Goal: Information Seeking & Learning: Learn about a topic

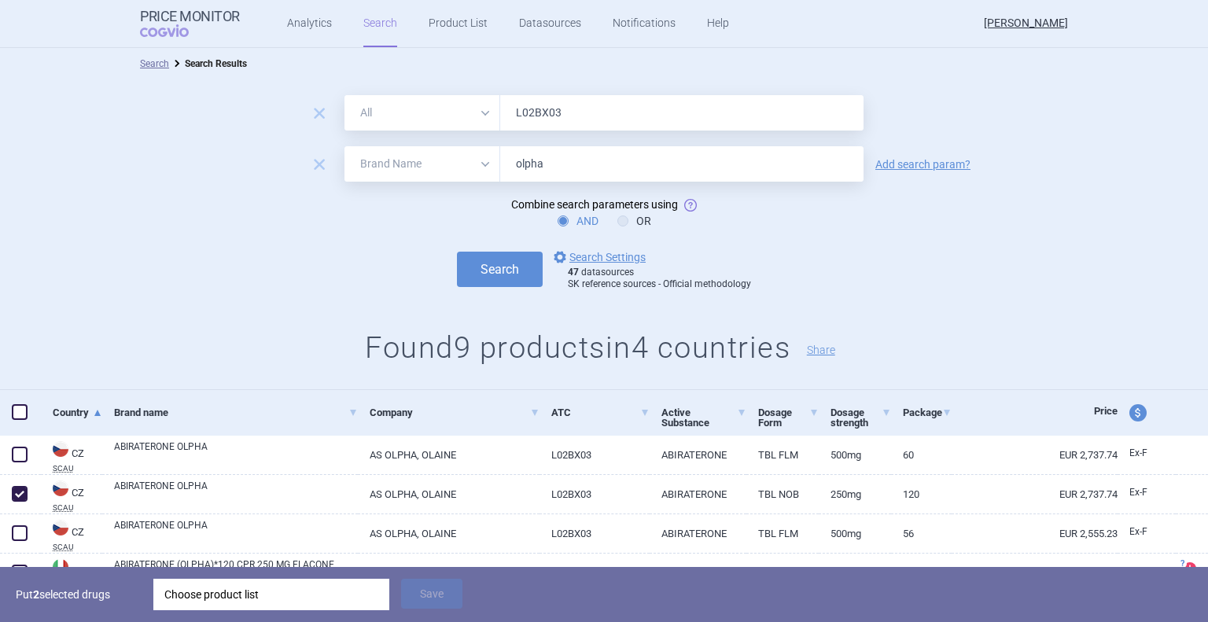
select select "brandName"
click at [163, 352] on h1 "Found 9 products in 4 countries Share" at bounding box center [604, 348] width 1208 height 36
click at [560, 168] on input "olpha" at bounding box center [681, 163] width 363 height 35
type input "olainfarm"
click at [502, 267] on button "Search" at bounding box center [500, 269] width 86 height 35
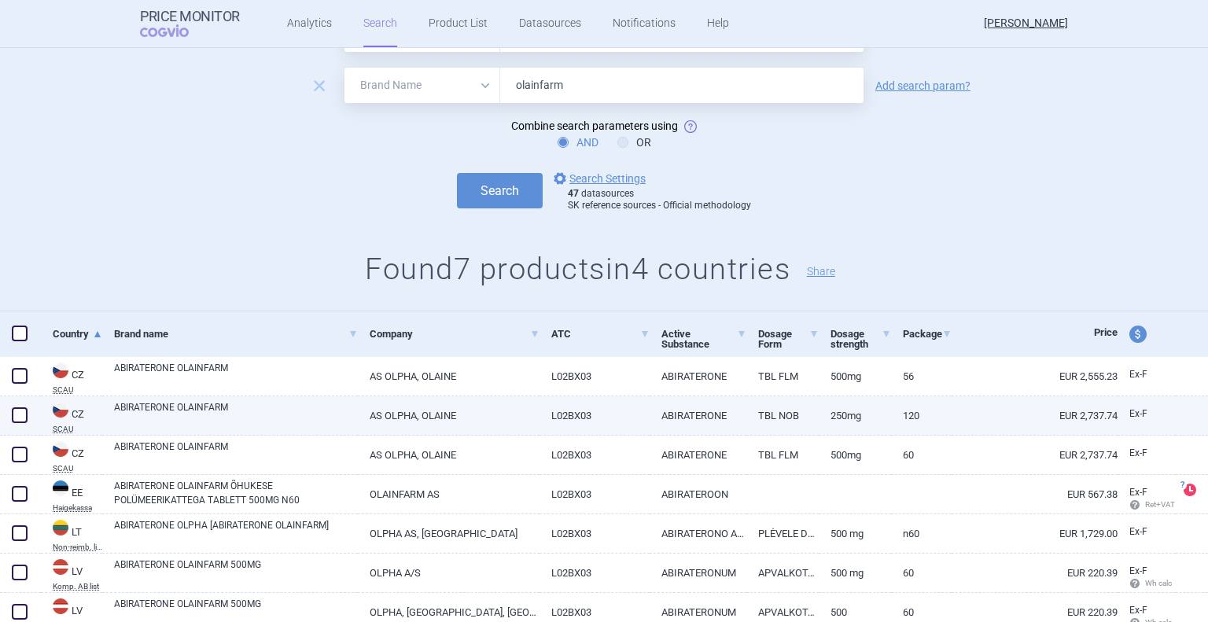
scroll to position [139, 0]
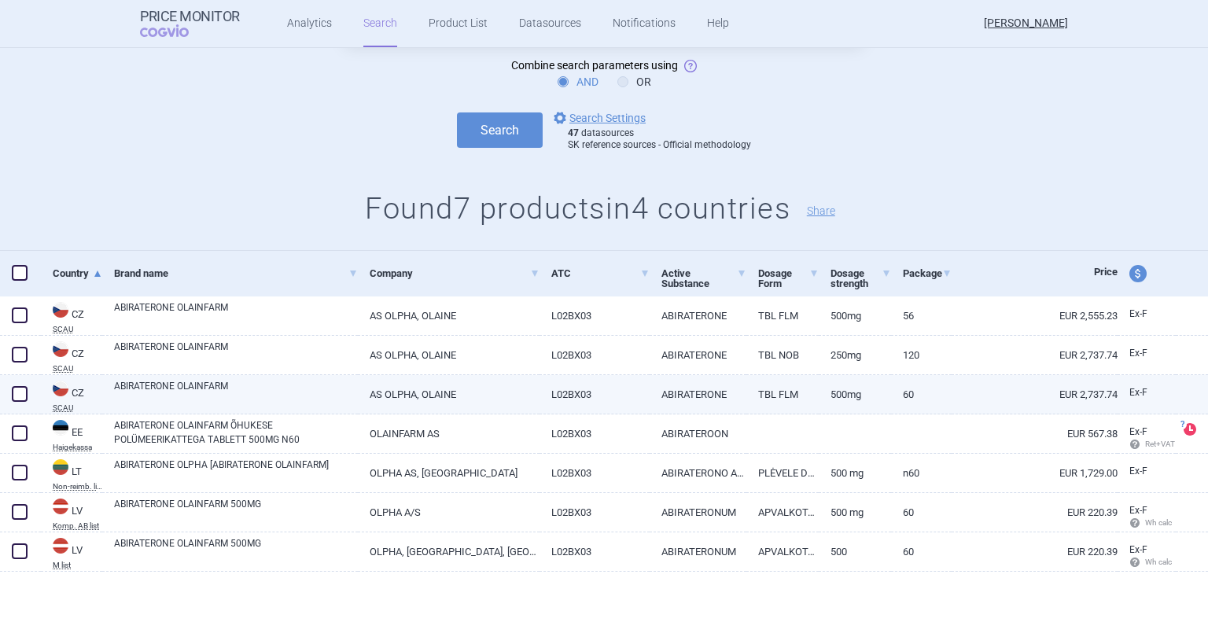
click at [22, 398] on span at bounding box center [20, 394] width 16 height 16
checkbox input "true"
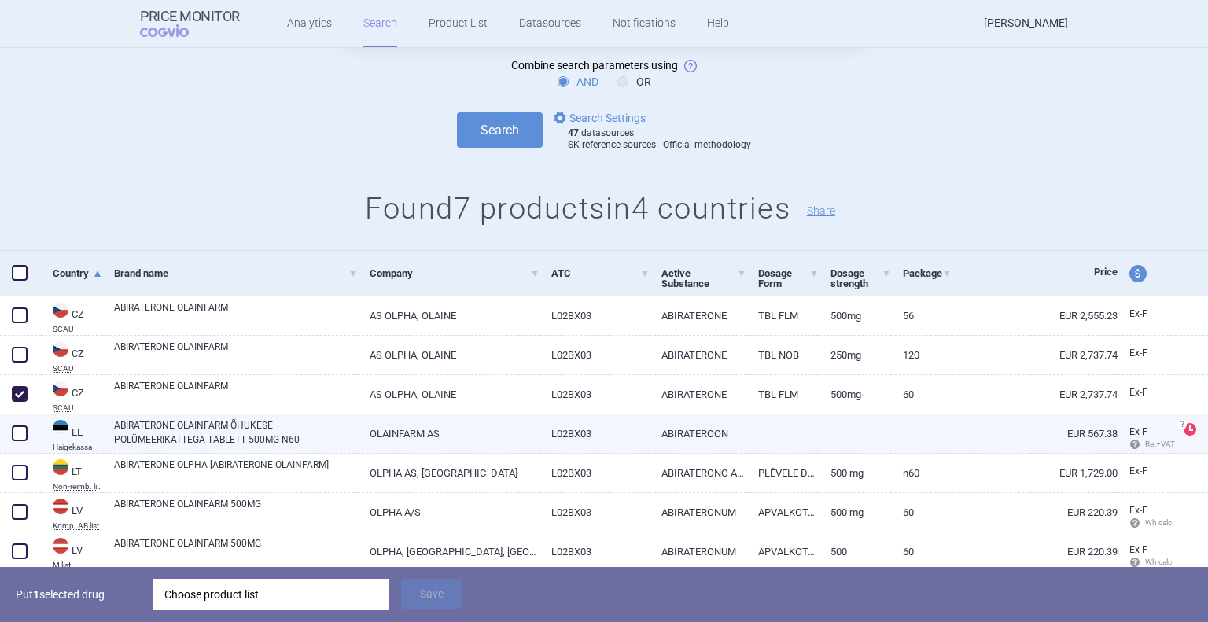
click at [20, 437] on span at bounding box center [20, 434] width 16 height 16
checkbox input "true"
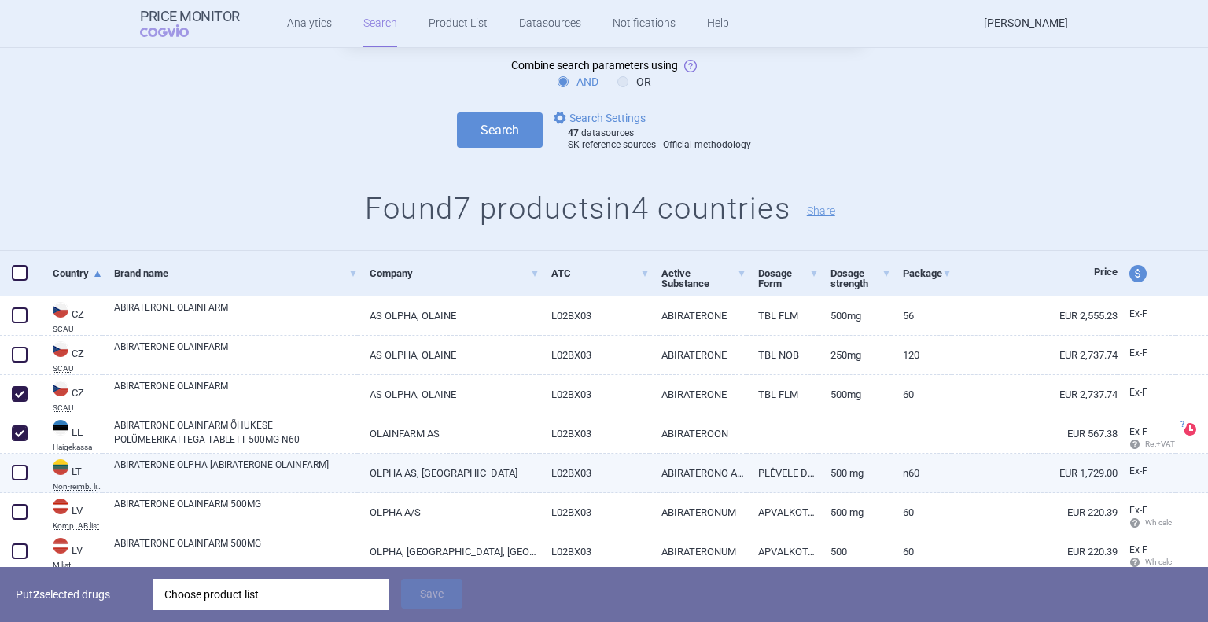
click at [15, 474] on span at bounding box center [20, 473] width 16 height 16
checkbox input "true"
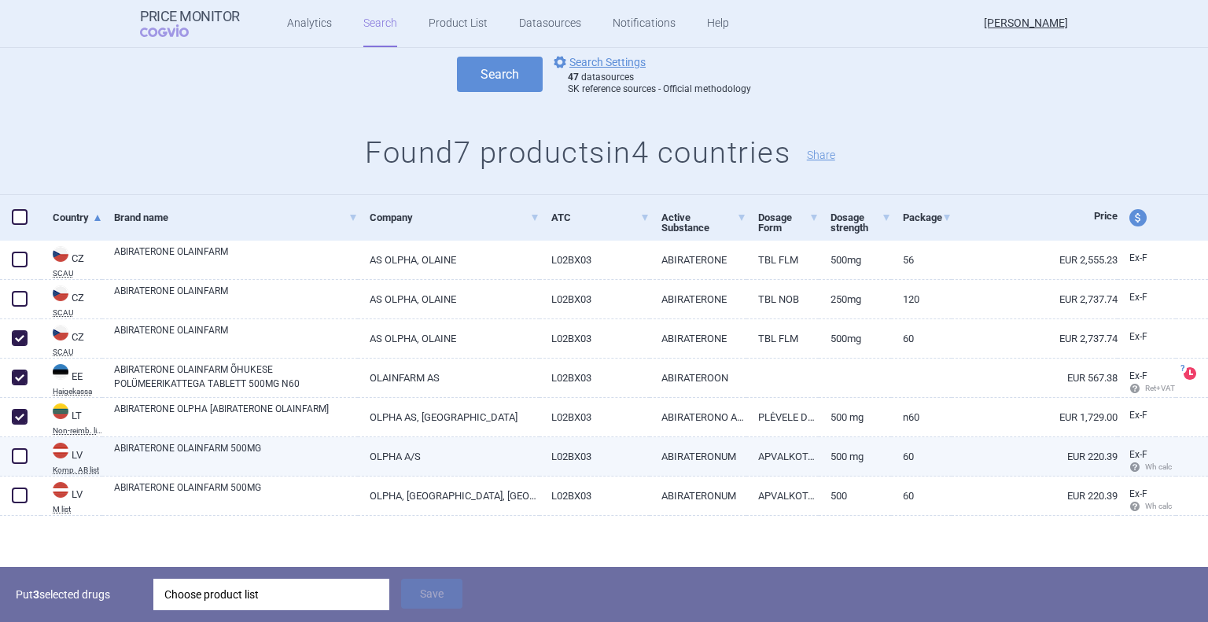
click at [18, 462] on span at bounding box center [20, 456] width 16 height 16
checkbox input "true"
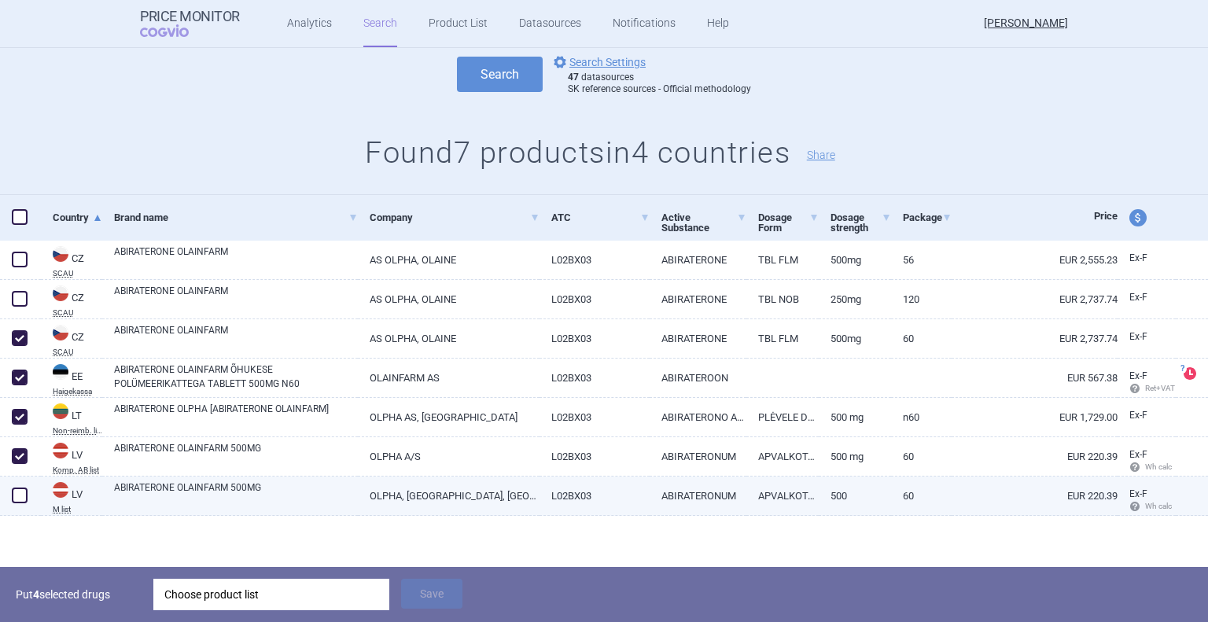
click at [23, 491] on span at bounding box center [20, 496] width 16 height 16
checkbox input "true"
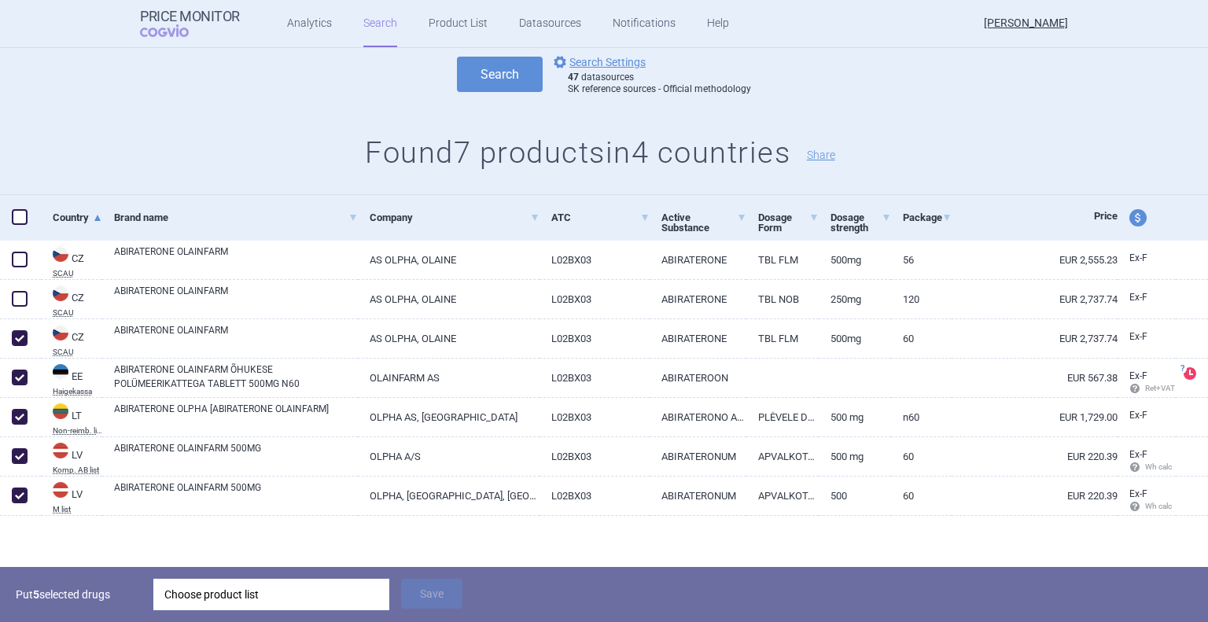
click at [337, 595] on div "Choose product list" at bounding box center [271, 594] width 214 height 31
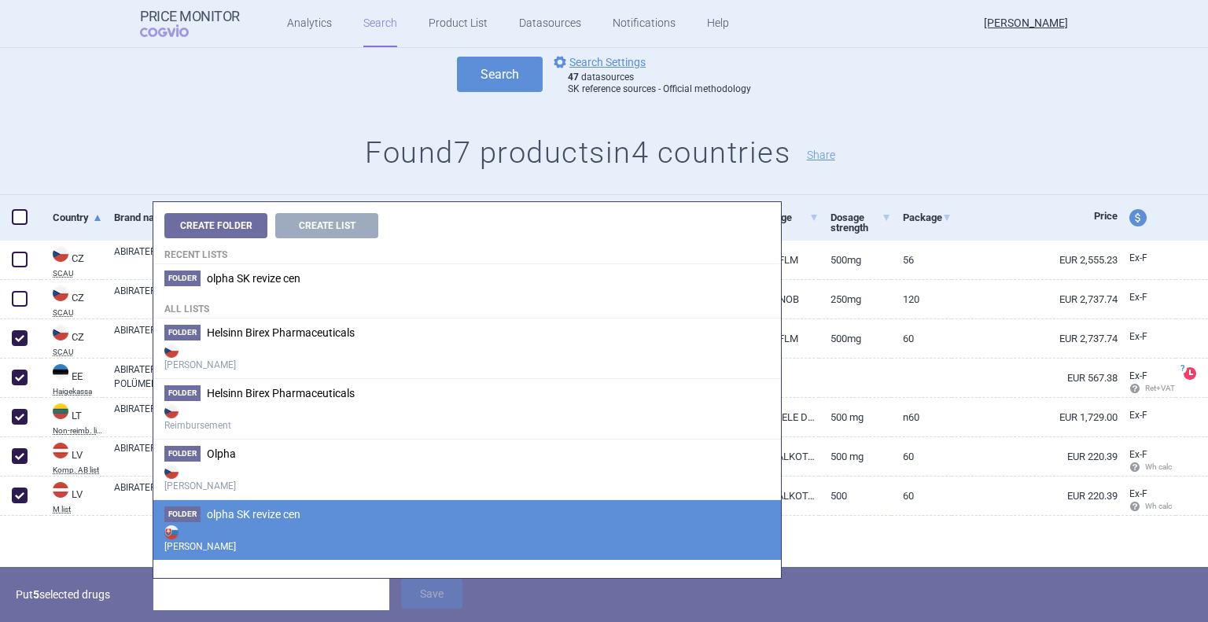
click at [285, 525] on strong "[PERSON_NAME]" at bounding box center [467, 537] width 606 height 31
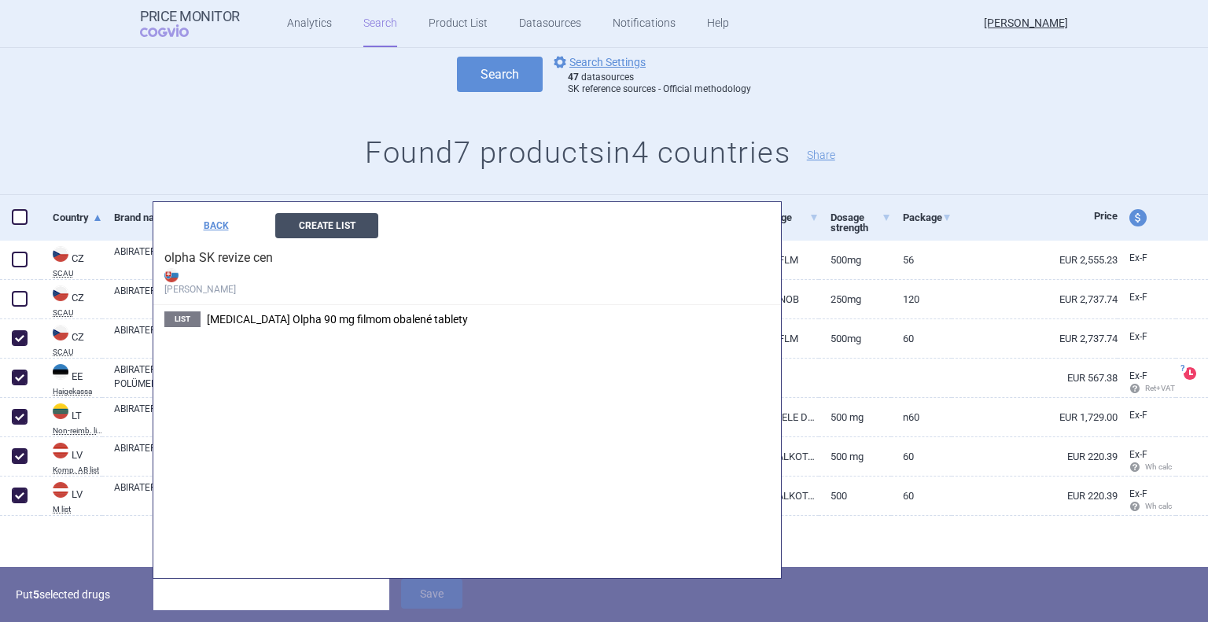
click at [338, 223] on button "Create List" at bounding box center [326, 225] width 103 height 25
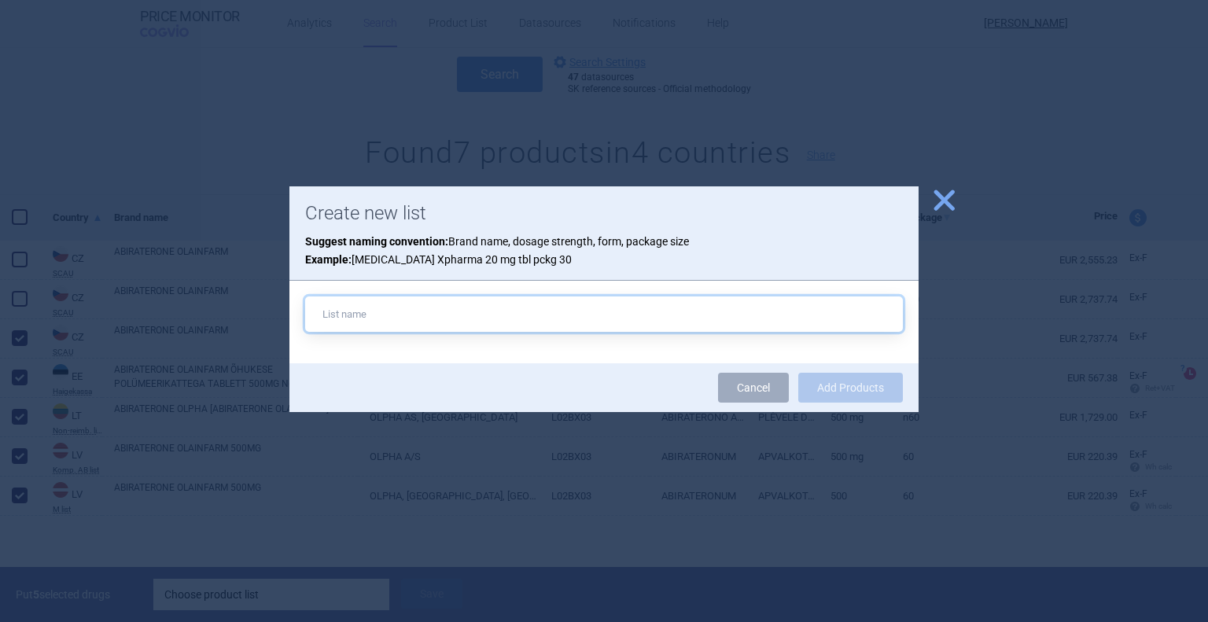
click at [383, 323] on input "text" at bounding box center [604, 314] width 598 height 35
paste input "Abiraterone Olpha 500 mg filmom obalené tablety"
type input "Abiraterone Olpha 500 mg filmom obalené tablety"
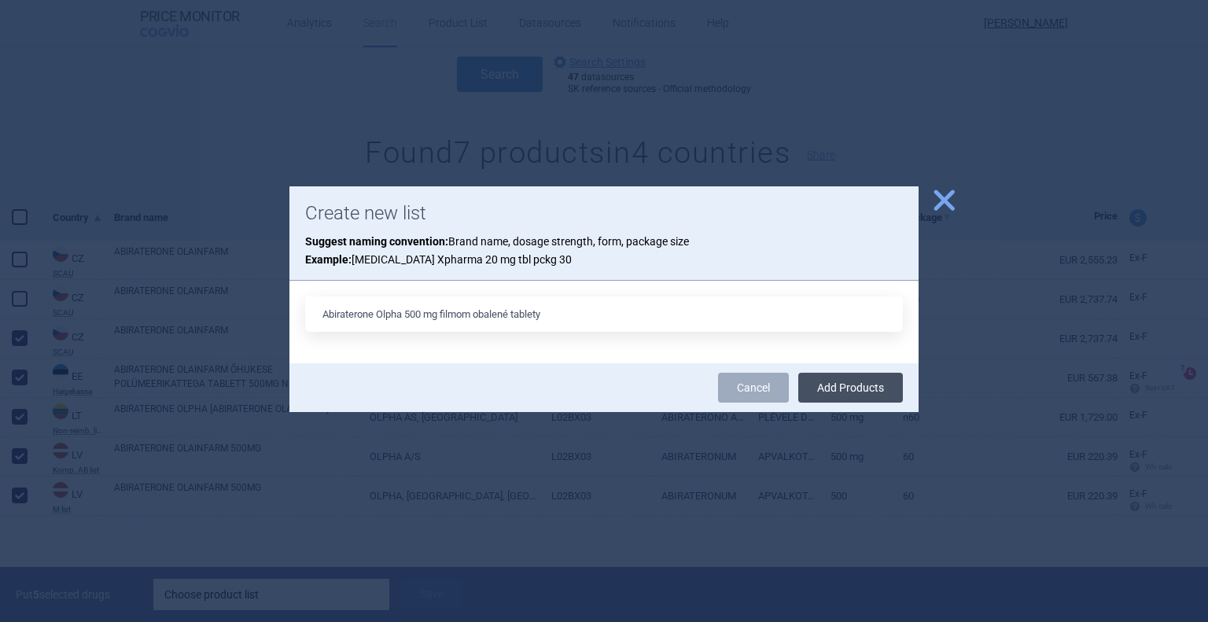
drag, startPoint x: 851, startPoint y: 389, endPoint x: 826, endPoint y: 387, distance: 25.3
click at [851, 389] on button "Add Products" at bounding box center [850, 388] width 105 height 30
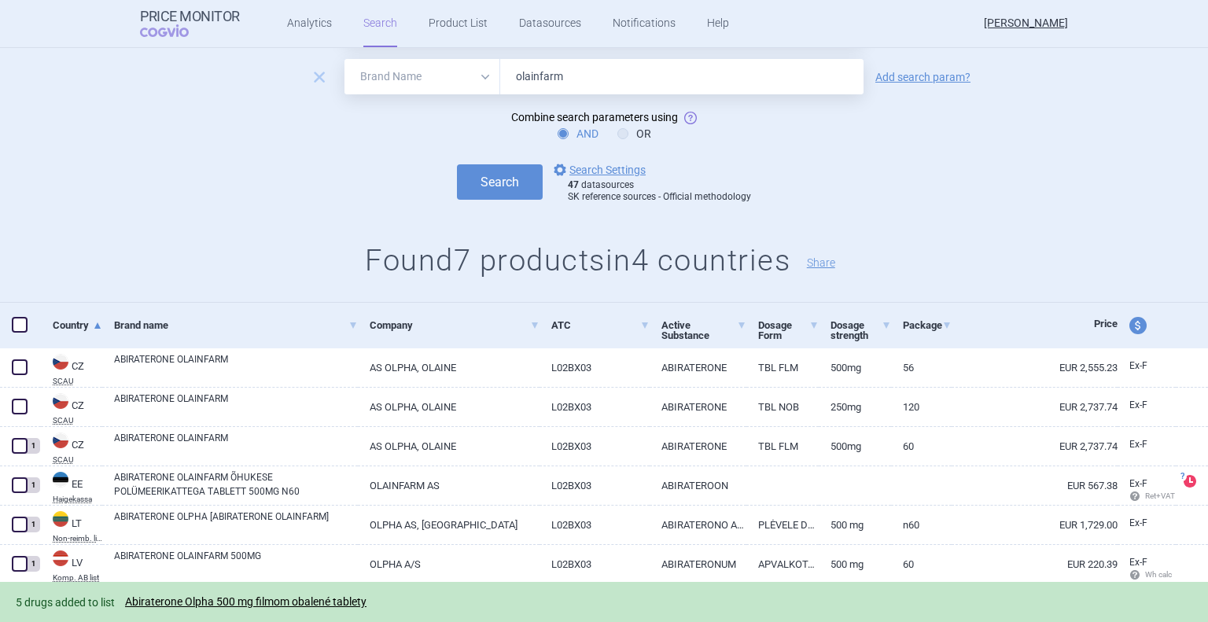
scroll to position [0, 0]
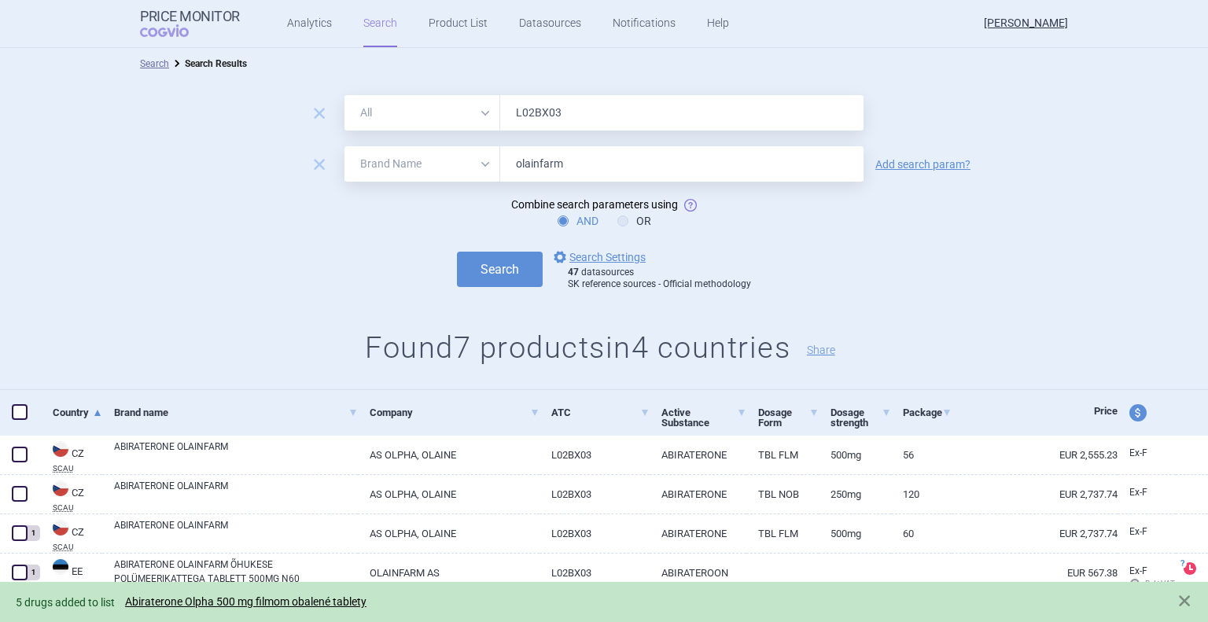
drag, startPoint x: 570, startPoint y: 166, endPoint x: 481, endPoint y: 166, distance: 88.1
click at [481, 166] on div "All Brand Name ATC Company Active Substance Country Newer than olainfarm" at bounding box center [604, 163] width 519 height 35
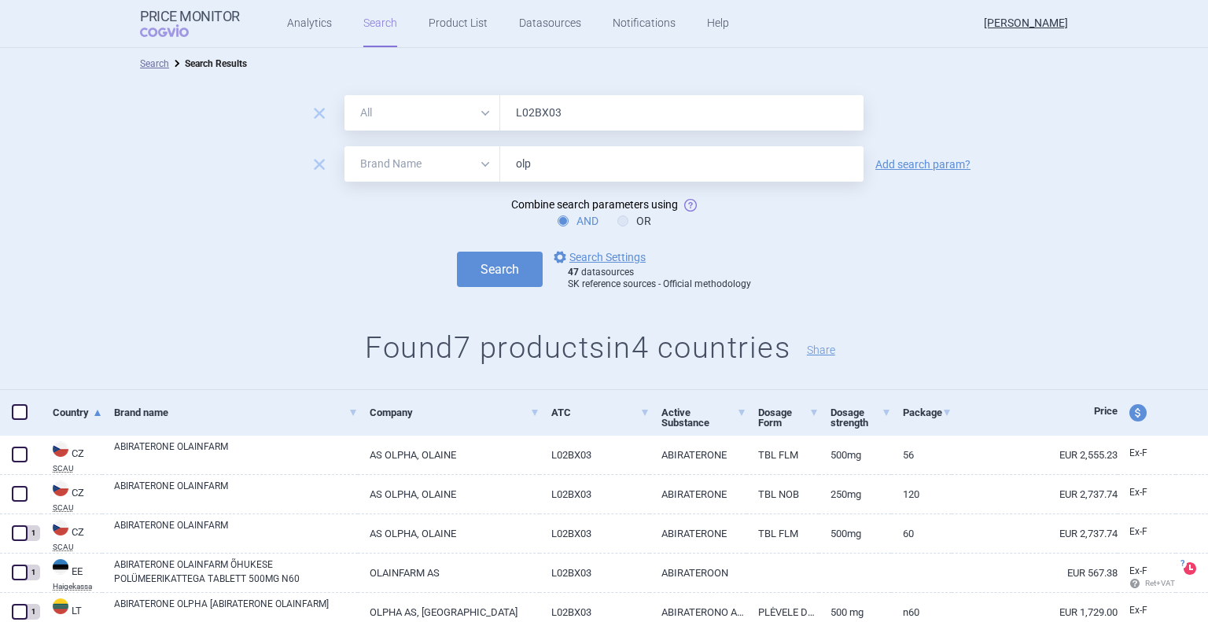
type input "olpha"
click at [482, 274] on button "Search" at bounding box center [500, 269] width 86 height 35
click at [490, 270] on button "Search" at bounding box center [500, 269] width 86 height 35
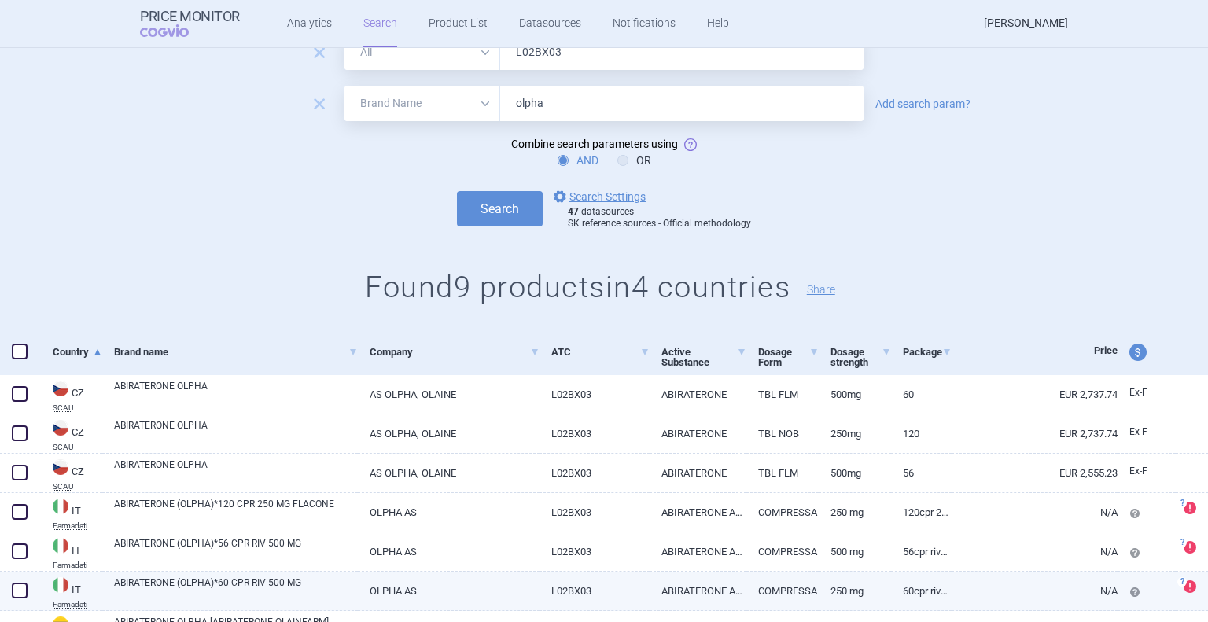
scroll to position [139, 0]
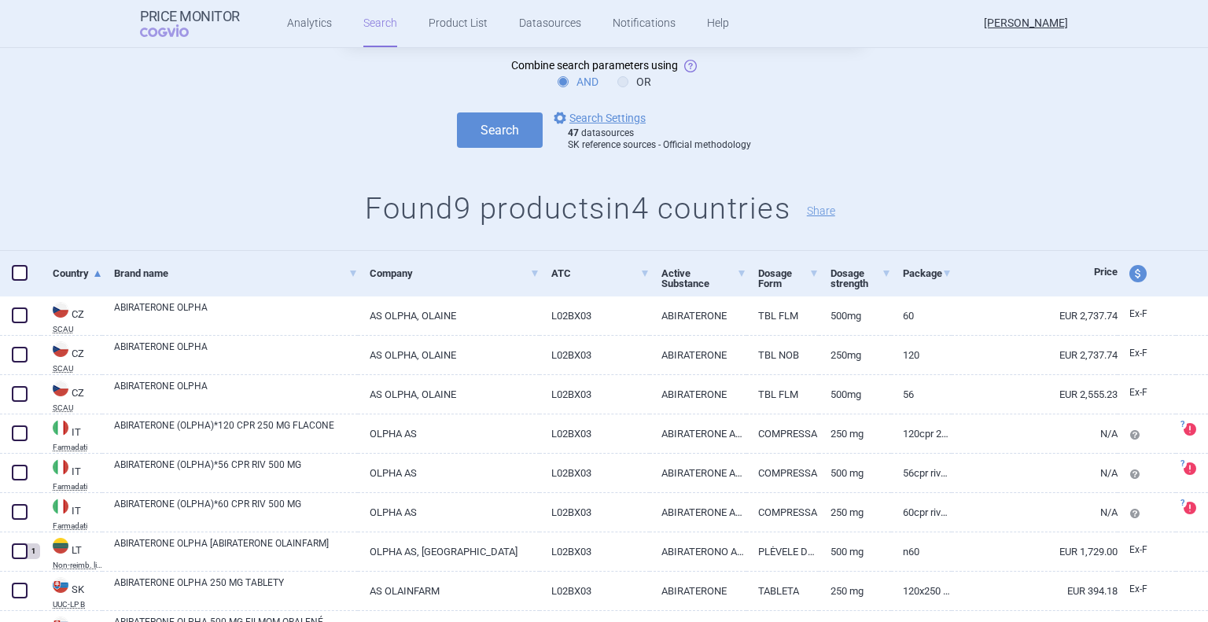
click at [116, 172] on div "remove All Brand Name ATC Company Active Substance Country Newer than L02BX03 r…" at bounding box center [604, 95] width 1208 height 311
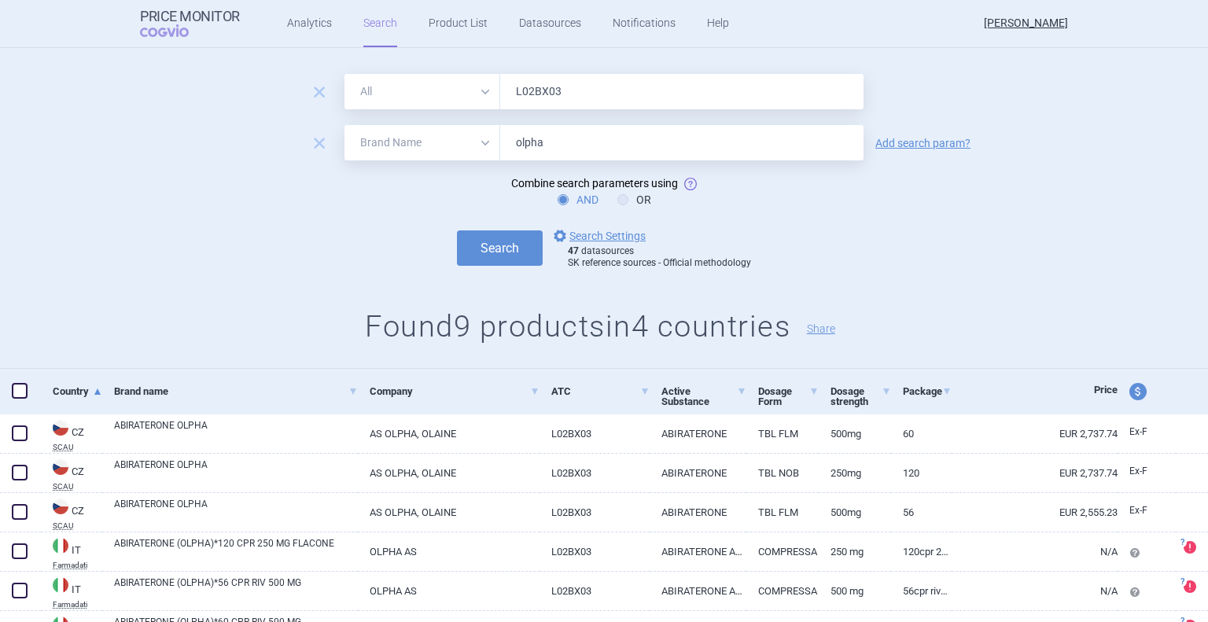
scroll to position [0, 0]
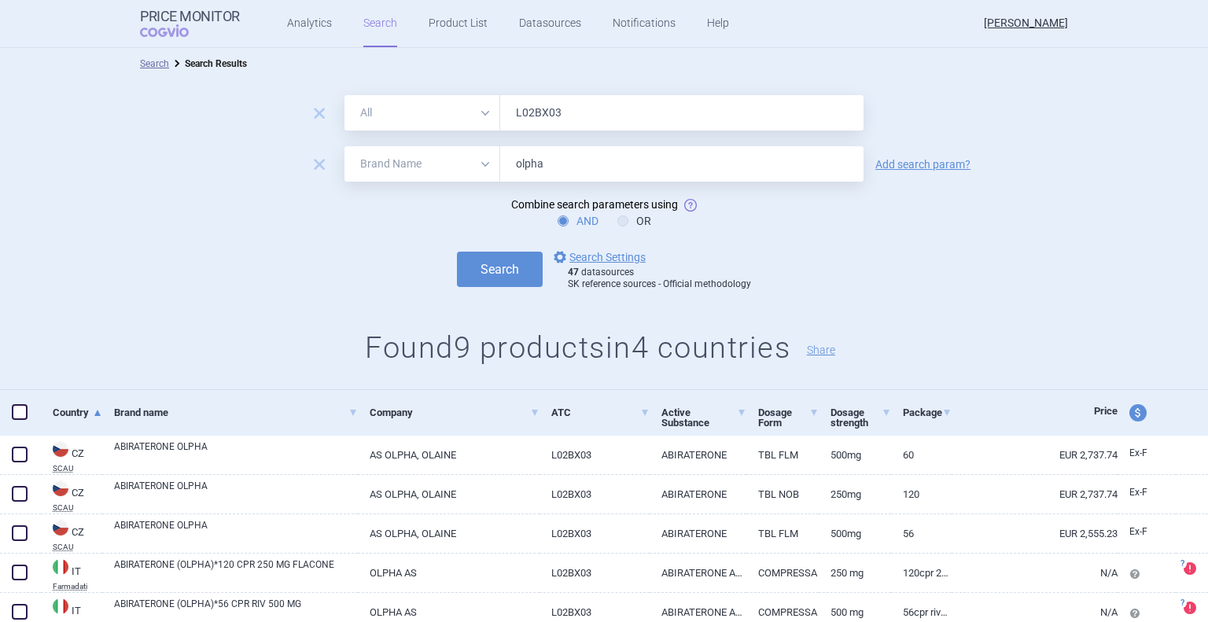
click at [107, 345] on h1 "Found 9 products in 4 countries Share" at bounding box center [604, 348] width 1208 height 36
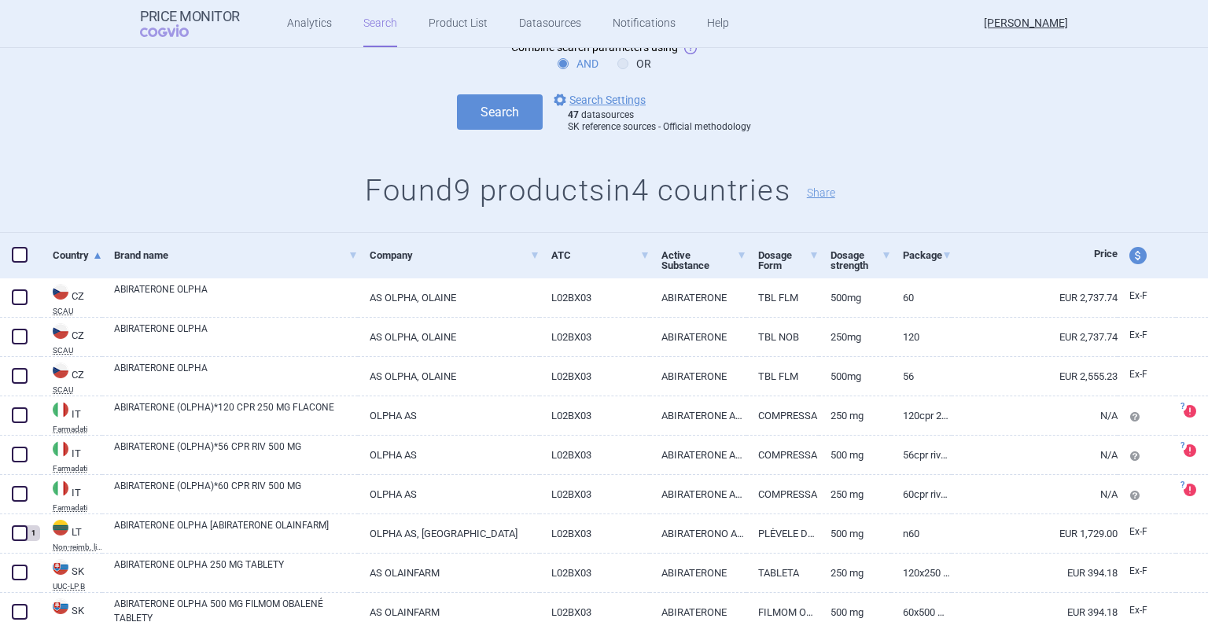
scroll to position [218, 0]
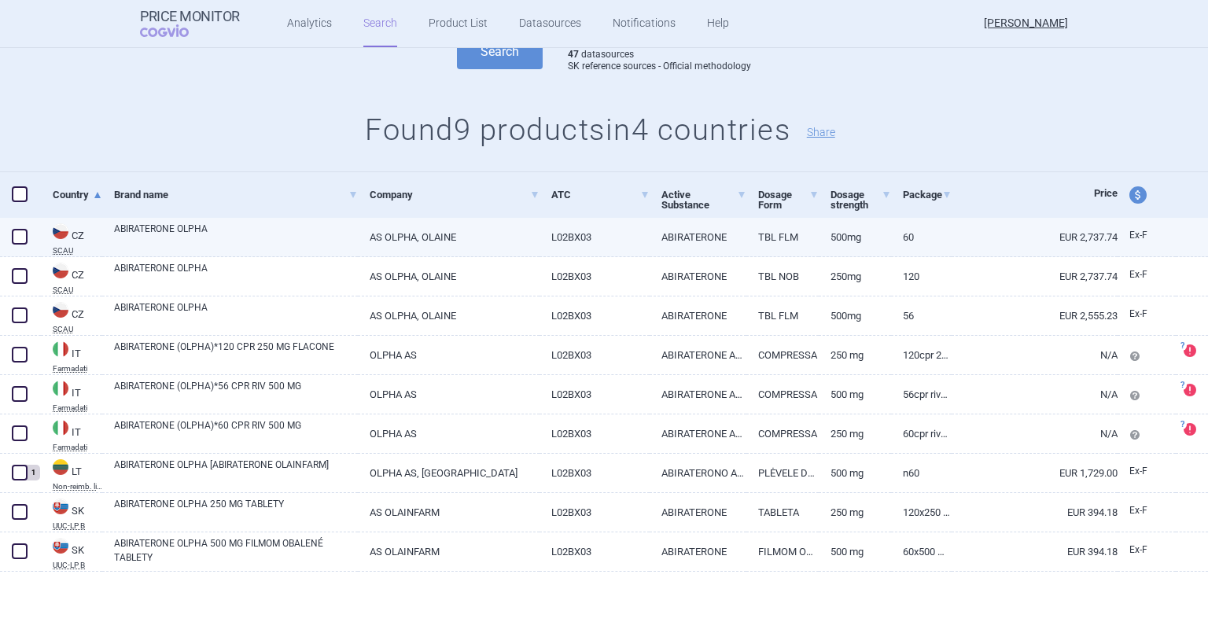
click at [20, 241] on span at bounding box center [20, 237] width 16 height 16
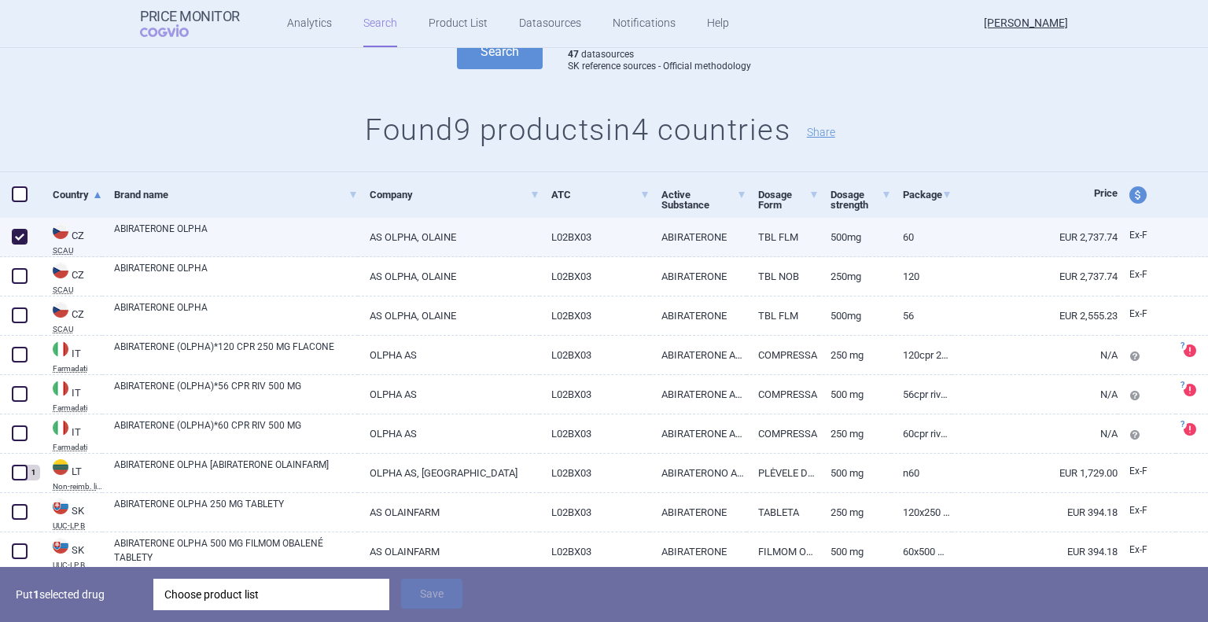
checkbox input "true"
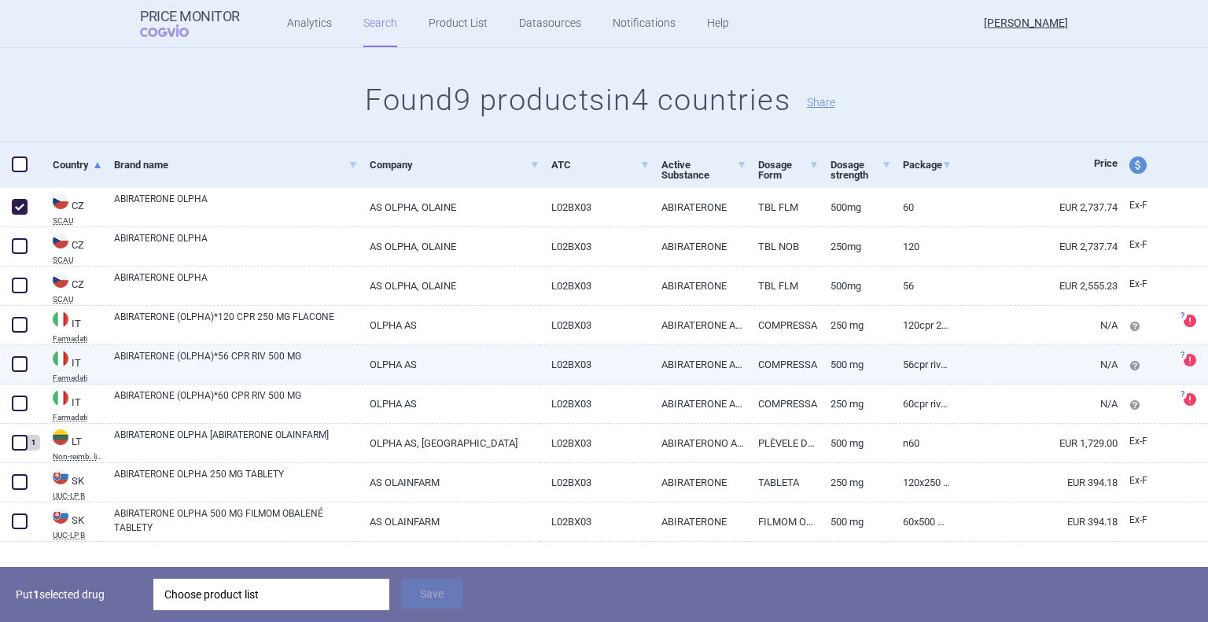
scroll to position [274, 0]
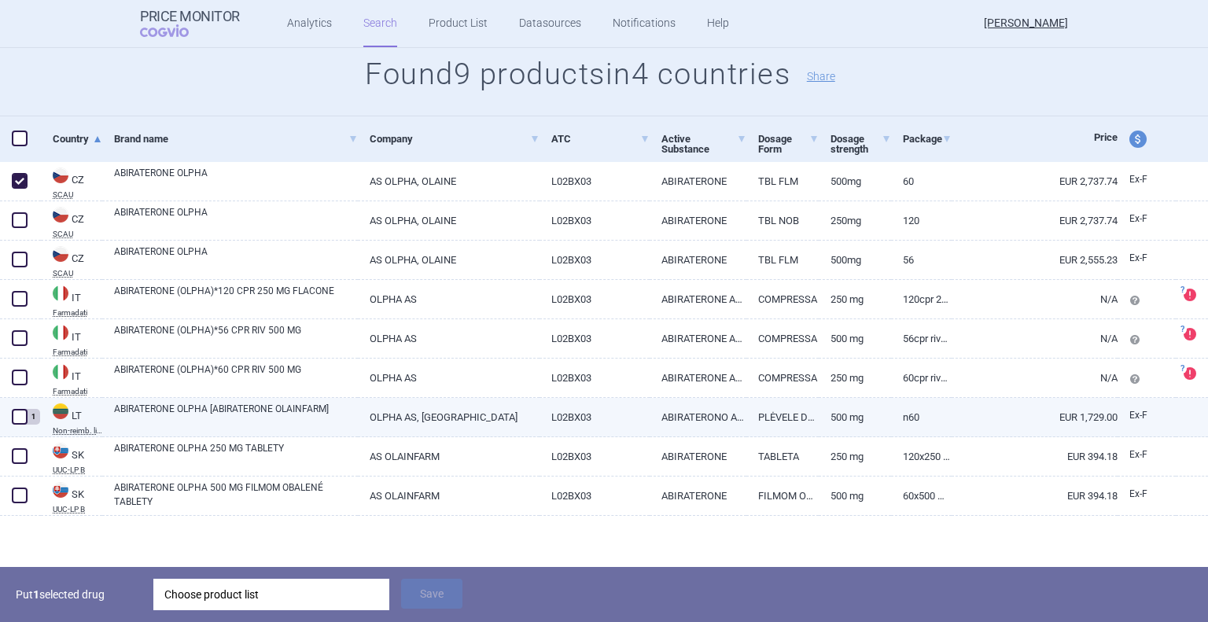
click at [21, 415] on span at bounding box center [20, 417] width 16 height 16
checkbox input "true"
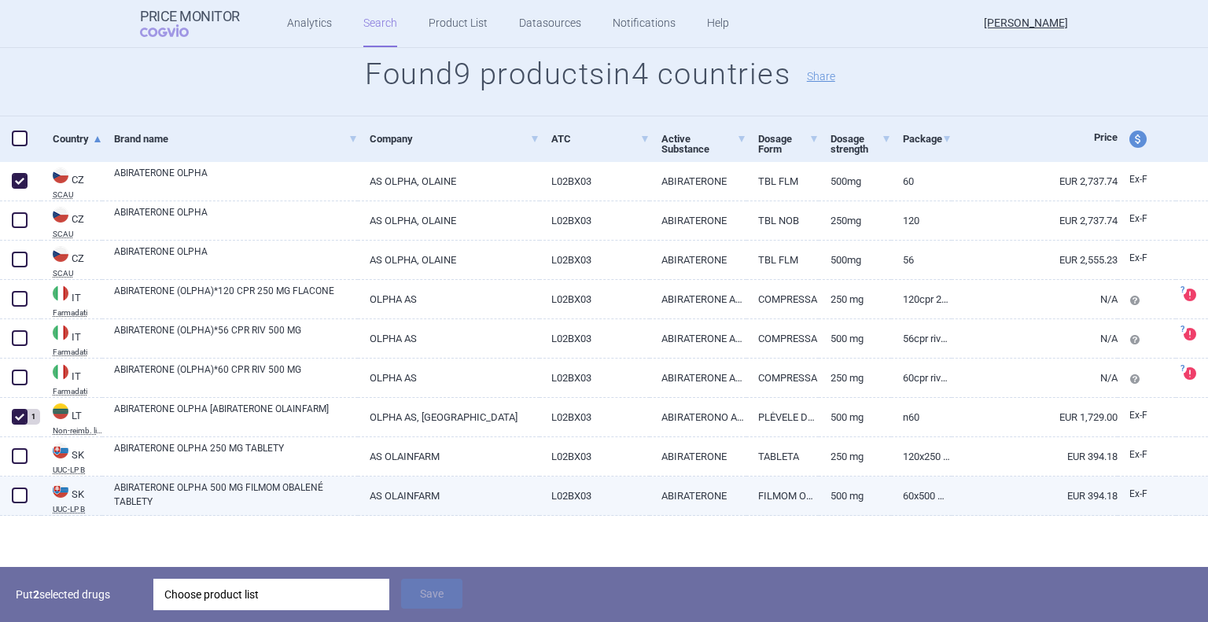
click at [20, 496] on span at bounding box center [20, 496] width 16 height 16
checkbox input "true"
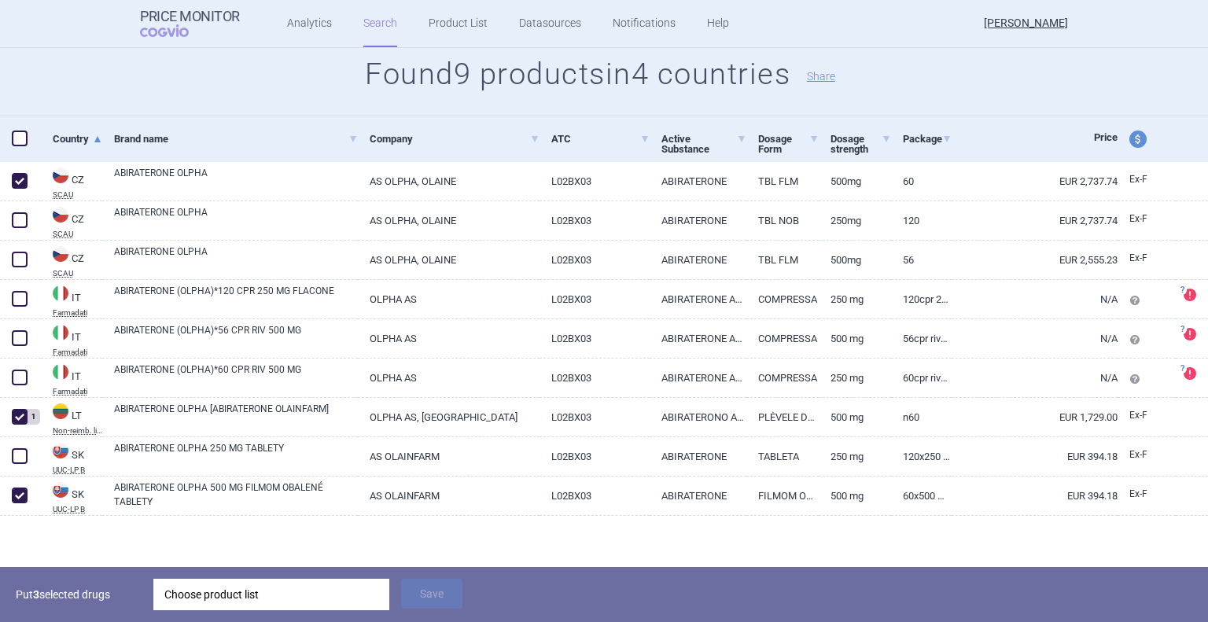
click at [305, 593] on div "Choose product list" at bounding box center [271, 594] width 214 height 31
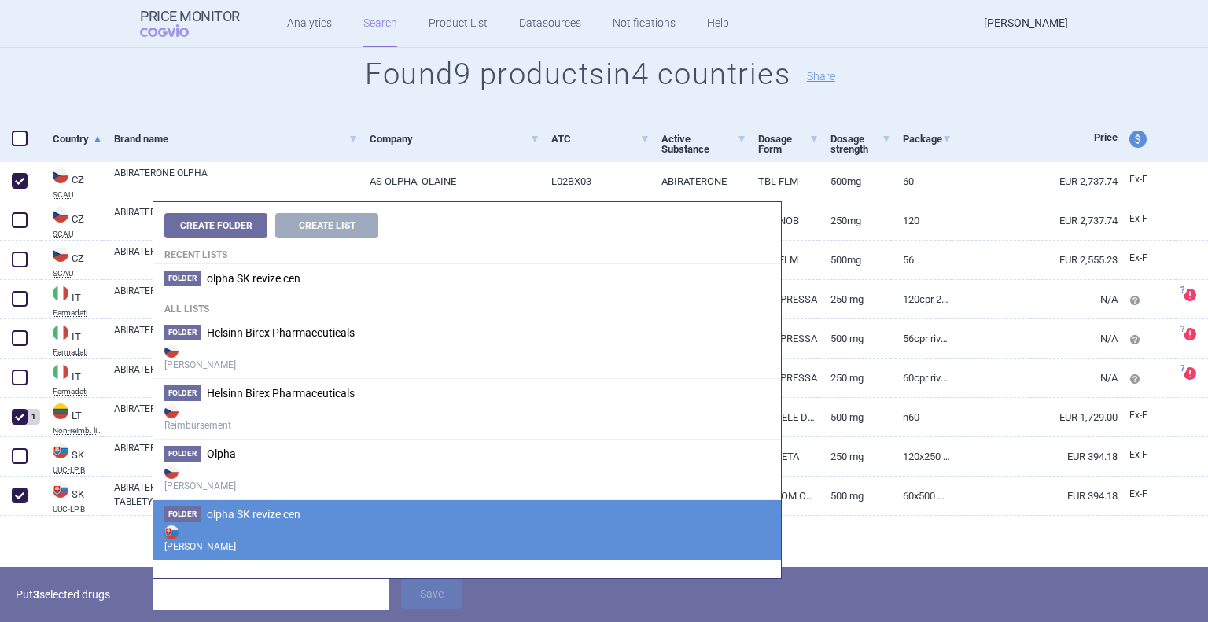
click at [271, 518] on span "olpha SK revize cen" at bounding box center [254, 514] width 94 height 13
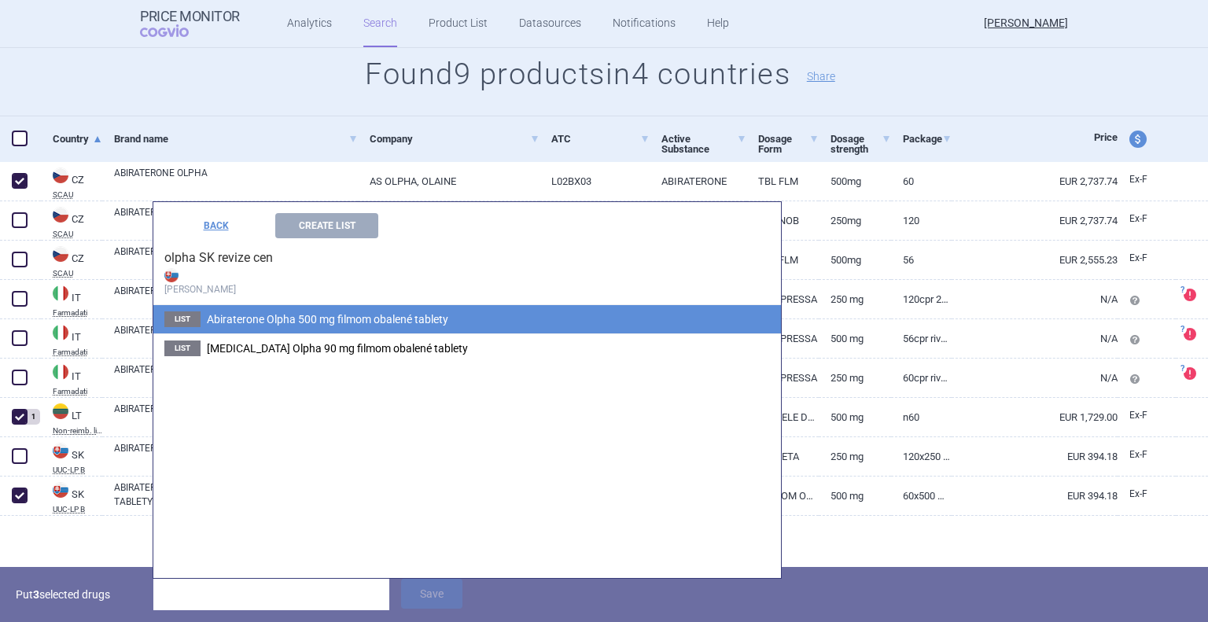
click at [285, 316] on span "Abiraterone Olpha 500 mg filmom obalené tablety" at bounding box center [328, 319] width 242 height 13
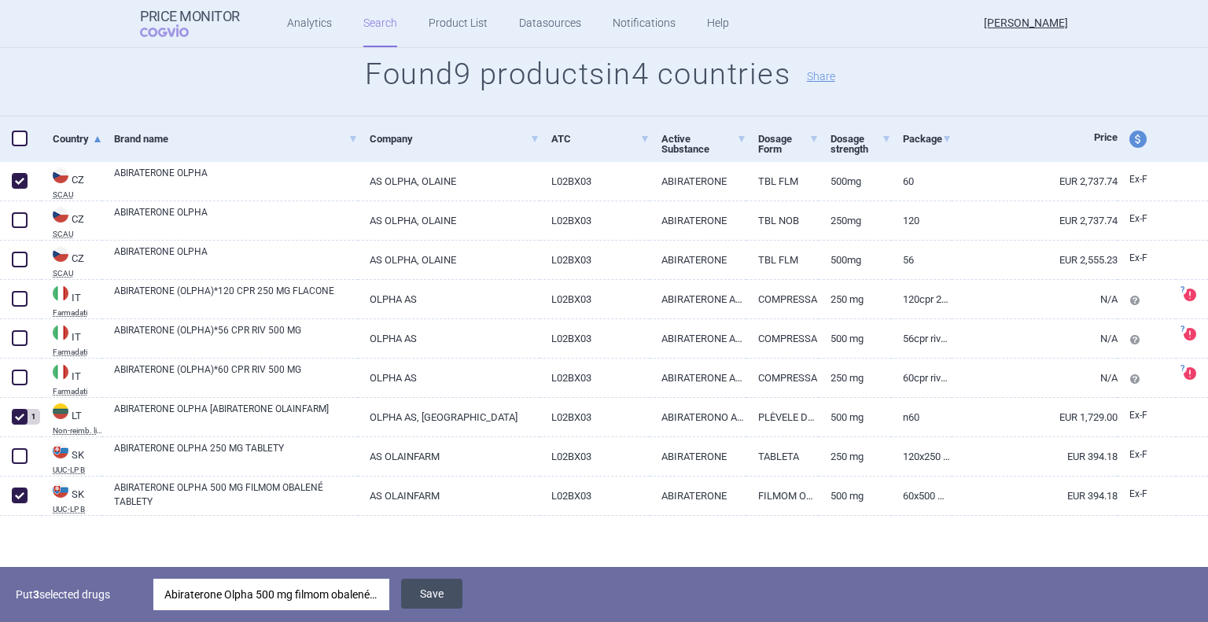
click at [431, 595] on button "Save" at bounding box center [431, 594] width 61 height 30
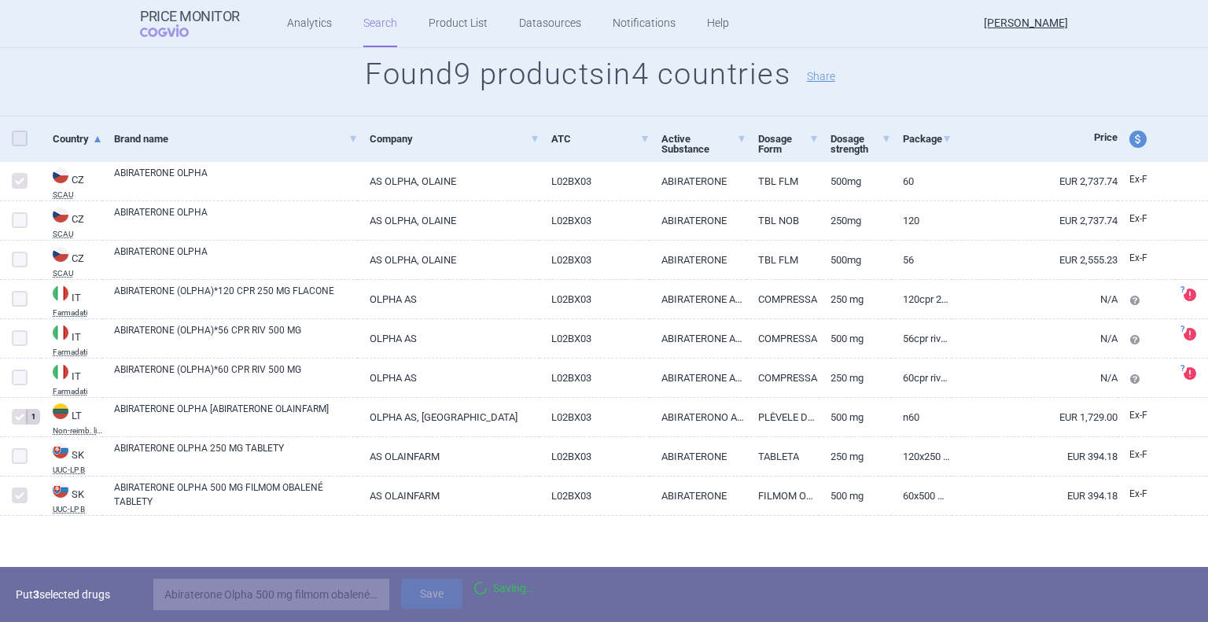
scroll to position [218, 0]
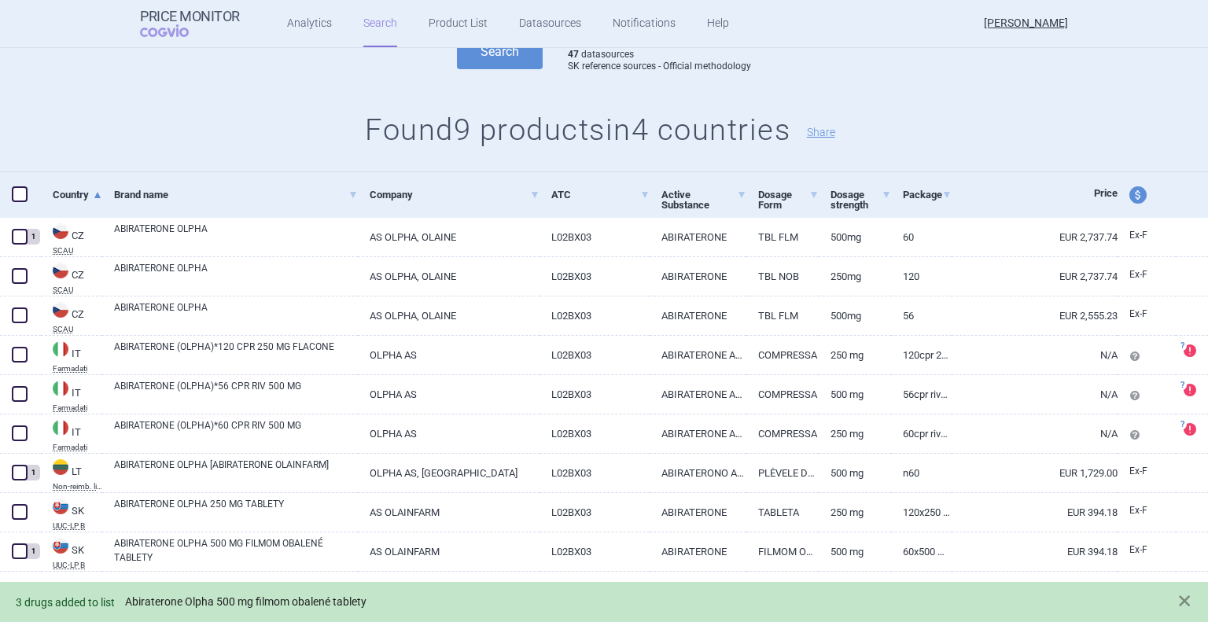
click at [292, 598] on link "Abiraterone Olpha 500 mg filmom obalené tablety" at bounding box center [246, 602] width 242 height 13
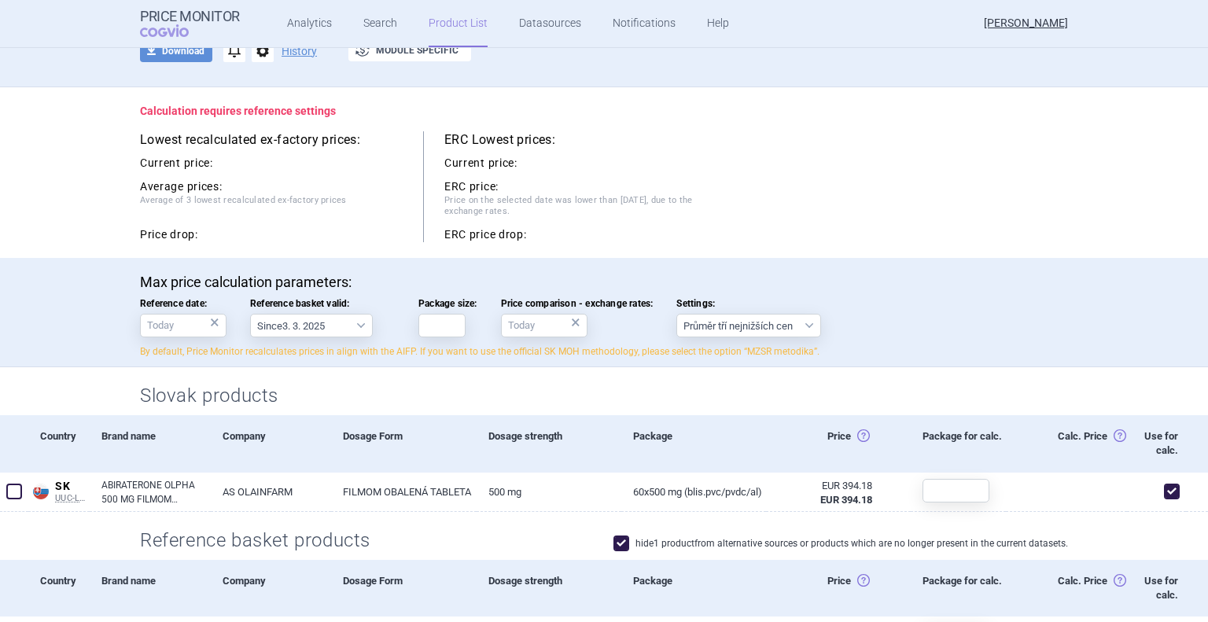
scroll to position [192, 0]
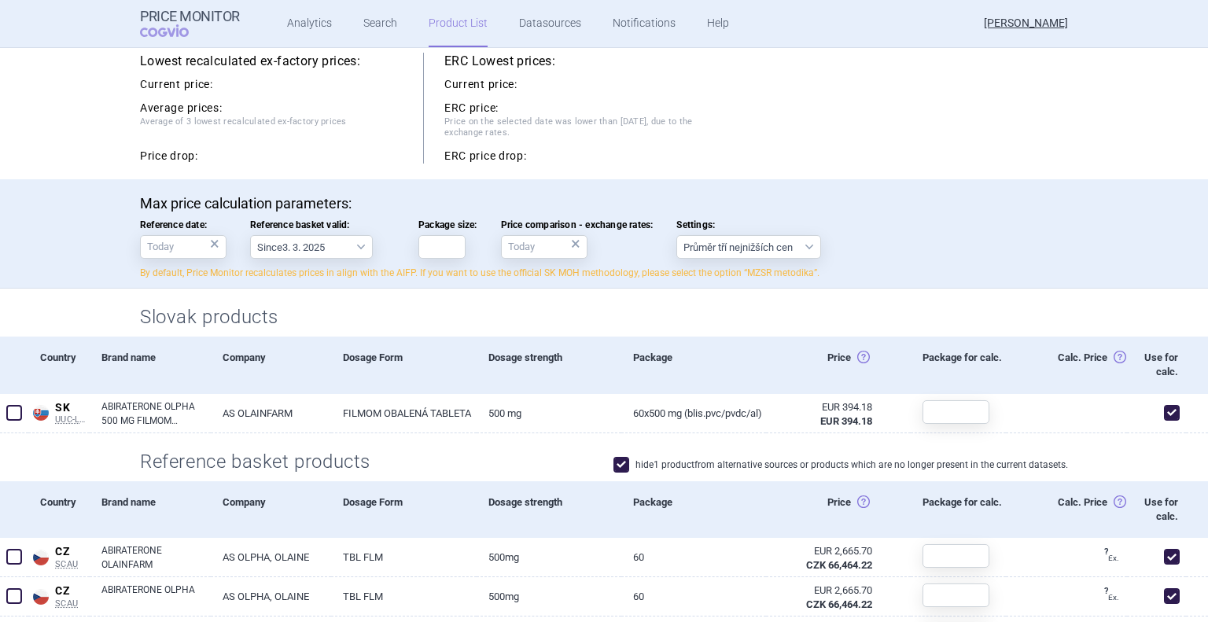
click at [94, 239] on div "Max price calculation parameters: Reference date: × Reference basket valid: Sin…" at bounding box center [604, 233] width 1208 height 109
click at [169, 248] on input "Reference date: ×" at bounding box center [183, 247] width 87 height 24
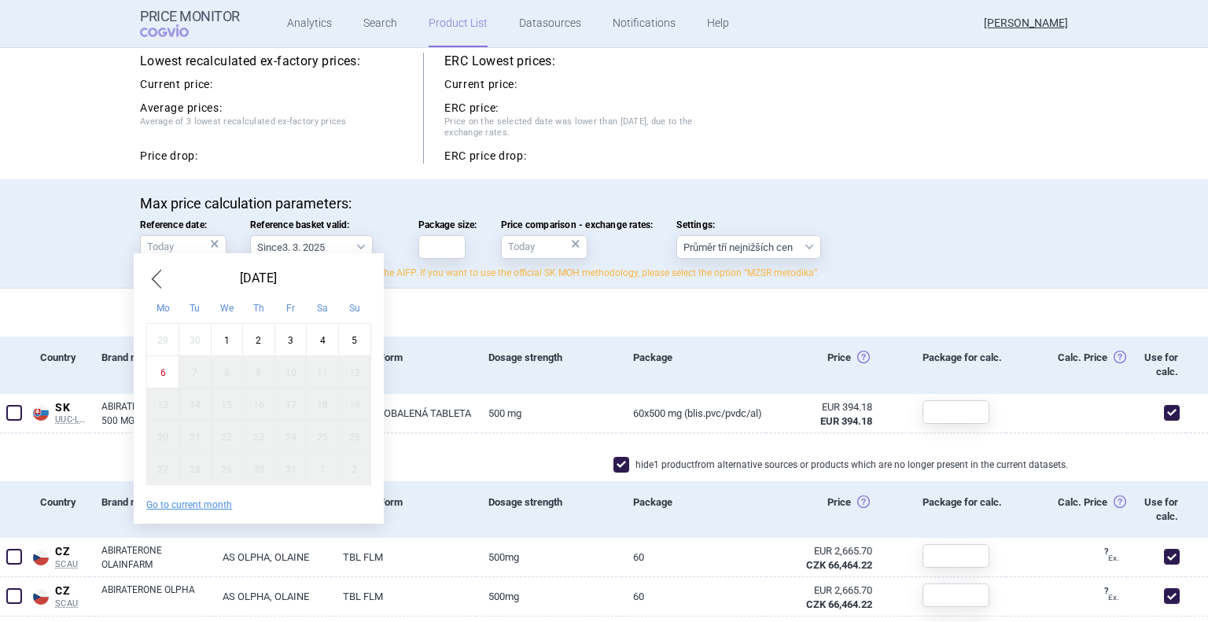
click at [226, 346] on div "1" at bounding box center [227, 340] width 32 height 32
type input "1. 10. 2025"
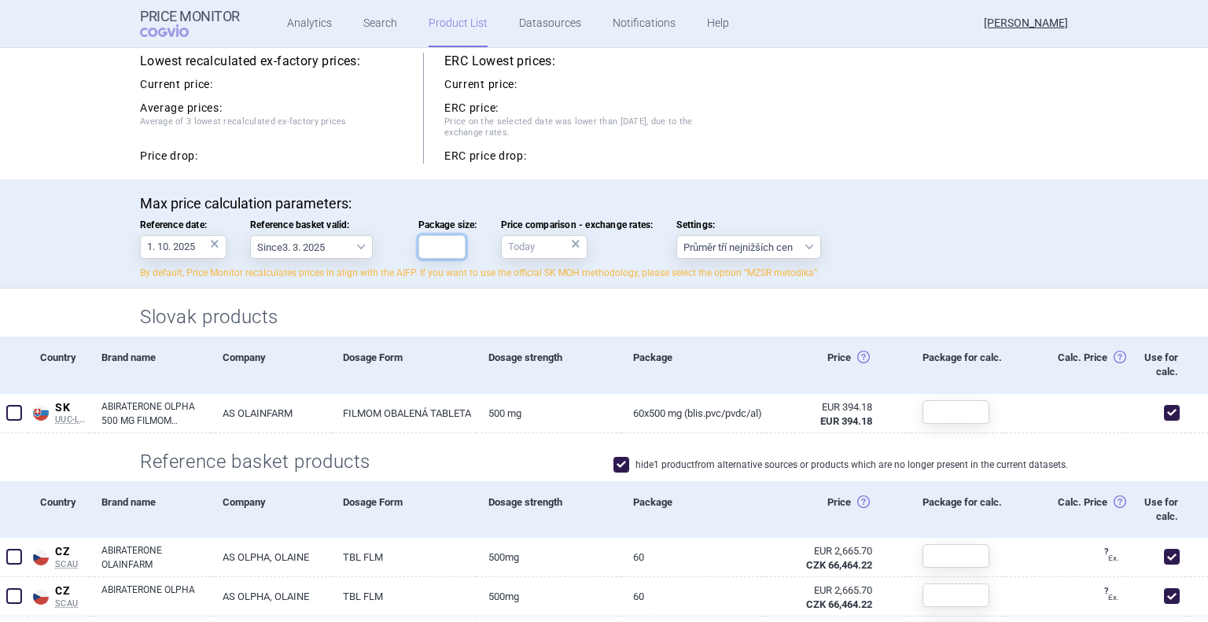
click at [444, 253] on input "Package size:" at bounding box center [442, 247] width 47 height 24
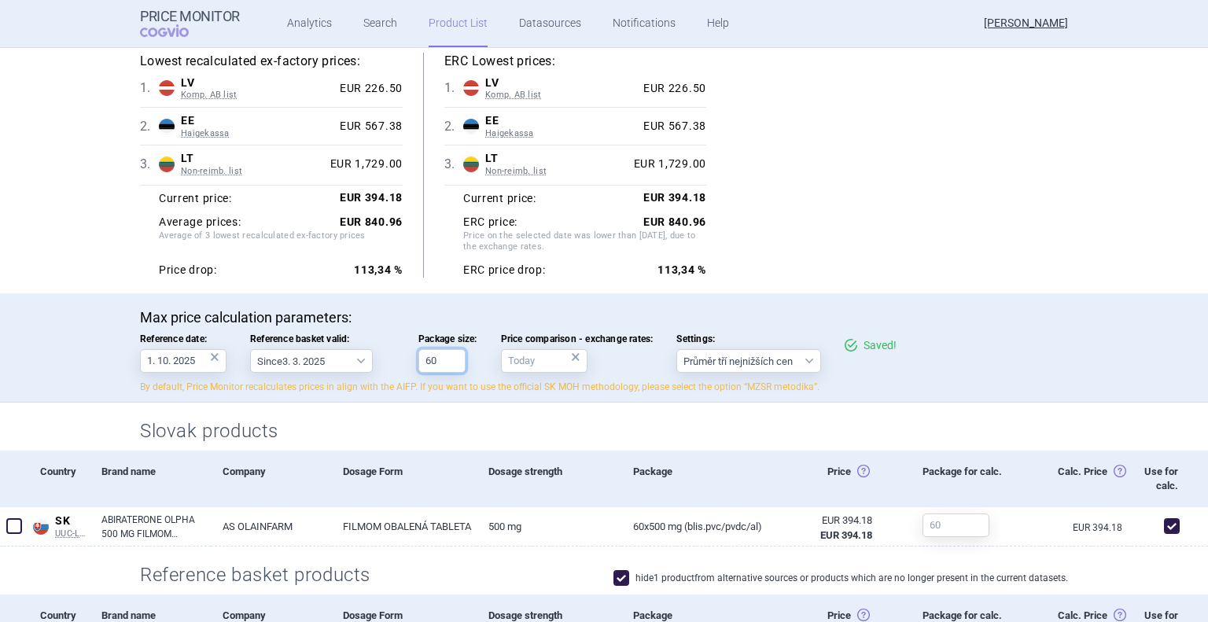
scroll to position [85, 0]
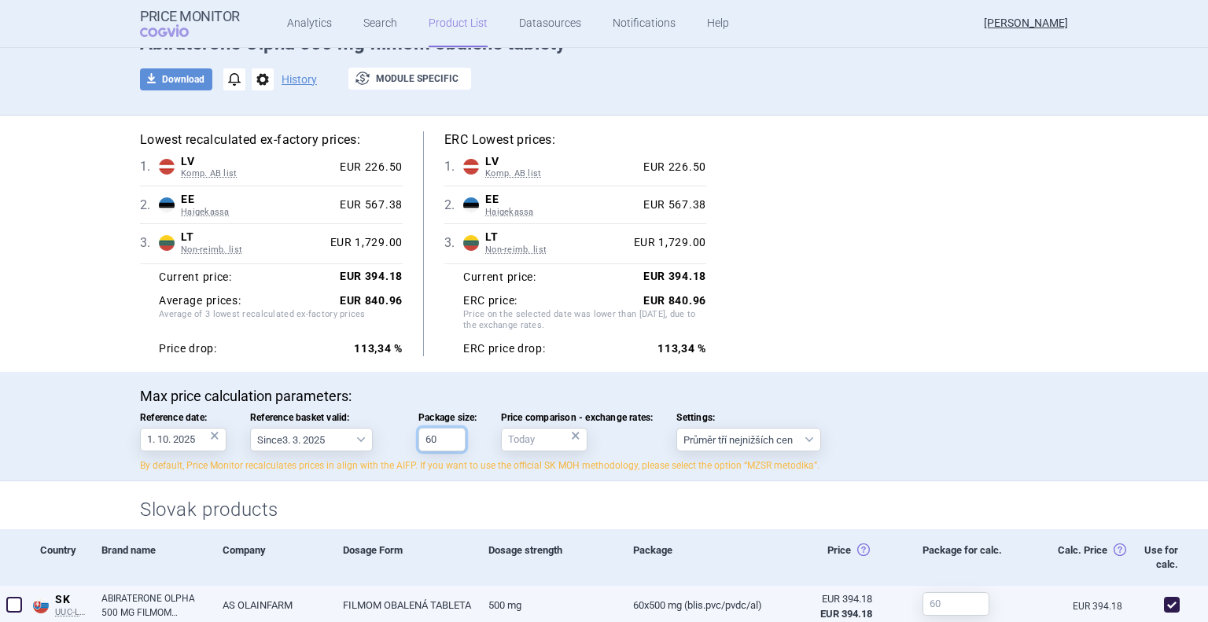
type input "60"
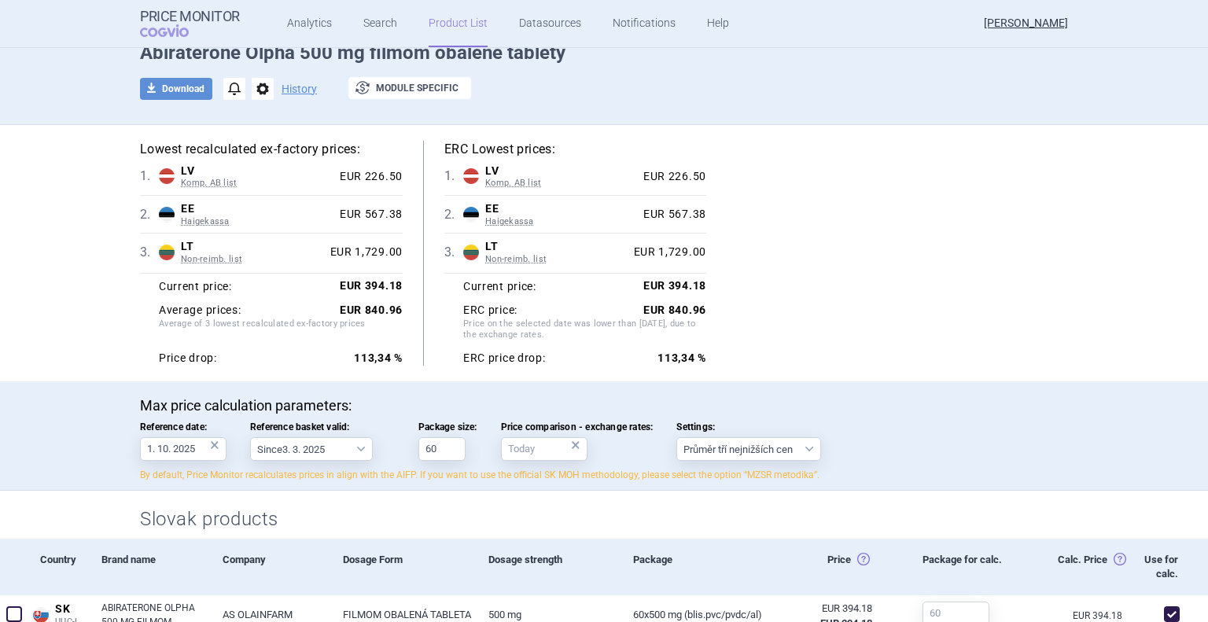
scroll to position [157, 0]
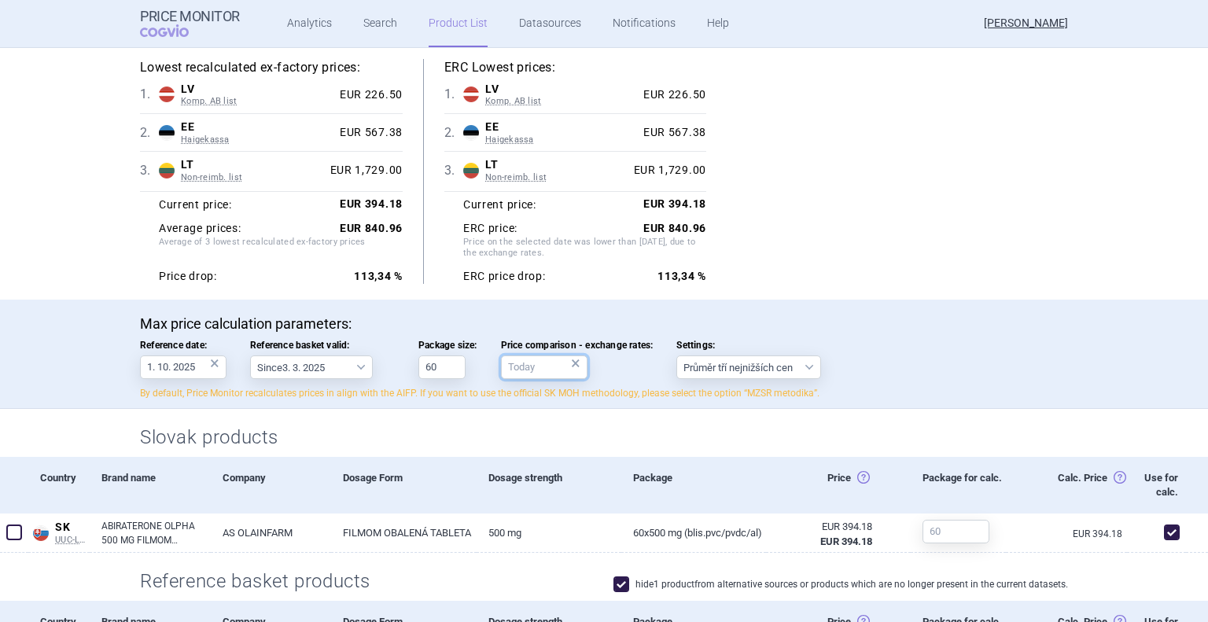
click at [529, 374] on body "Price Monitor COGVIO Analytics Search Product List Datasources Notifications He…" at bounding box center [604, 311] width 1208 height 622
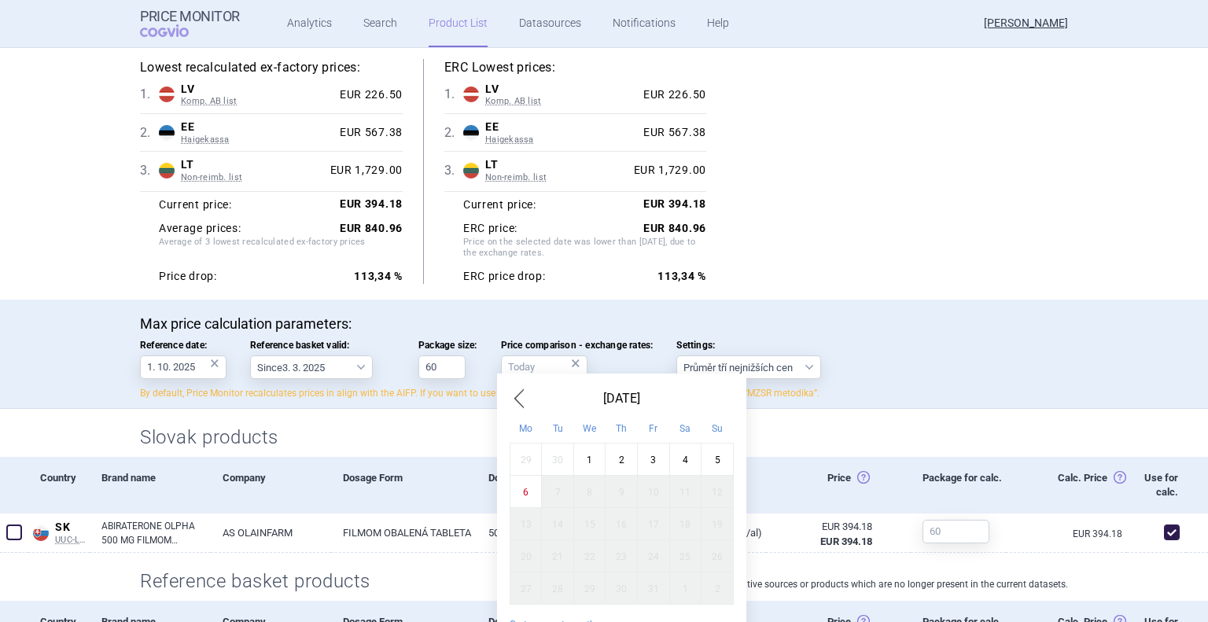
click at [520, 401] on span "Previous Month" at bounding box center [519, 398] width 19 height 25
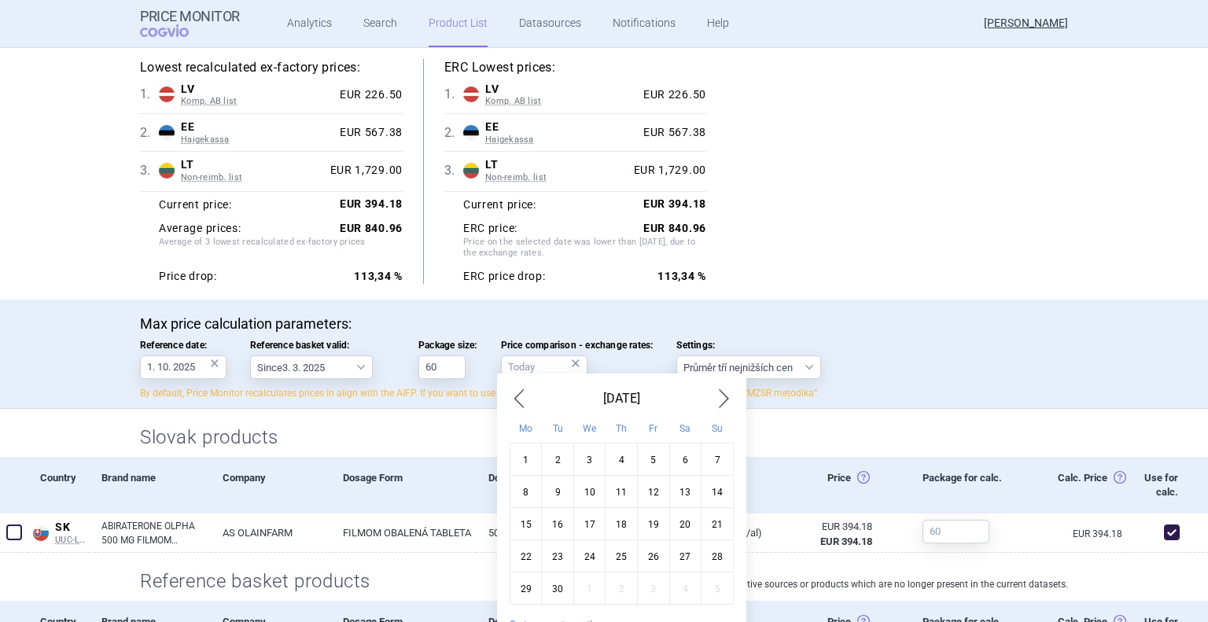
click at [520, 401] on span "Previous Month" at bounding box center [519, 398] width 19 height 25
click at [522, 400] on span "Previous Month" at bounding box center [519, 398] width 19 height 25
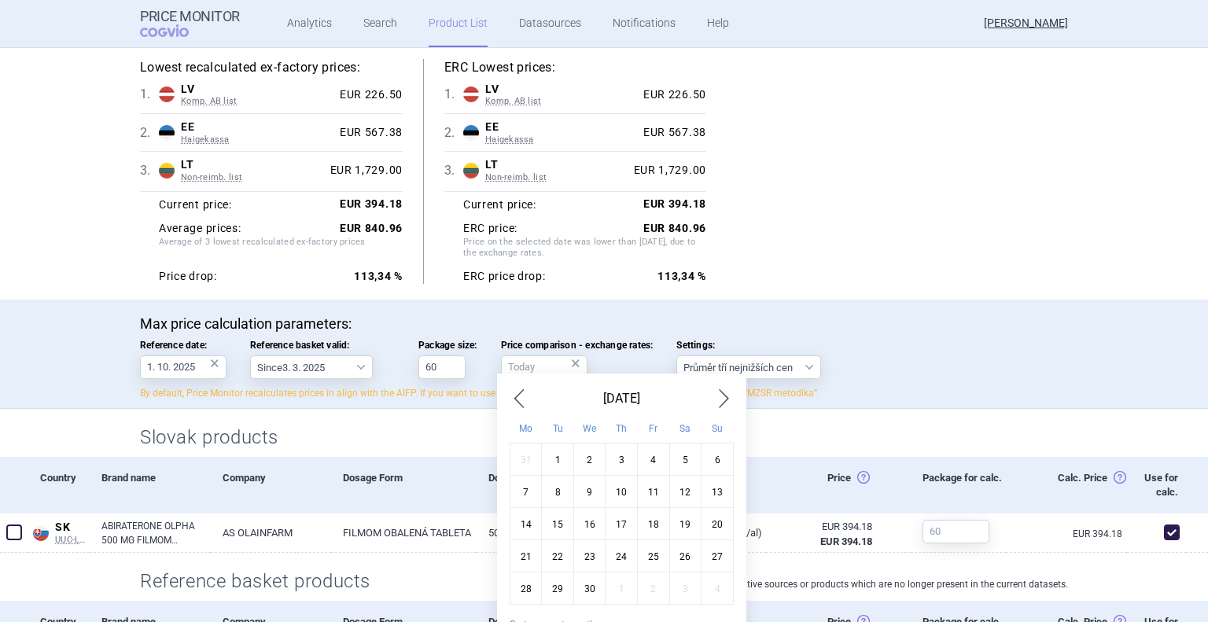
click at [522, 400] on span "Previous Month" at bounding box center [519, 398] width 19 height 25
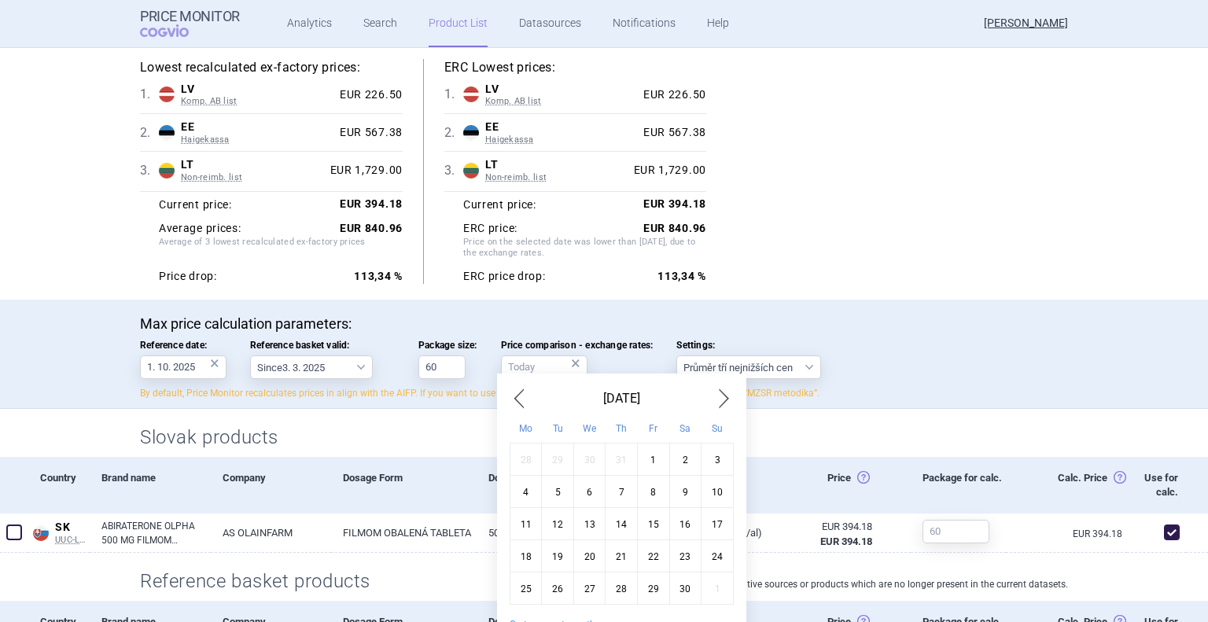
click at [522, 400] on span "Previous Month" at bounding box center [519, 398] width 19 height 25
click at [551, 459] on div "1" at bounding box center [558, 460] width 32 height 32
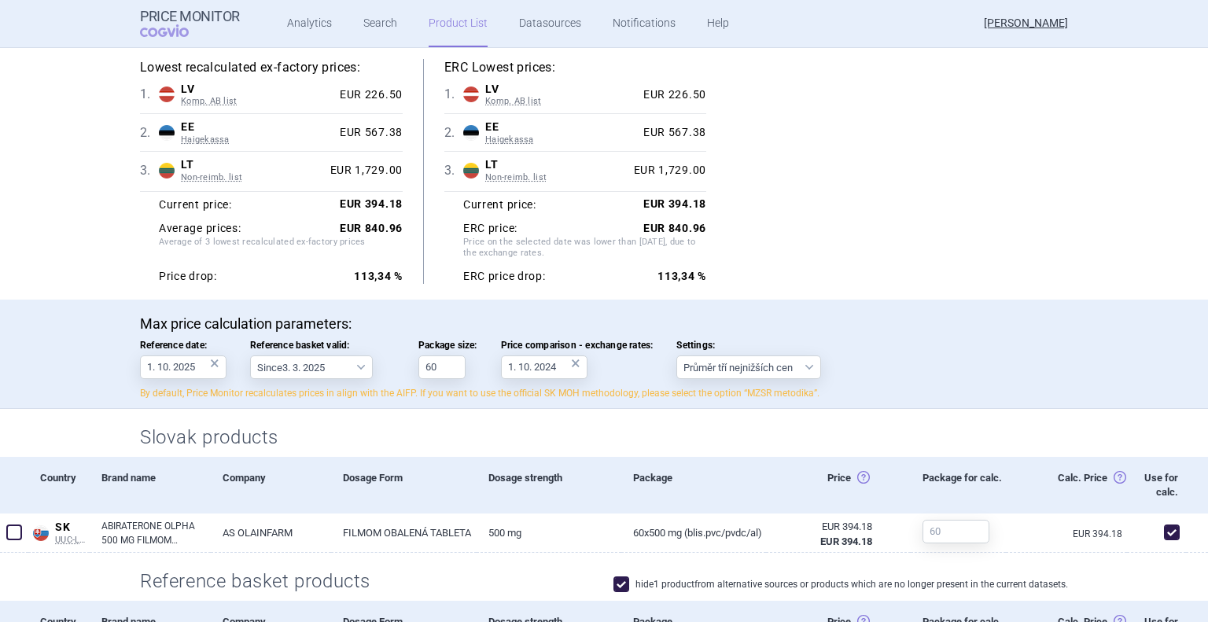
type input "1. 10. 2024"
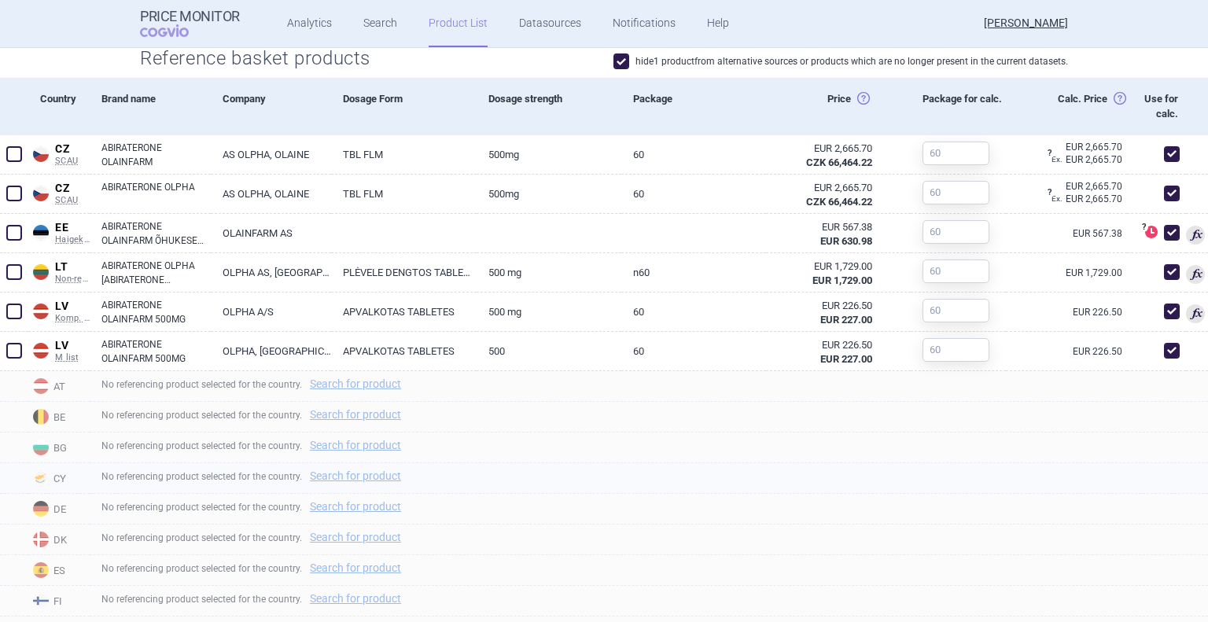
scroll to position [708, 0]
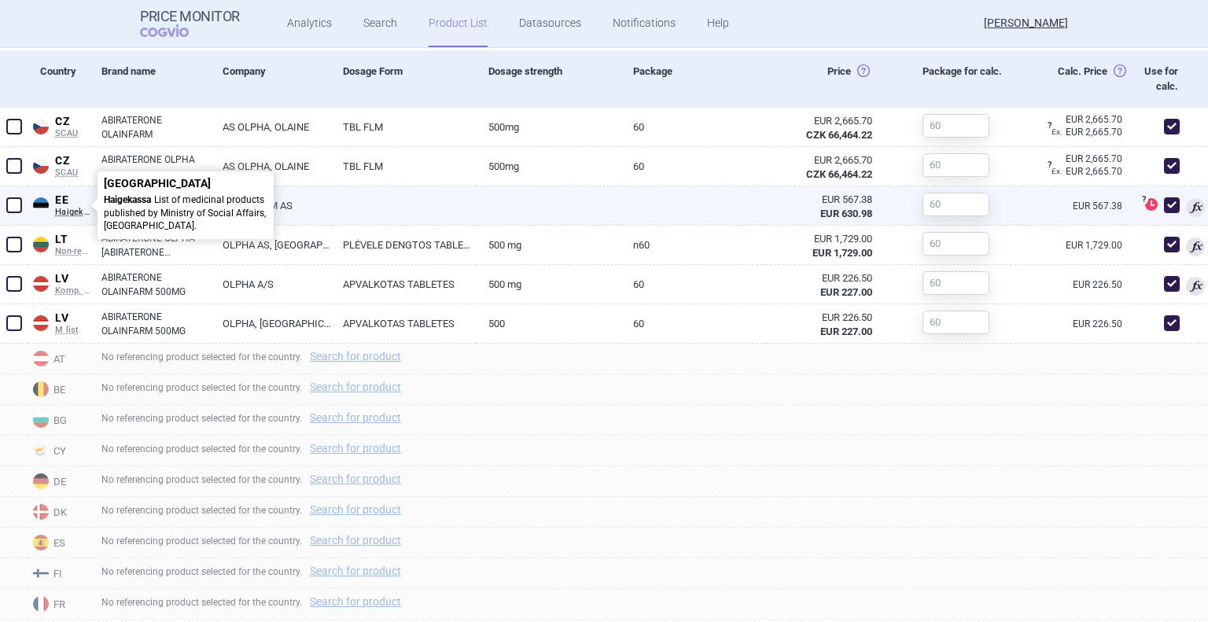
click at [63, 197] on span "EE" at bounding box center [72, 201] width 35 height 14
select select "EUR"
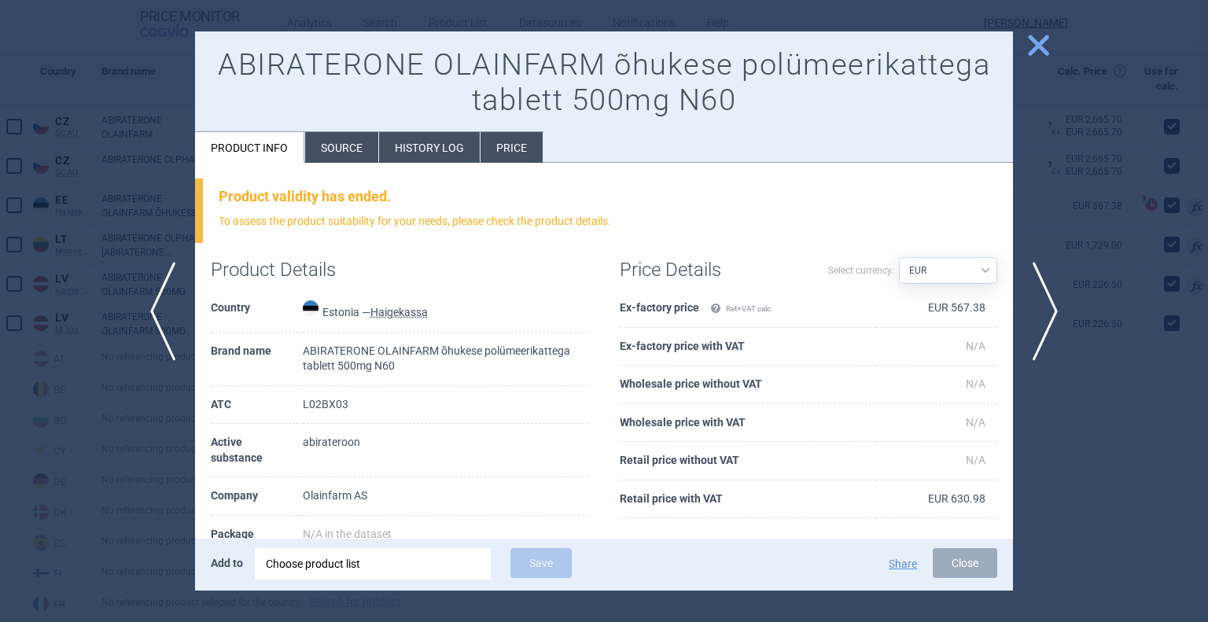
click at [157, 539] on div at bounding box center [604, 311] width 1208 height 622
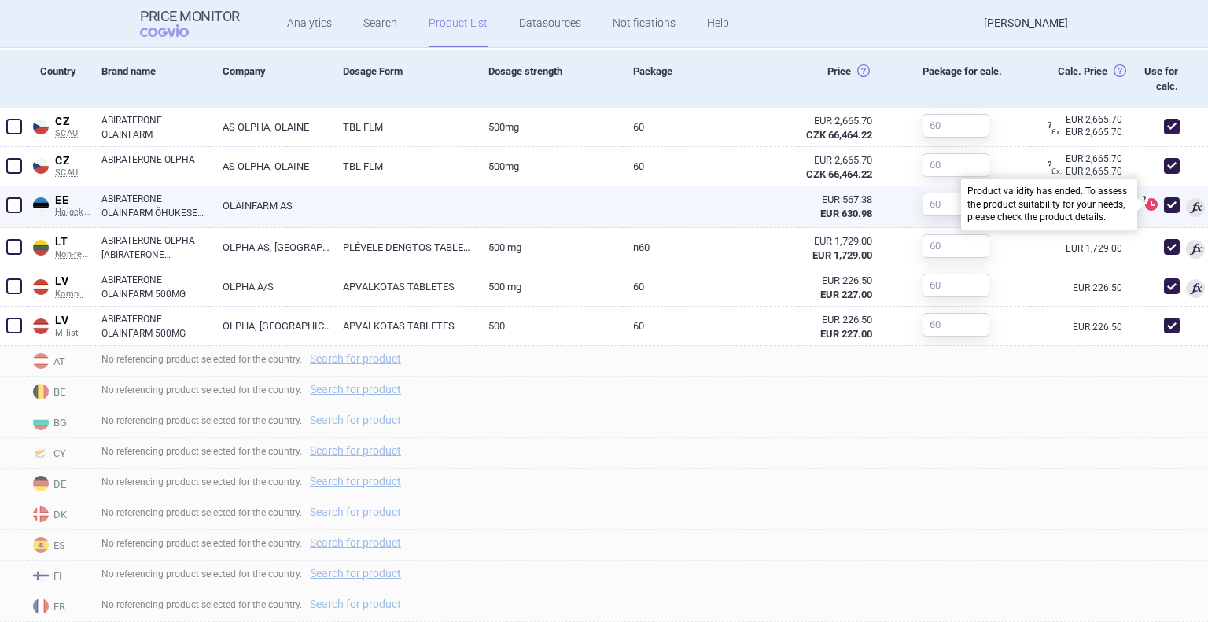
click at [1145, 205] on span at bounding box center [1151, 204] width 13 height 13
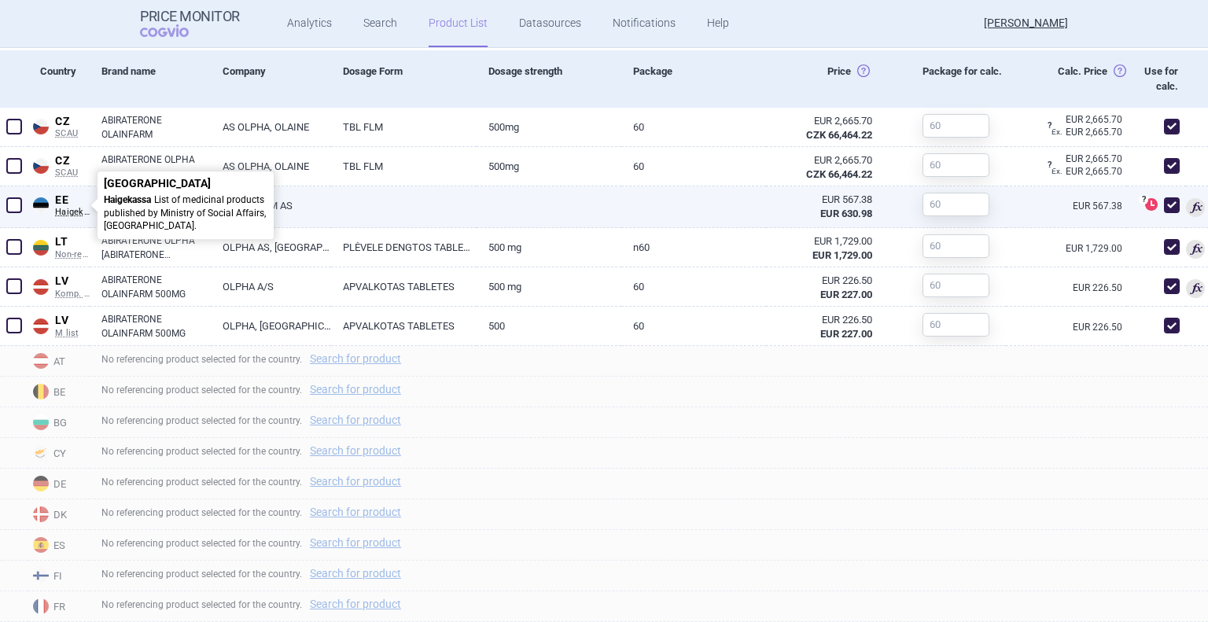
click at [69, 201] on span "EE" at bounding box center [72, 201] width 35 height 14
select select "EUR"
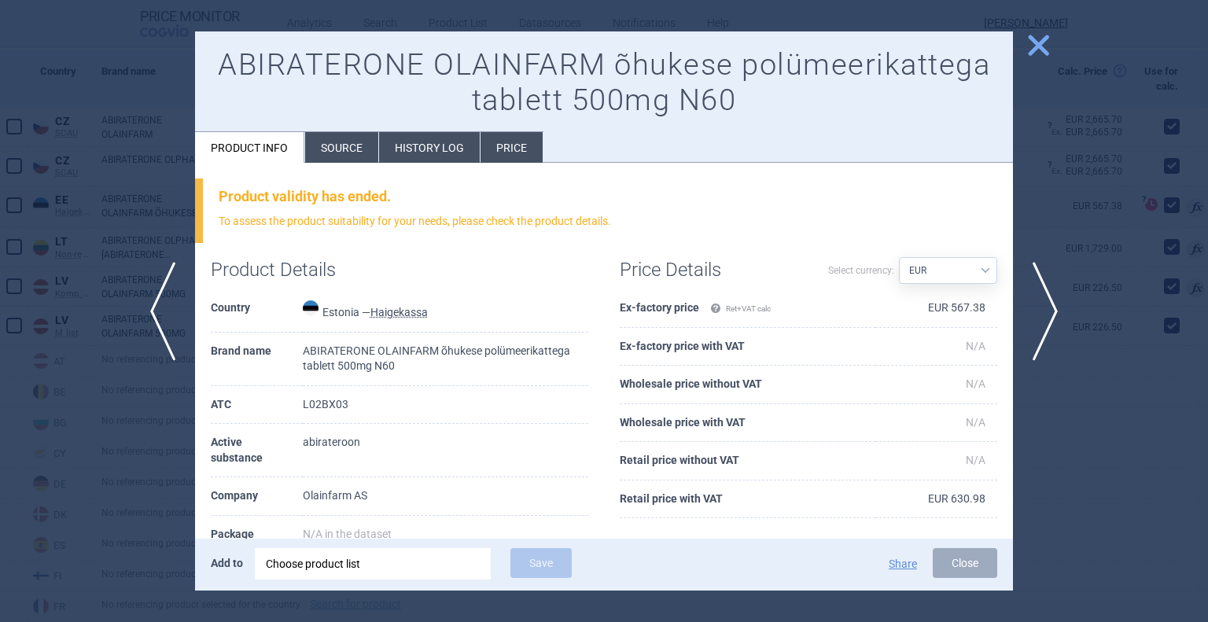
click at [348, 148] on li "Source" at bounding box center [341, 147] width 73 height 31
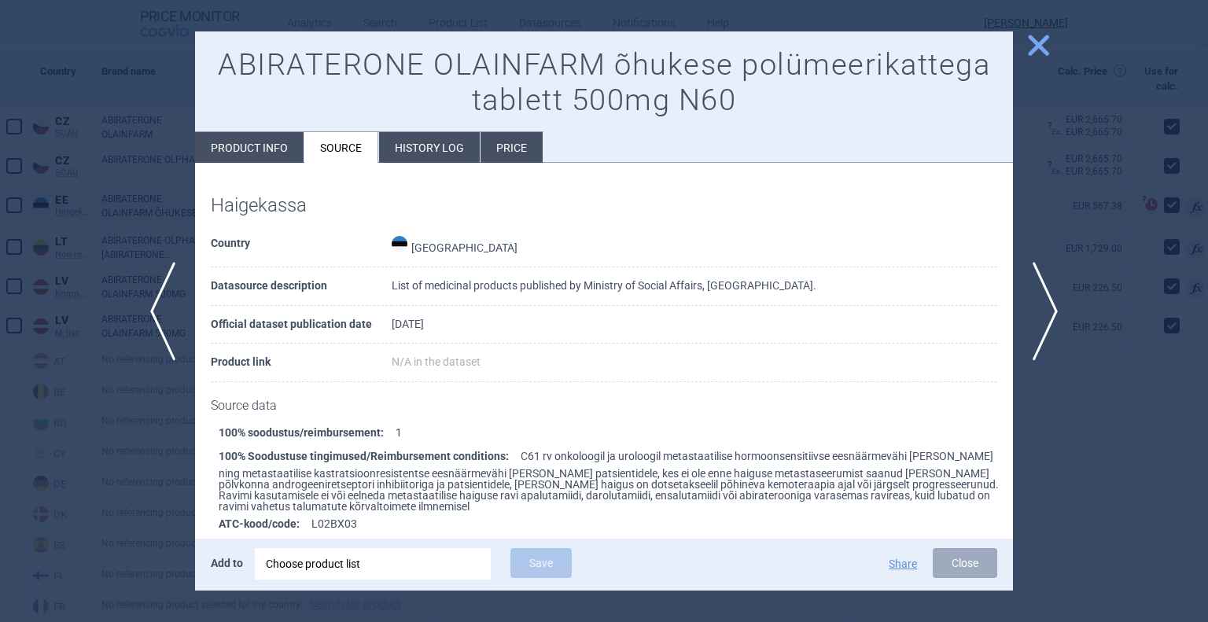
click at [436, 148] on li "History log" at bounding box center [429, 147] width 101 height 31
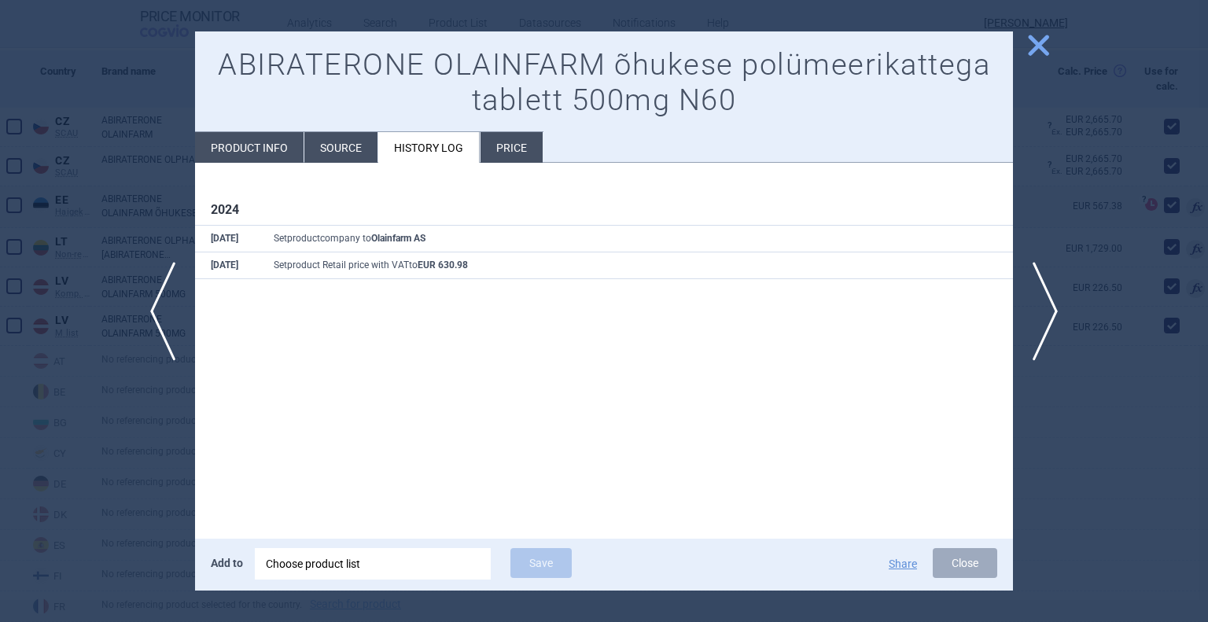
click at [515, 153] on li "Price" at bounding box center [512, 147] width 62 height 31
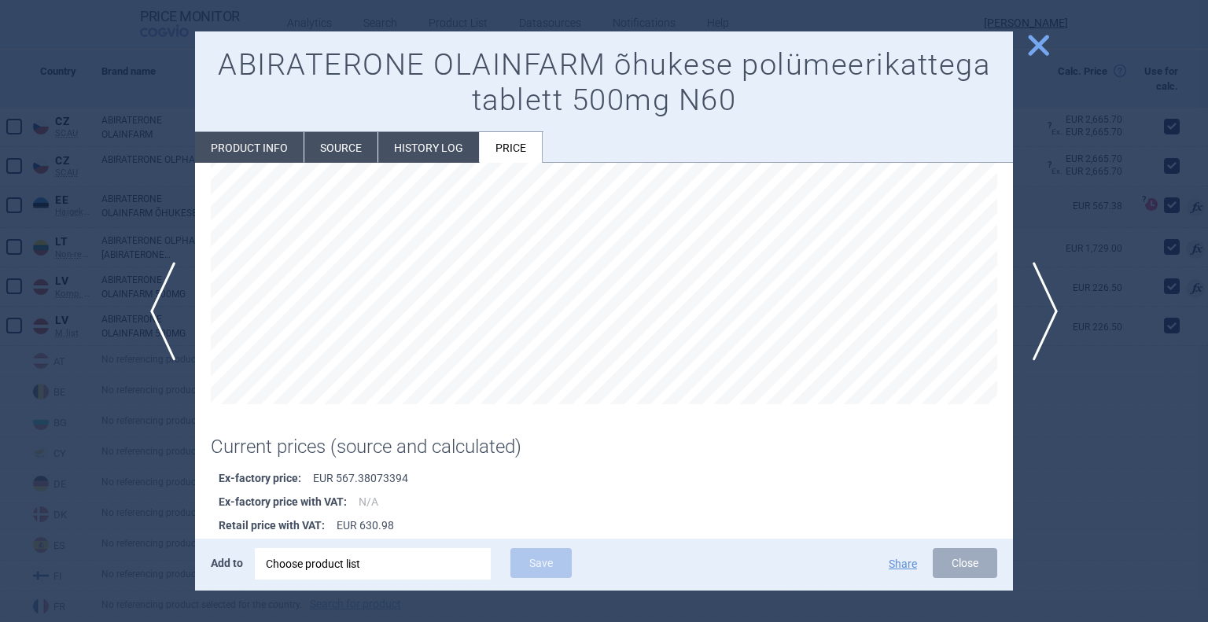
scroll to position [157, 0]
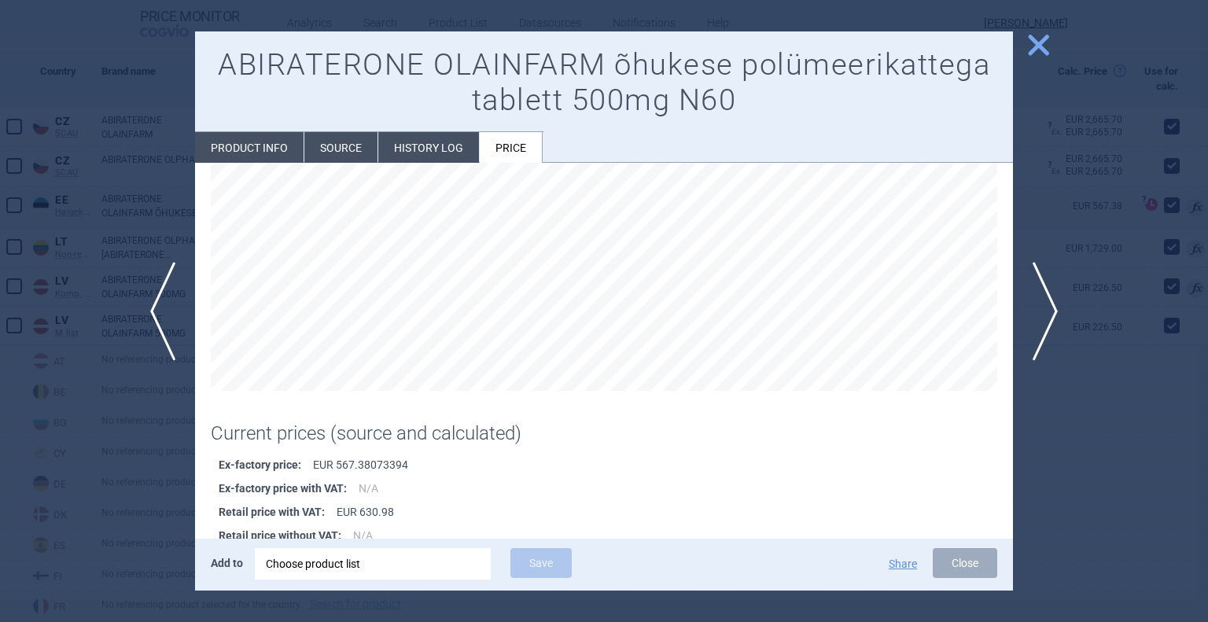
click at [1038, 54] on span "close" at bounding box center [1039, 45] width 28 height 28
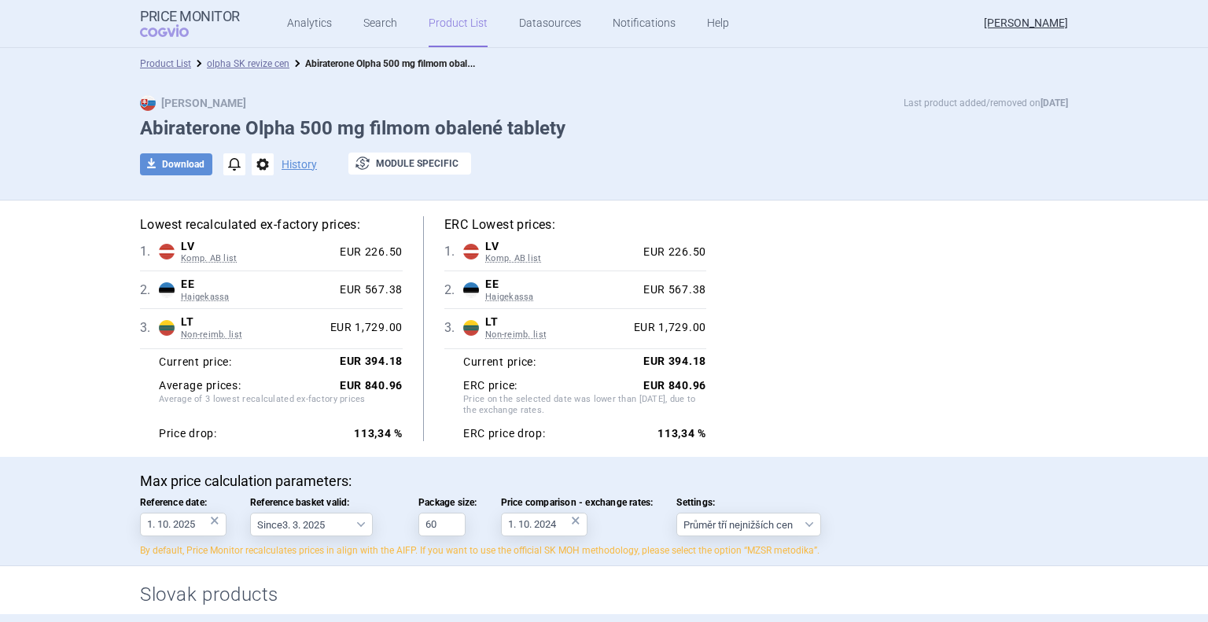
click at [441, 22] on link "Product List" at bounding box center [458, 23] width 59 height 47
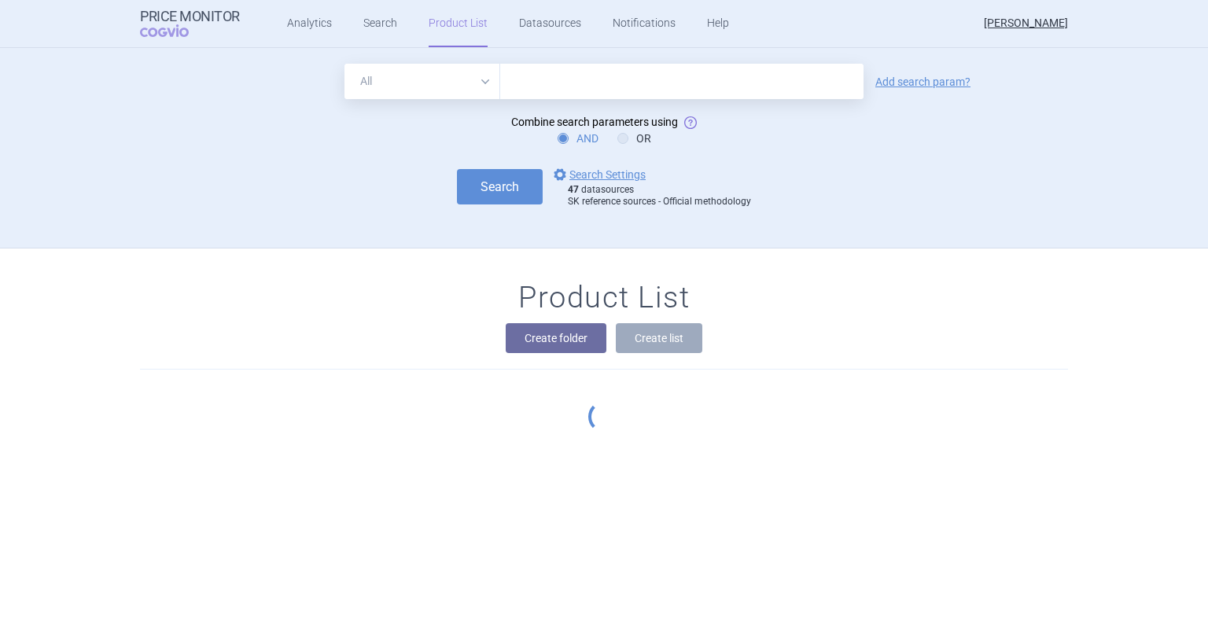
scroll to position [16, 0]
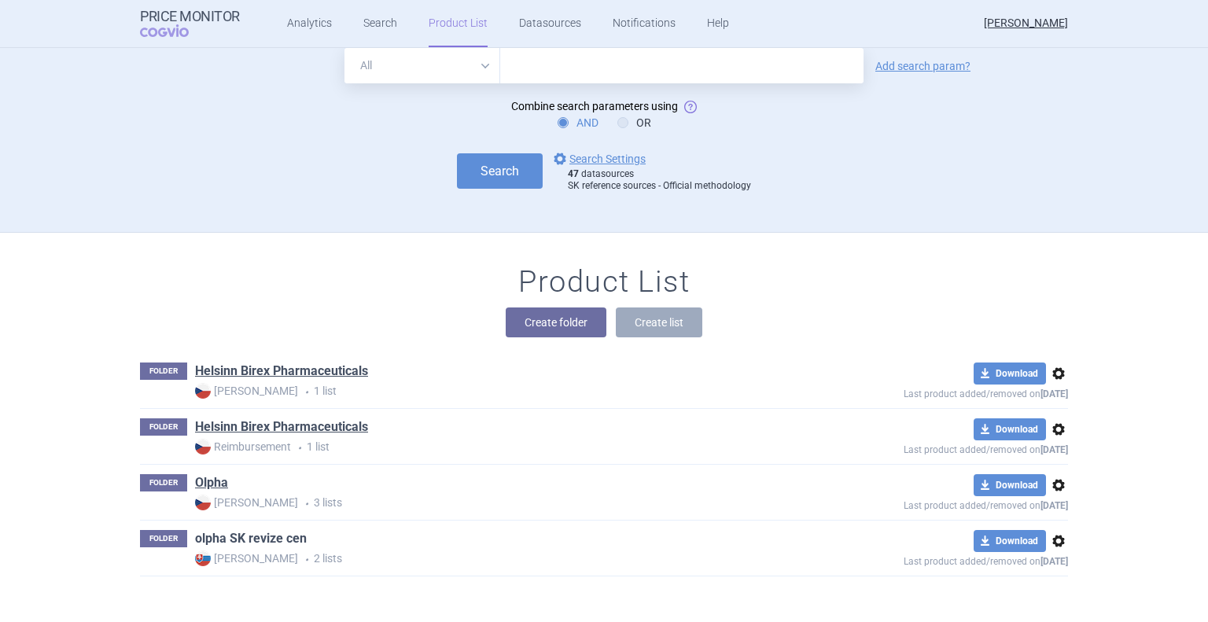
click at [271, 537] on link "olpha SK revize cen" at bounding box center [251, 538] width 112 height 17
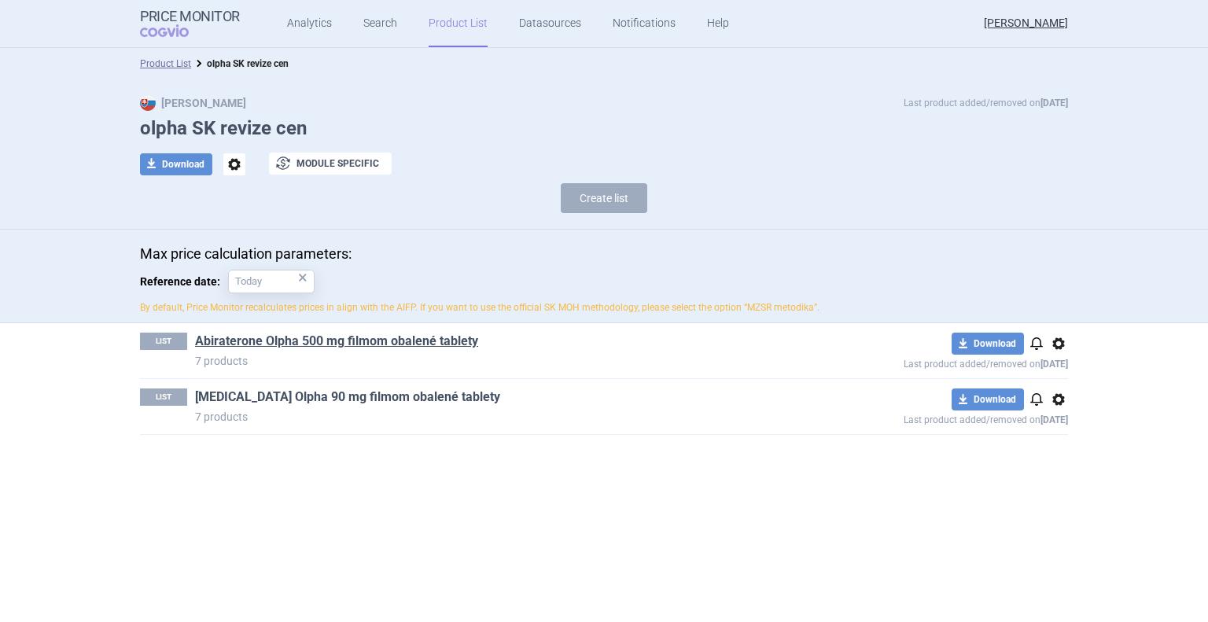
click at [277, 399] on link "[MEDICAL_DATA] Olpha 90 mg filmom obalené tablety" at bounding box center [347, 397] width 305 height 17
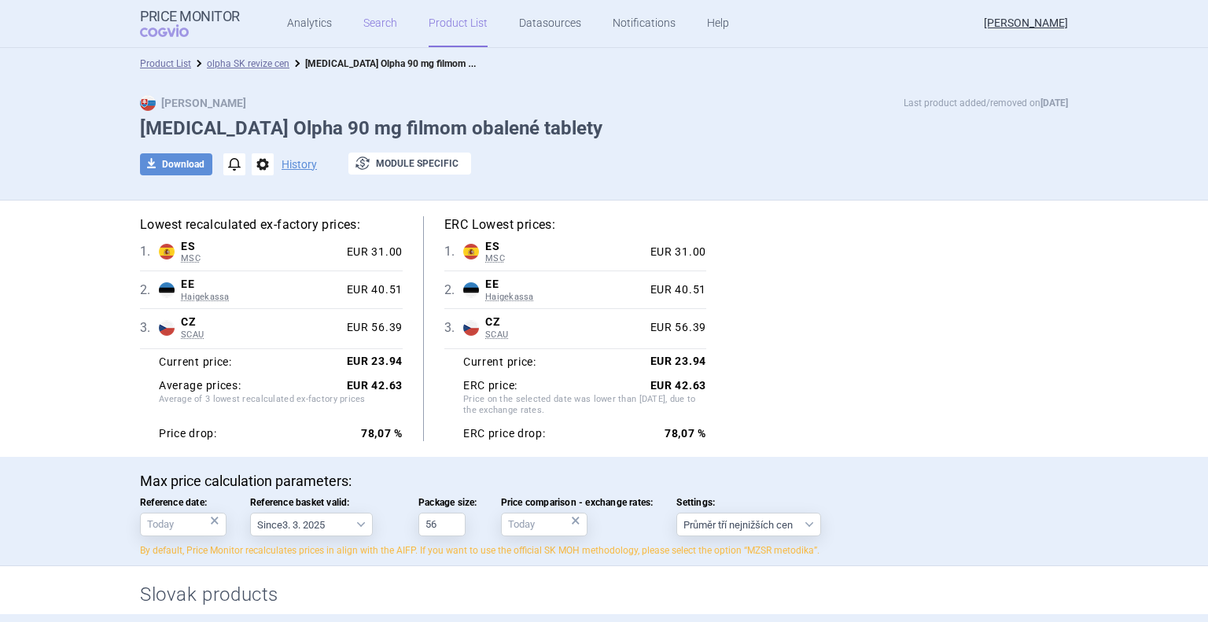
click at [382, 28] on link "Search" at bounding box center [380, 23] width 34 height 47
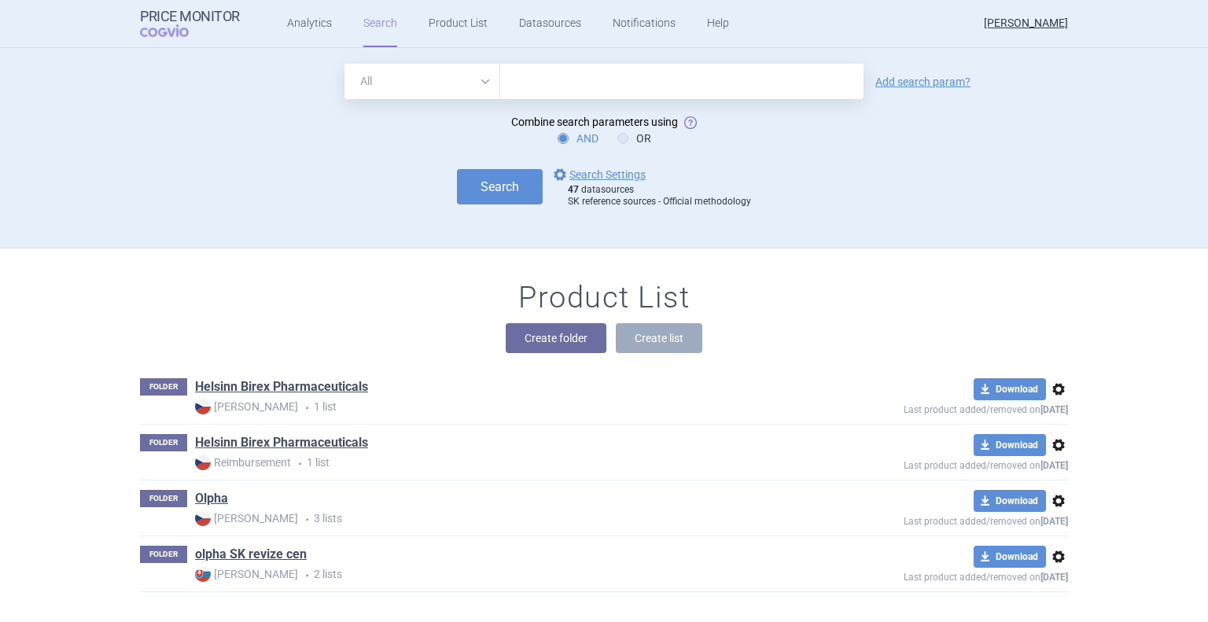
click at [518, 81] on input "text" at bounding box center [681, 81] width 363 height 35
paste input "B01AC24"
type input "B01AC24"
click button "Search" at bounding box center [500, 186] width 86 height 35
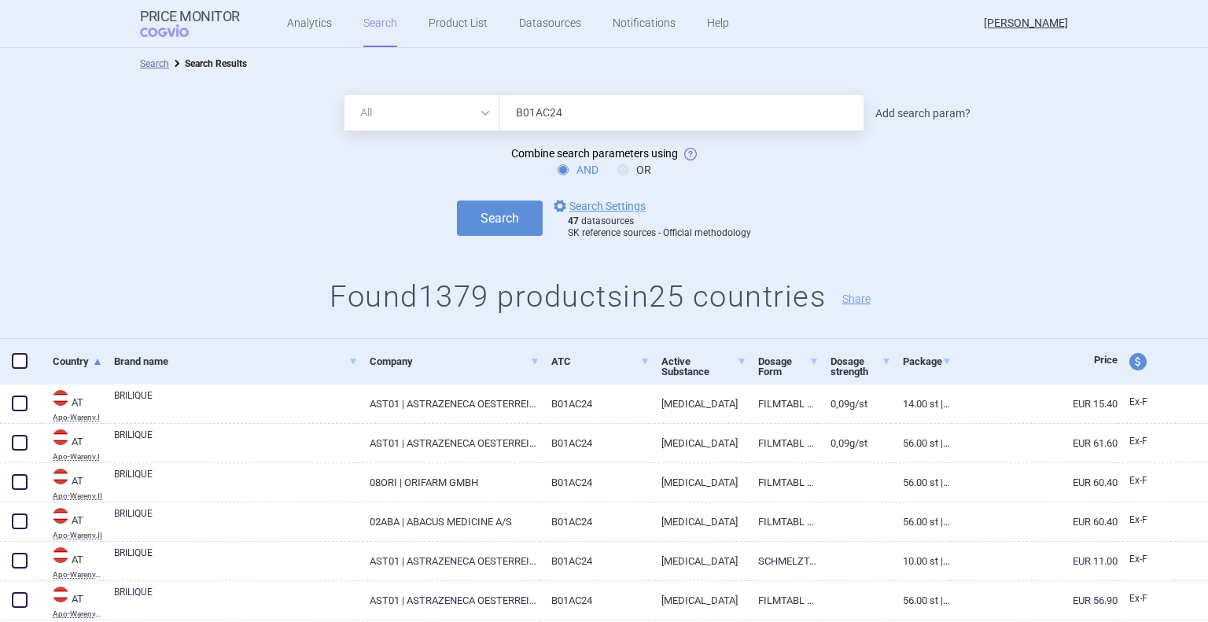
click at [902, 109] on link "Add search param?" at bounding box center [923, 113] width 95 height 11
select select "brandName"
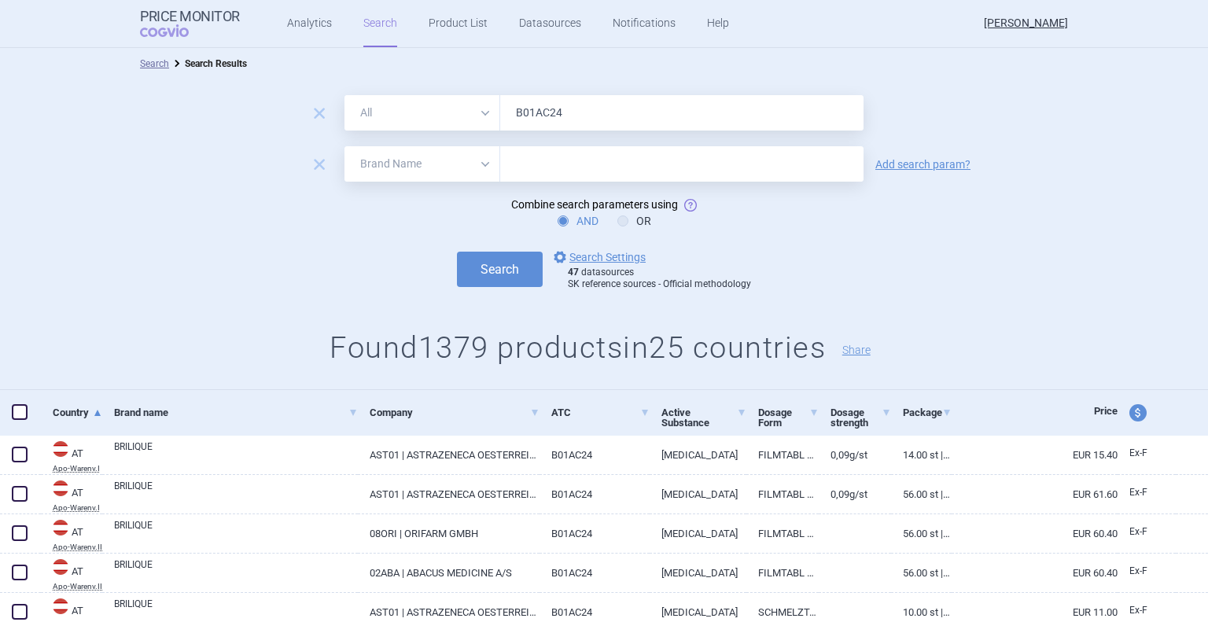
click at [534, 157] on input "text" at bounding box center [681, 163] width 363 height 35
type input "olpha"
click at [484, 274] on button "Search" at bounding box center [500, 269] width 86 height 35
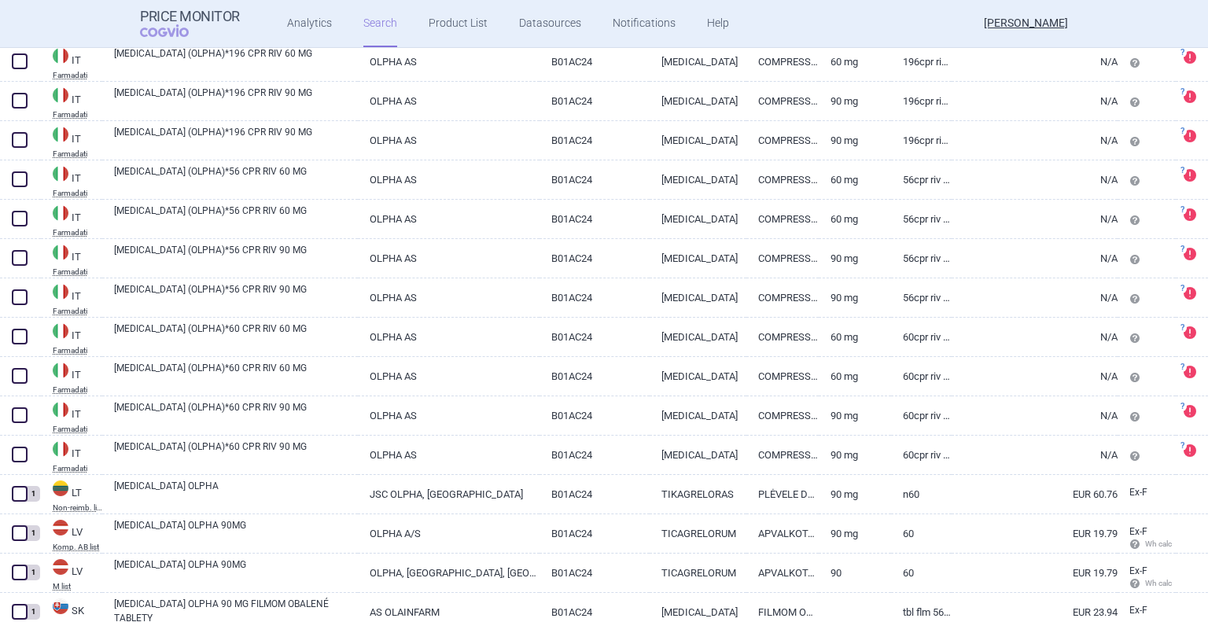
scroll to position [1005, 0]
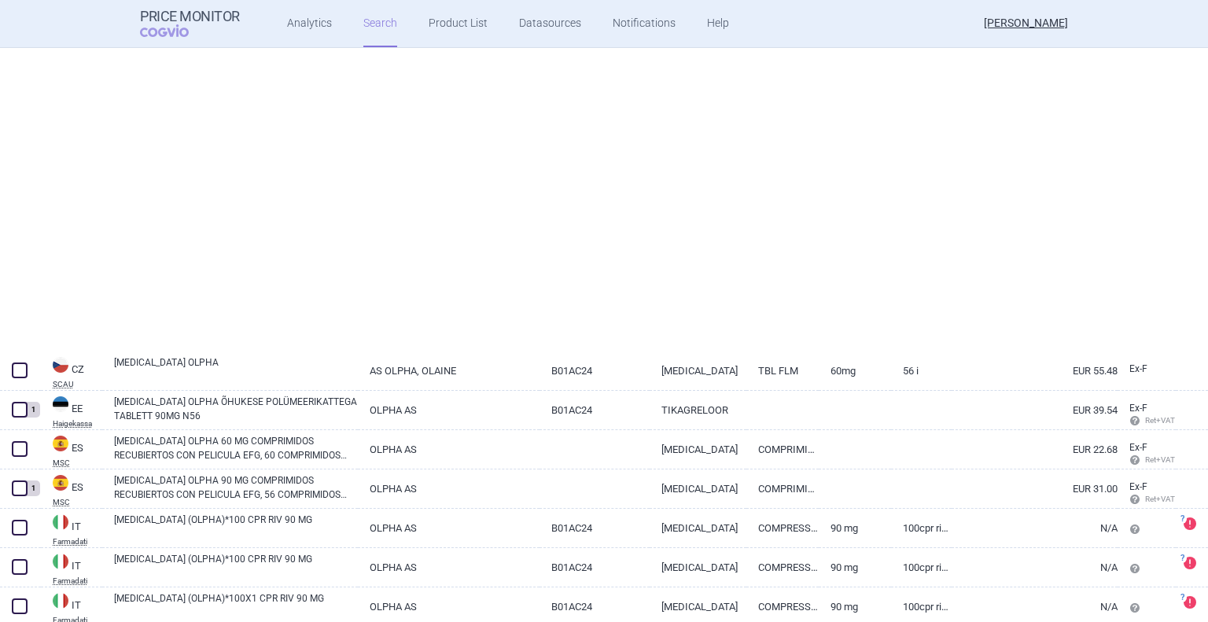
select select "brandName"
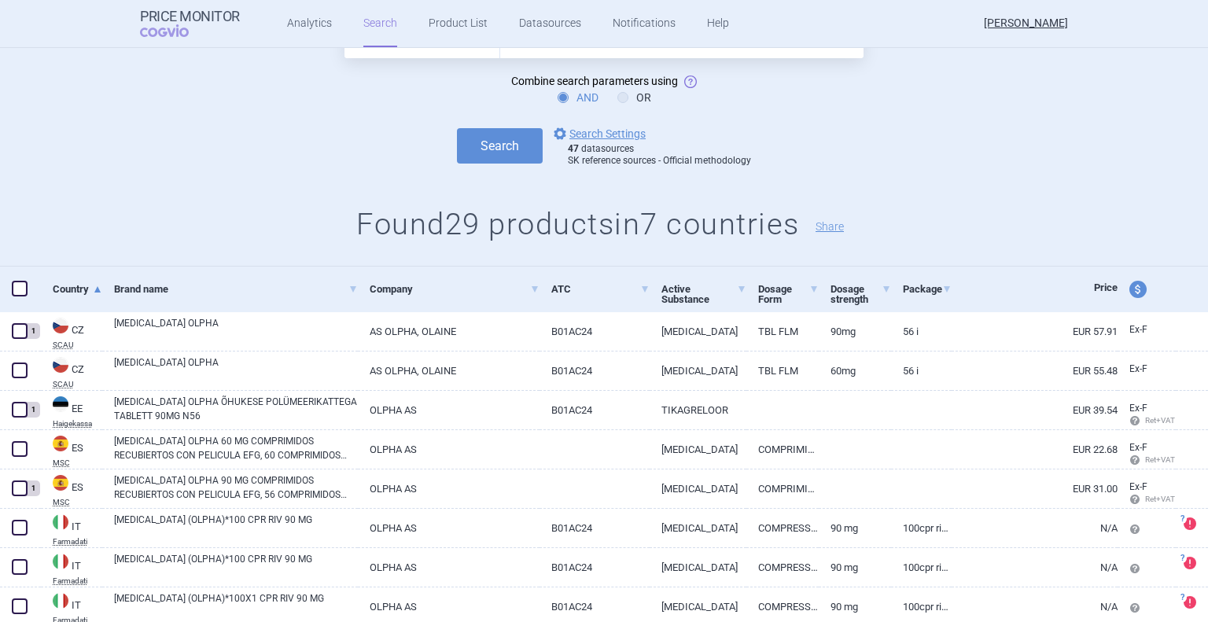
scroll to position [61, 0]
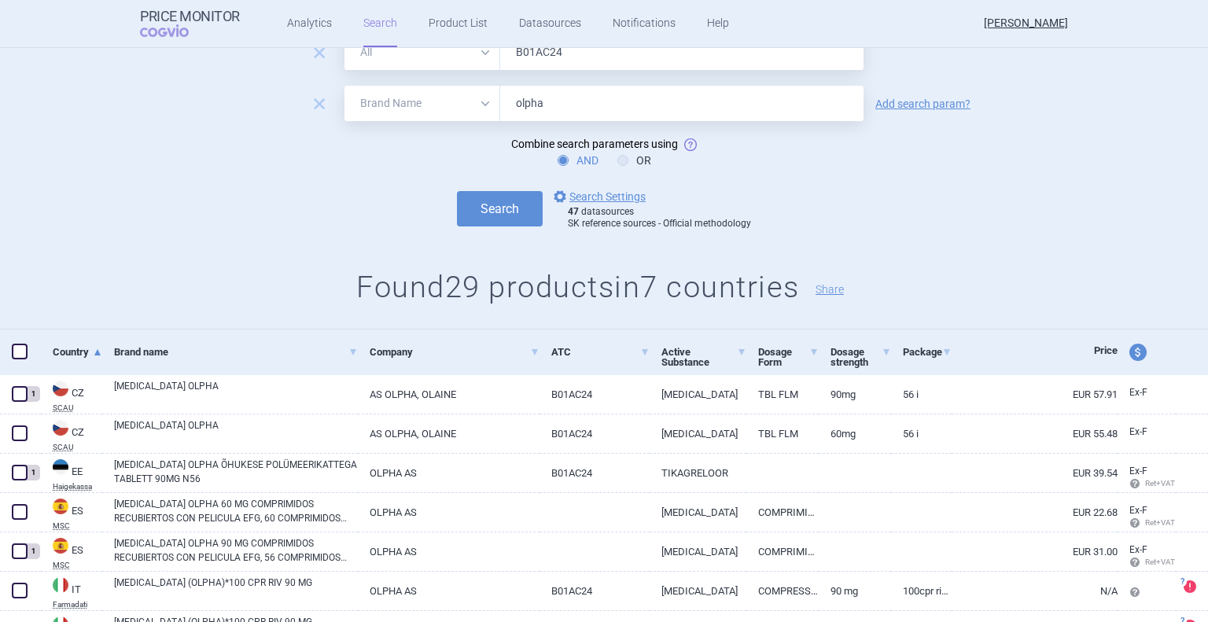
click at [588, 104] on input "olpha" at bounding box center [681, 103] width 363 height 35
type input "olainfarm"
click at [515, 205] on button "Search" at bounding box center [500, 208] width 86 height 35
click at [489, 207] on button "Search" at bounding box center [500, 208] width 86 height 35
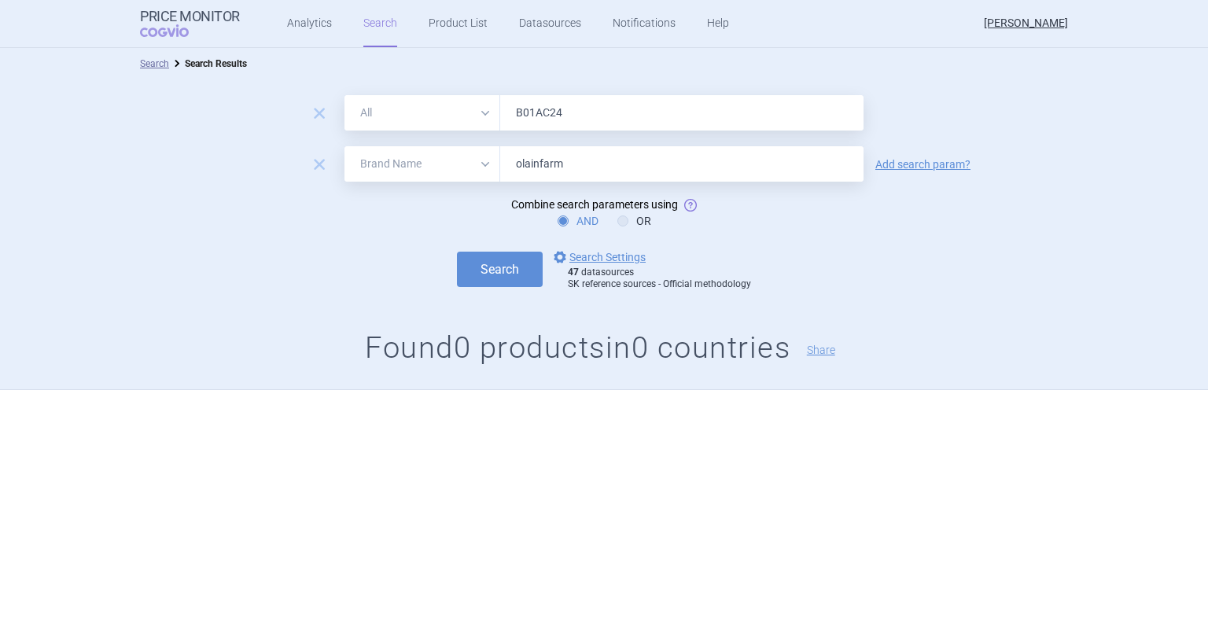
click at [595, 106] on input "B01AC24" at bounding box center [681, 112] width 363 height 35
click at [315, 118] on span "remove" at bounding box center [319, 113] width 22 height 22
select select "brandName"
type input "olainfarm"
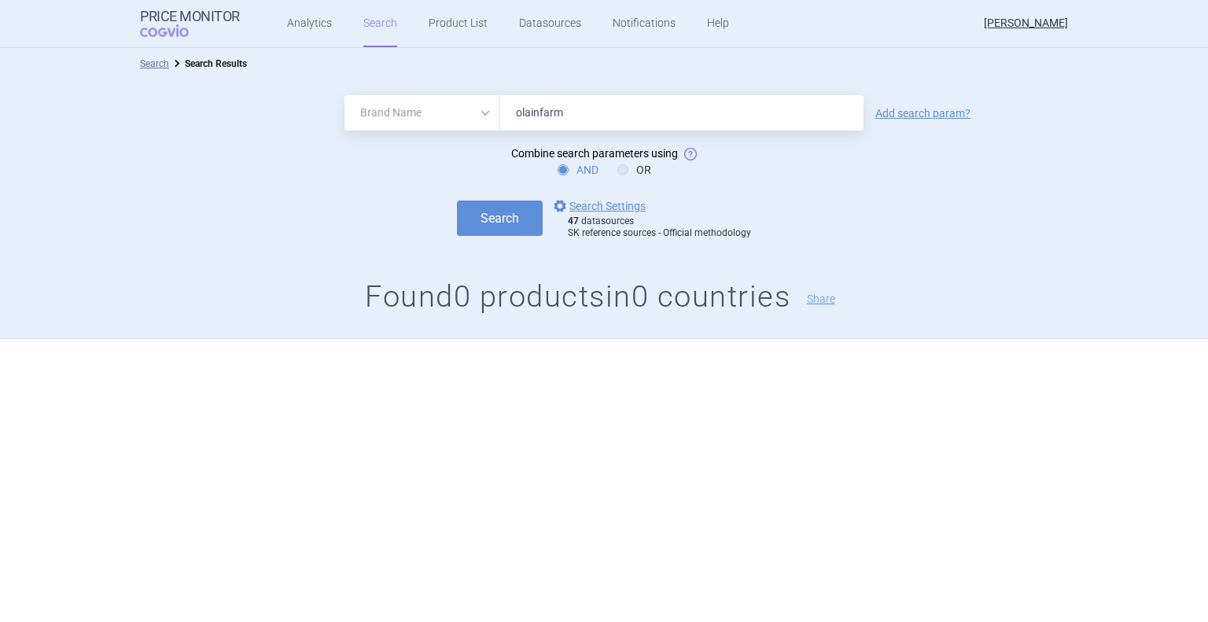
click at [614, 113] on input "olainfarm" at bounding box center [681, 112] width 363 height 35
click at [364, 29] on link "Search" at bounding box center [380, 23] width 34 height 47
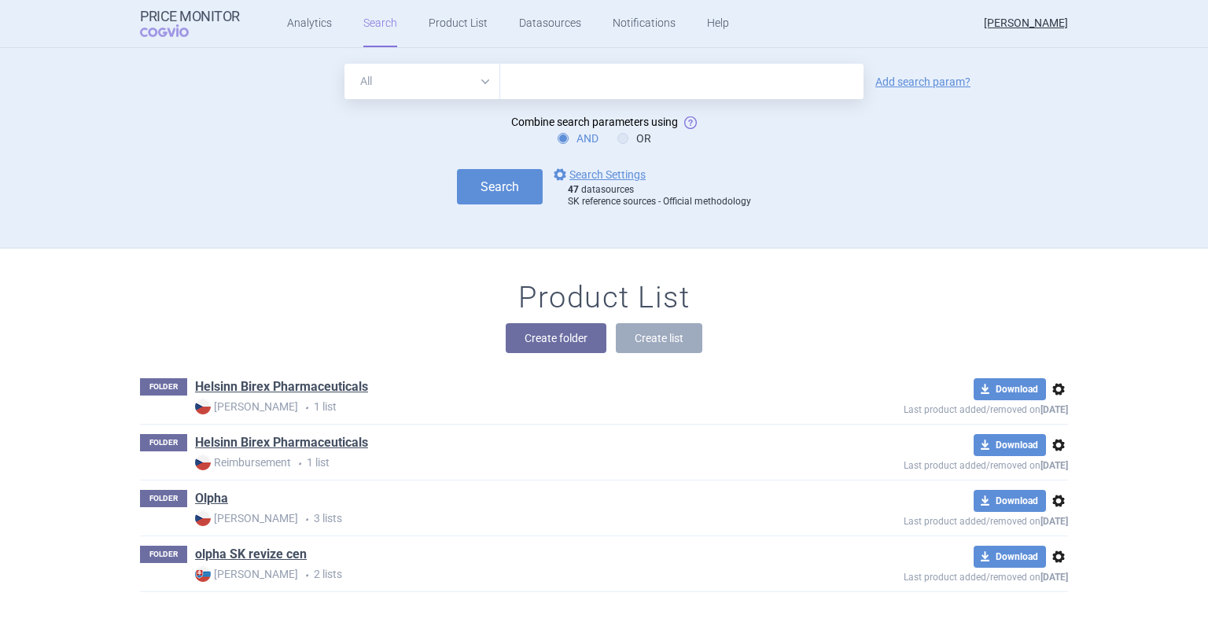
click at [563, 89] on input "text" at bounding box center [681, 81] width 363 height 35
paste input "L02BX03"
type input "L02BX03"
click at [516, 194] on button "Search" at bounding box center [500, 186] width 86 height 35
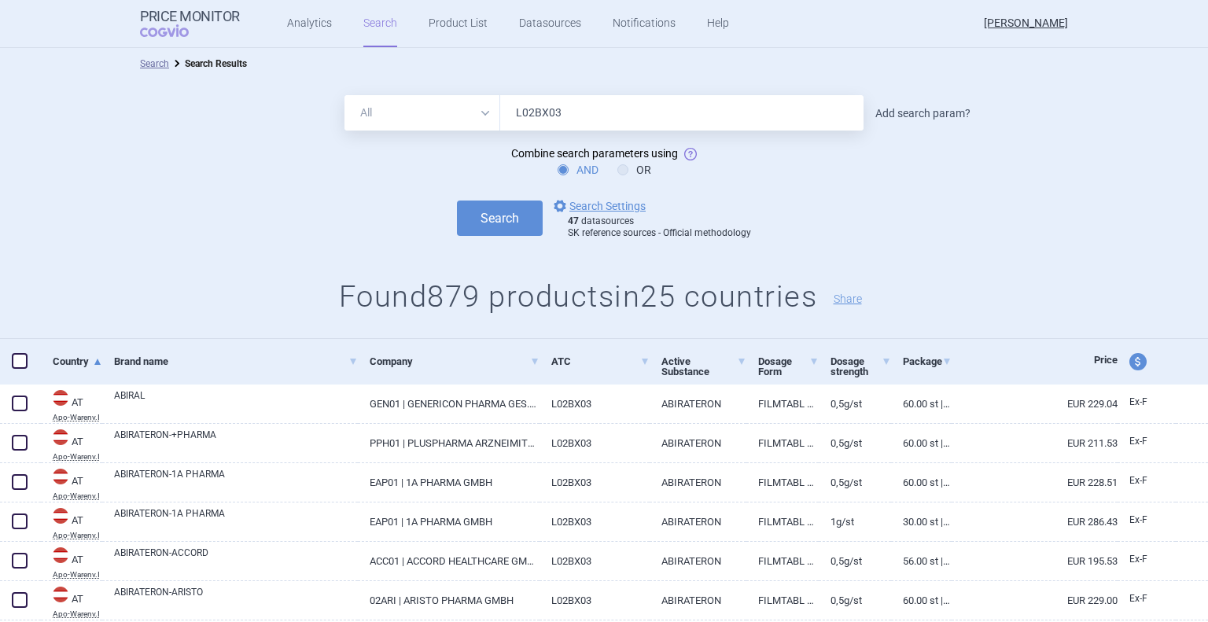
click at [899, 114] on link "Add search param?" at bounding box center [923, 113] width 95 height 11
select select "brandName"
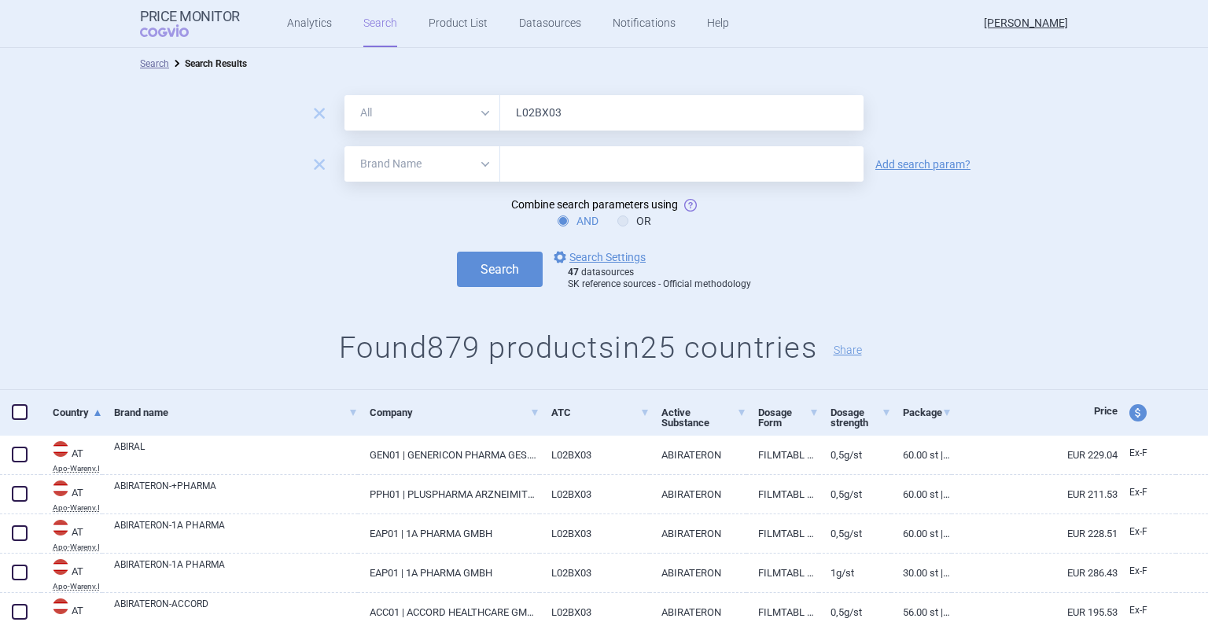
click at [629, 171] on input "text" at bounding box center [681, 163] width 363 height 35
click at [457, 252] on button "Search" at bounding box center [500, 269] width 86 height 35
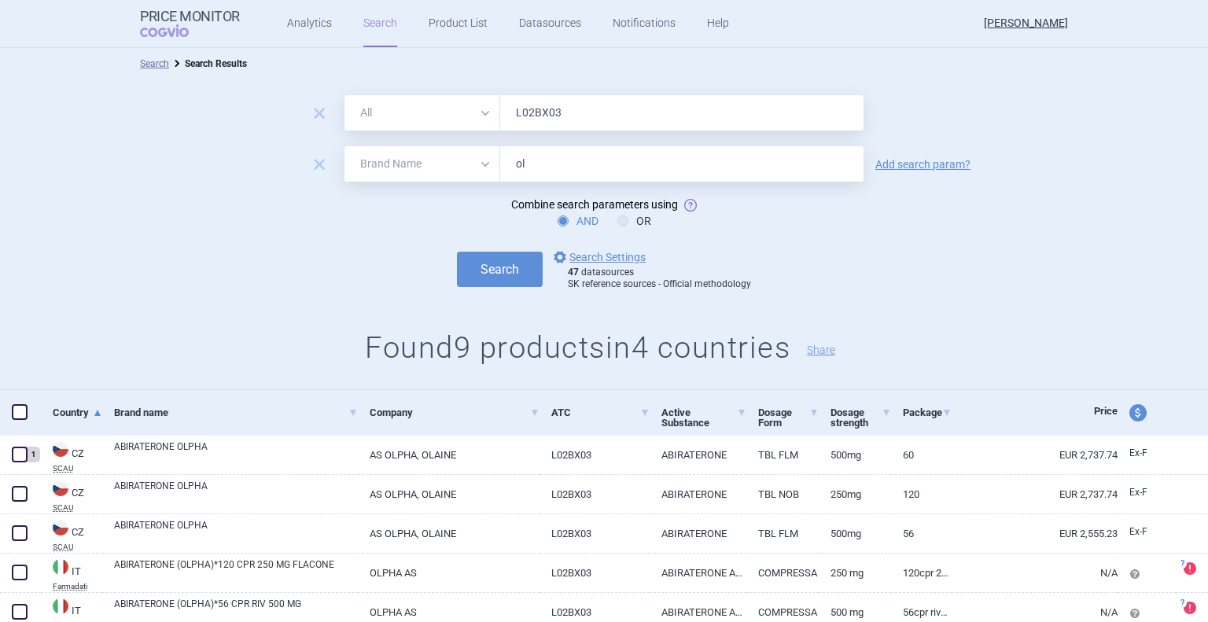
type input "olainfarm"
click at [494, 267] on button "Search" at bounding box center [500, 269] width 86 height 35
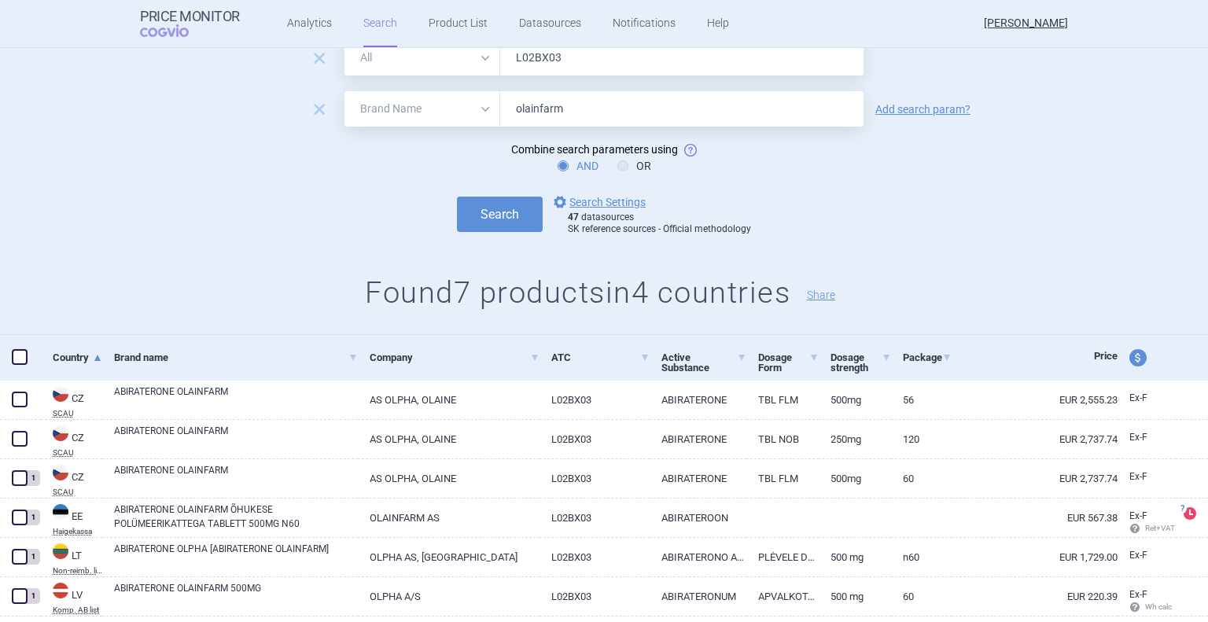
scroll to position [79, 0]
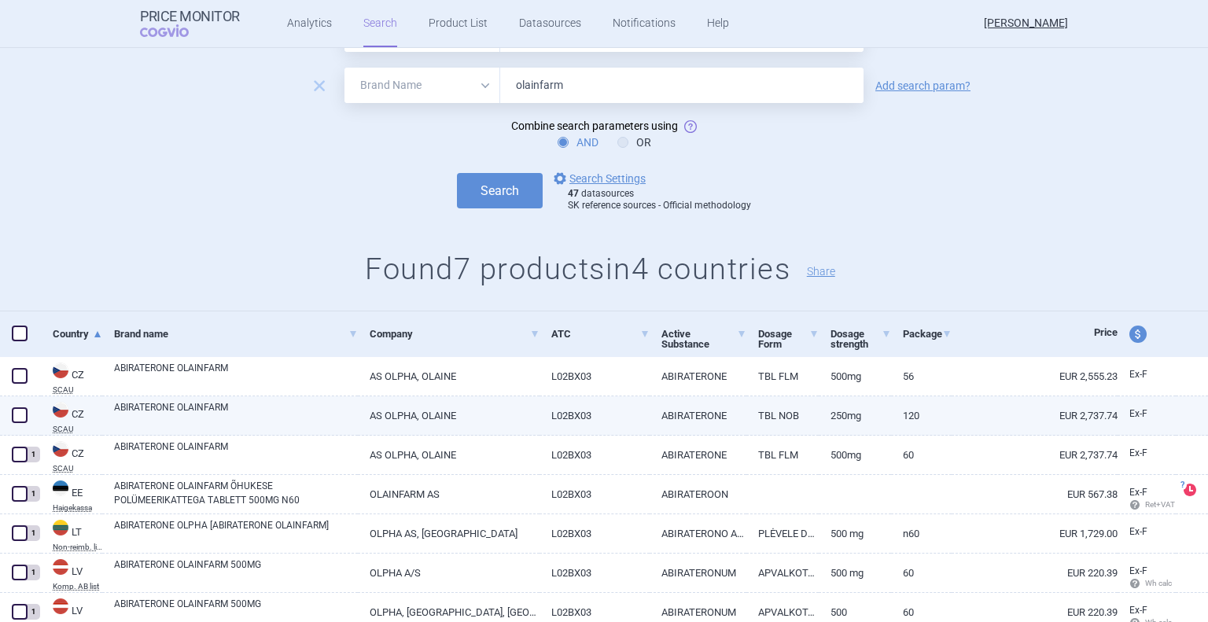
click at [17, 422] on span at bounding box center [20, 415] width 16 height 16
checkbox input "true"
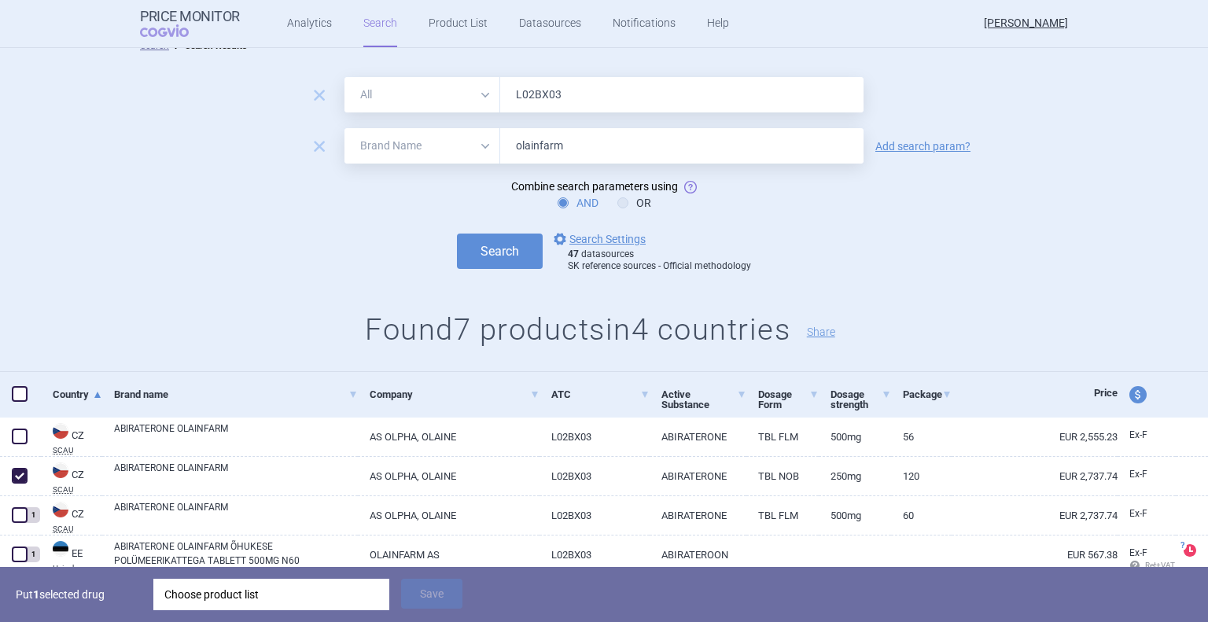
scroll to position [0, 0]
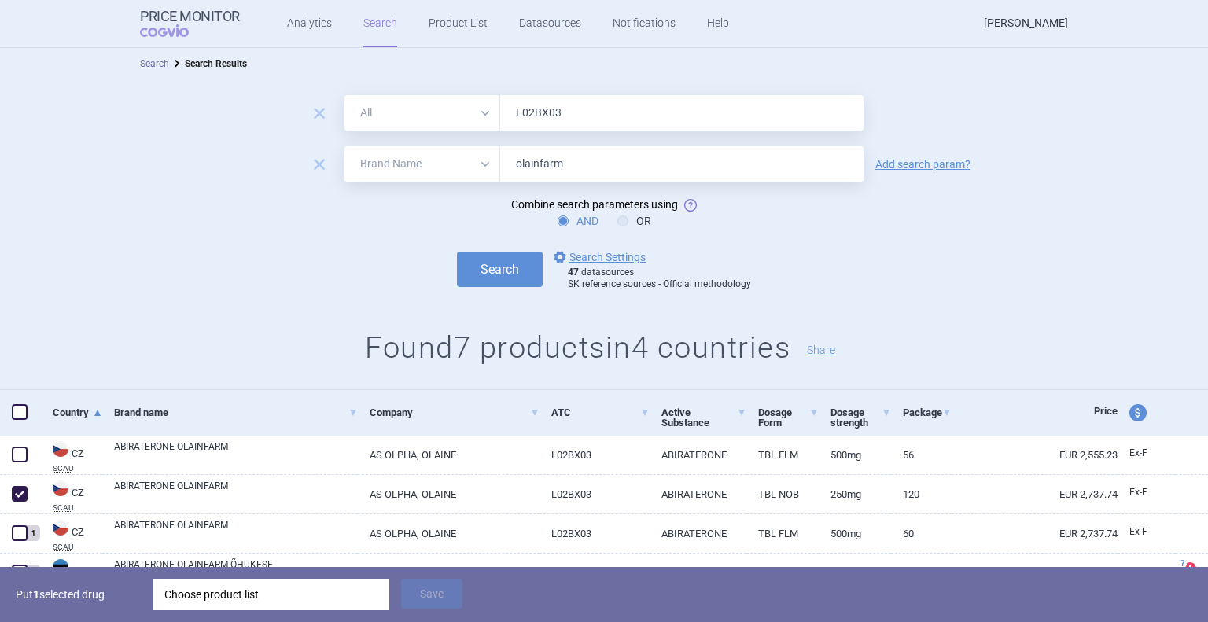
click at [562, 172] on input "olainfarm" at bounding box center [681, 163] width 363 height 35
type input "olpha"
click at [526, 271] on button "Search" at bounding box center [500, 269] width 86 height 35
click at [496, 272] on button "Search" at bounding box center [500, 269] width 86 height 35
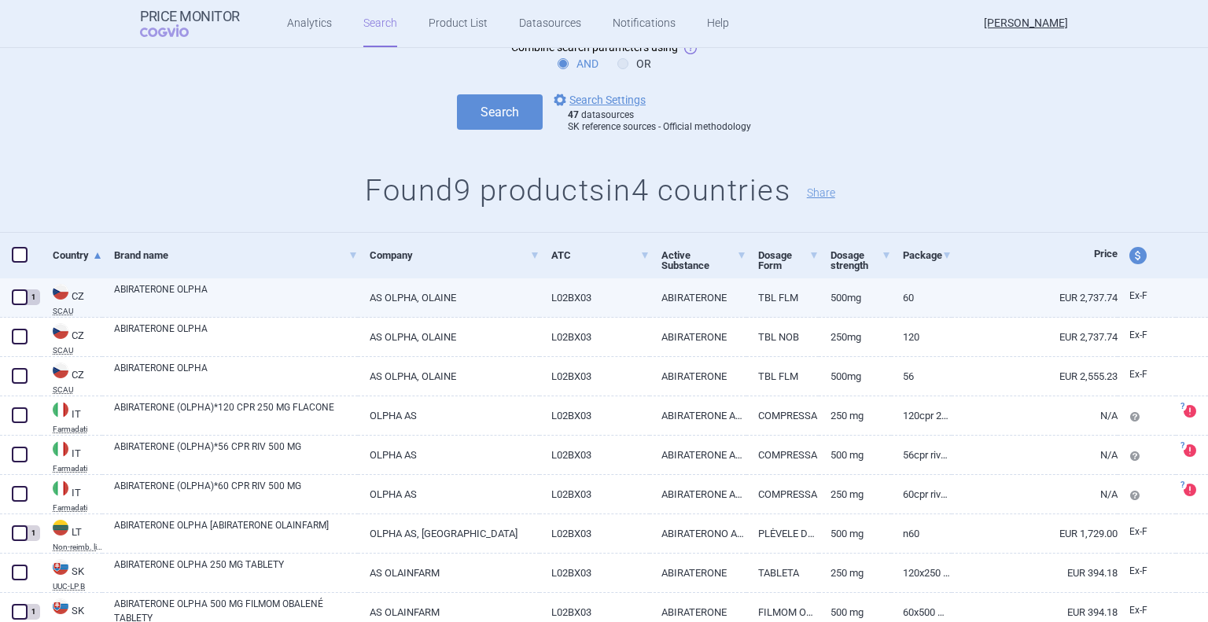
scroll to position [218, 0]
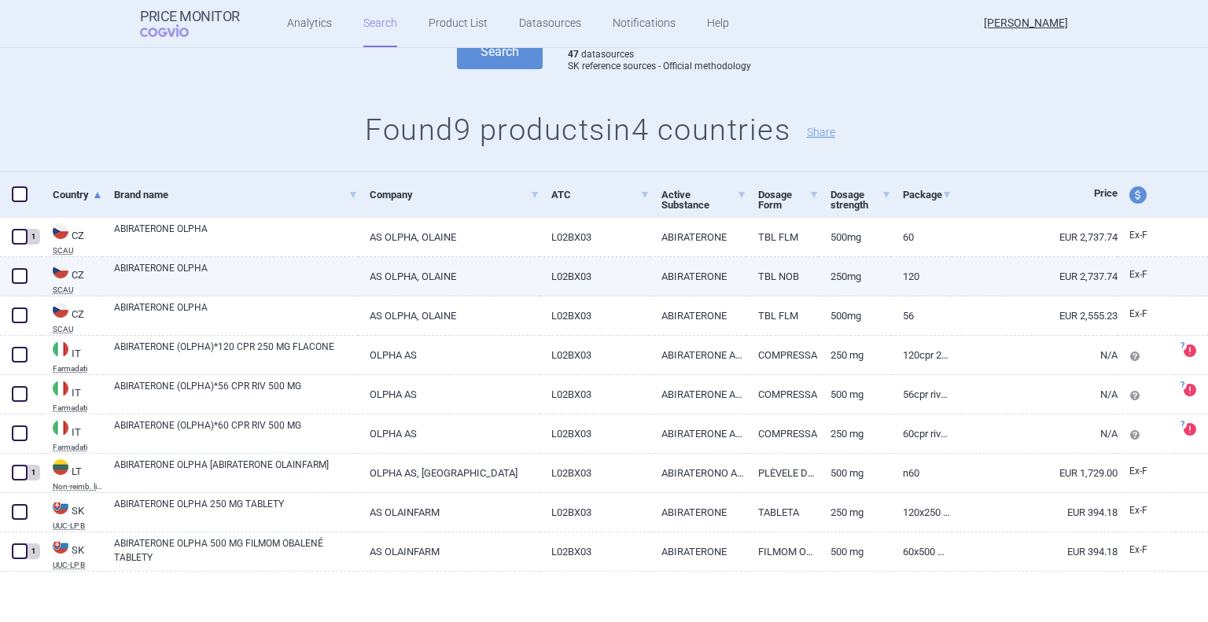
click at [15, 278] on span at bounding box center [20, 276] width 16 height 16
checkbox input "true"
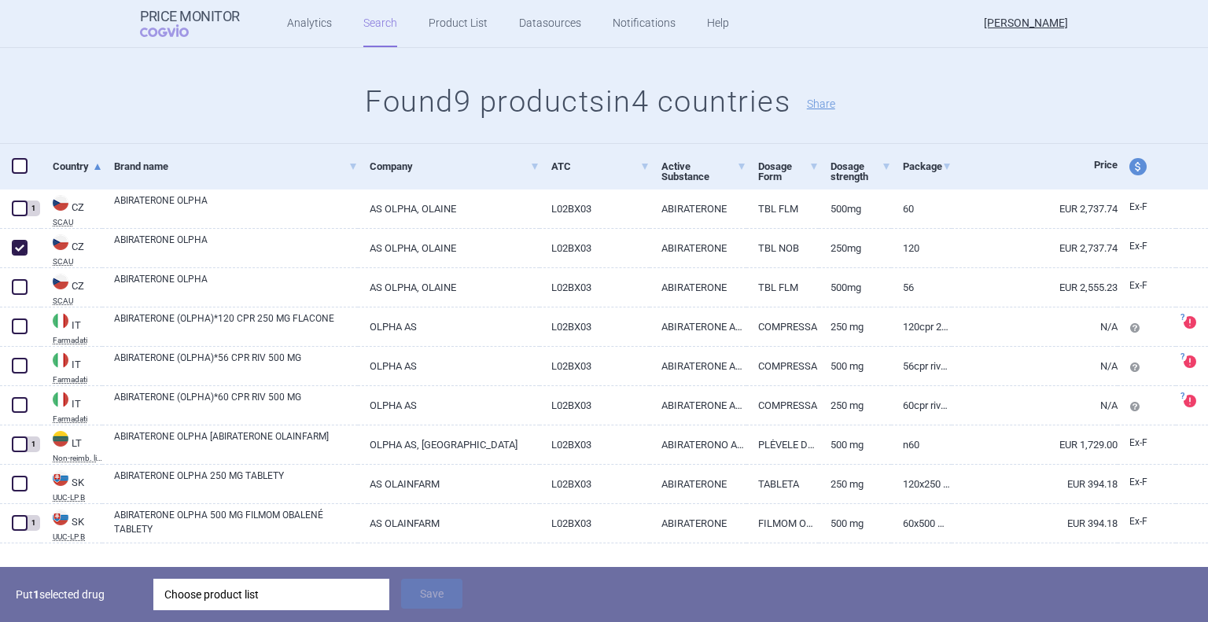
scroll to position [274, 0]
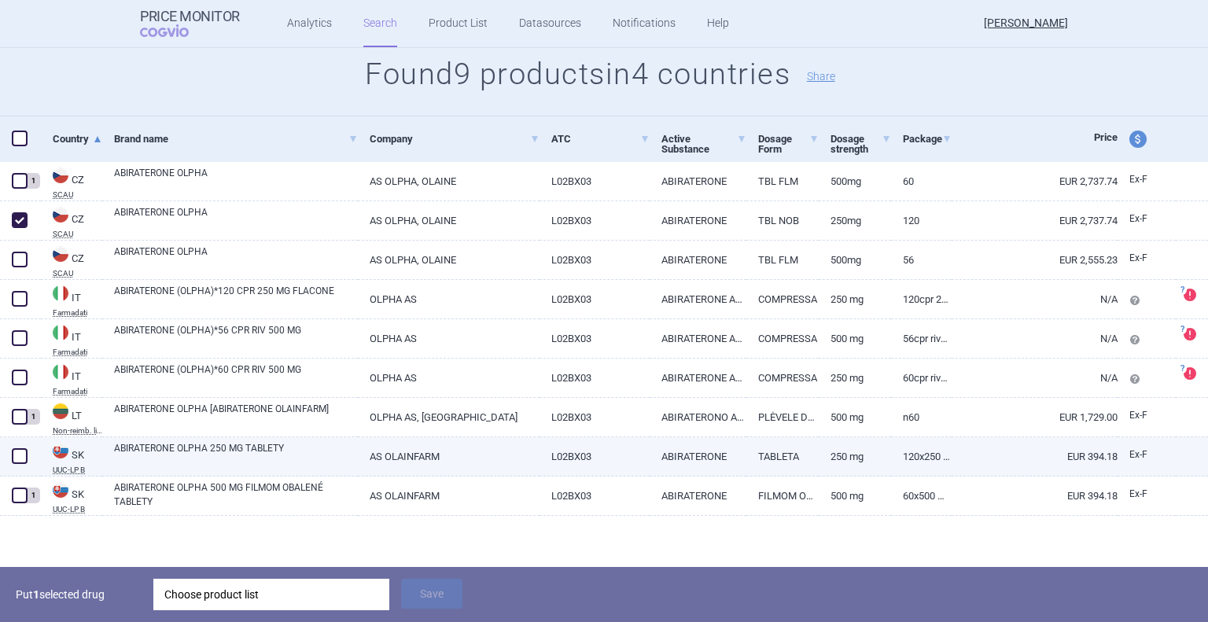
click at [17, 459] on span at bounding box center [20, 456] width 16 height 16
checkbox input "true"
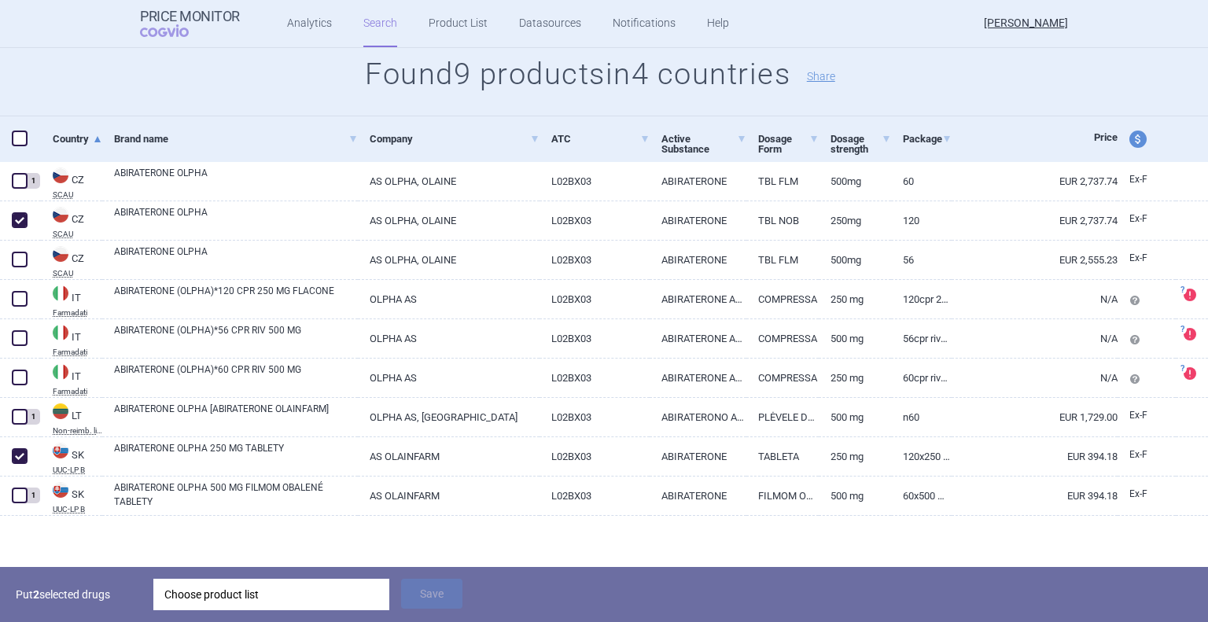
click at [335, 595] on div "Choose product list" at bounding box center [271, 594] width 214 height 31
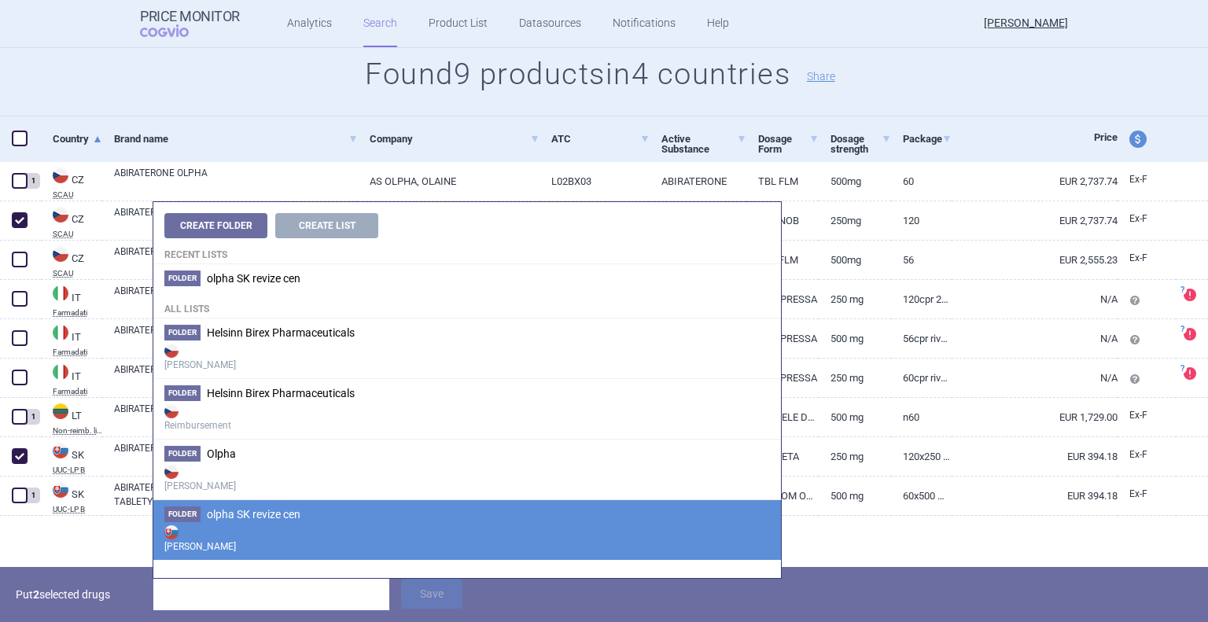
click at [270, 514] on span "olpha SK revize cen" at bounding box center [254, 514] width 94 height 13
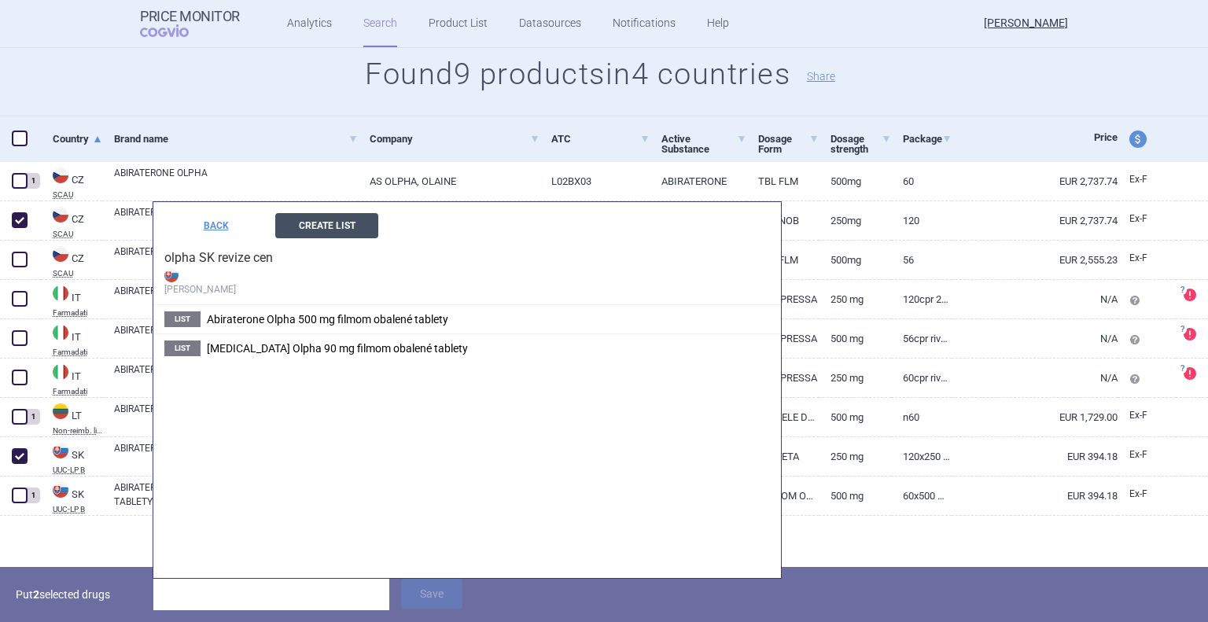
click at [344, 222] on button "Create List" at bounding box center [326, 225] width 103 height 25
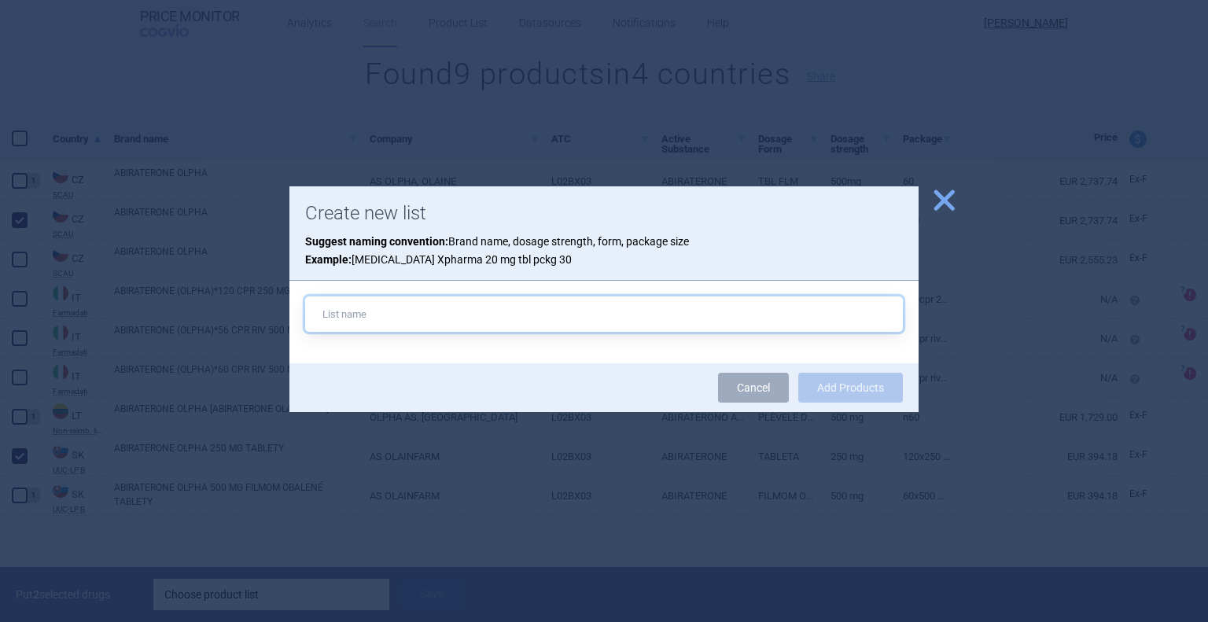
click at [645, 305] on input "text" at bounding box center [604, 314] width 598 height 35
paste input "Abiraterone Olpha 250 mg tablety"
type input "Abiraterone Olpha 250 mg tablety"
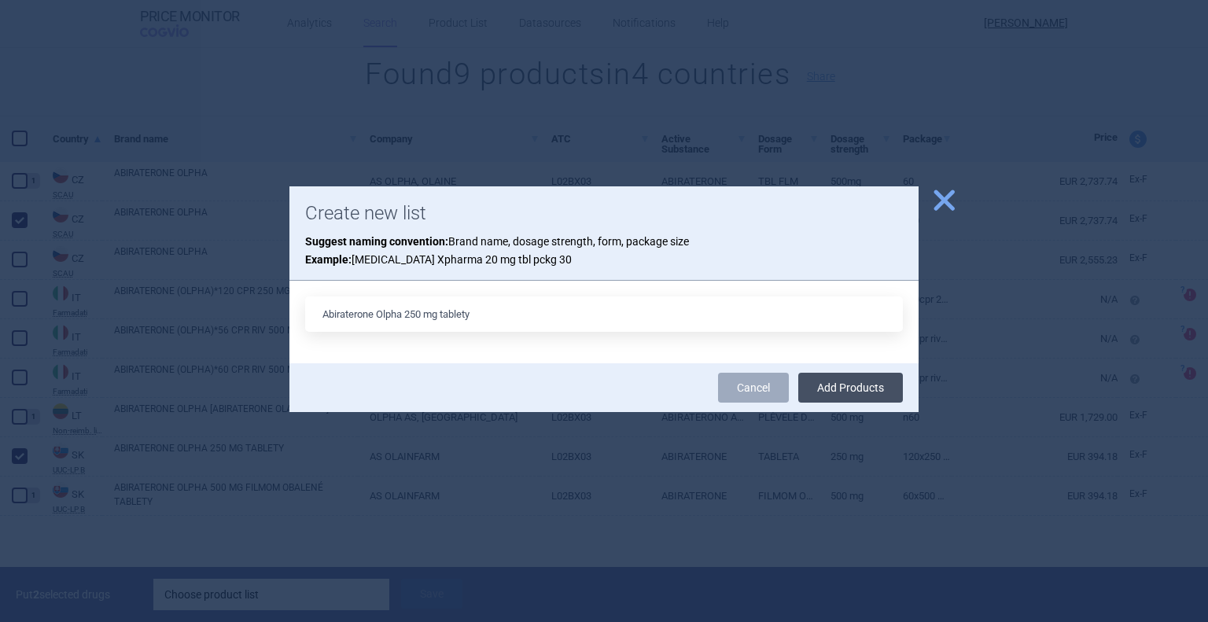
click at [855, 391] on button "Add Products" at bounding box center [850, 388] width 105 height 30
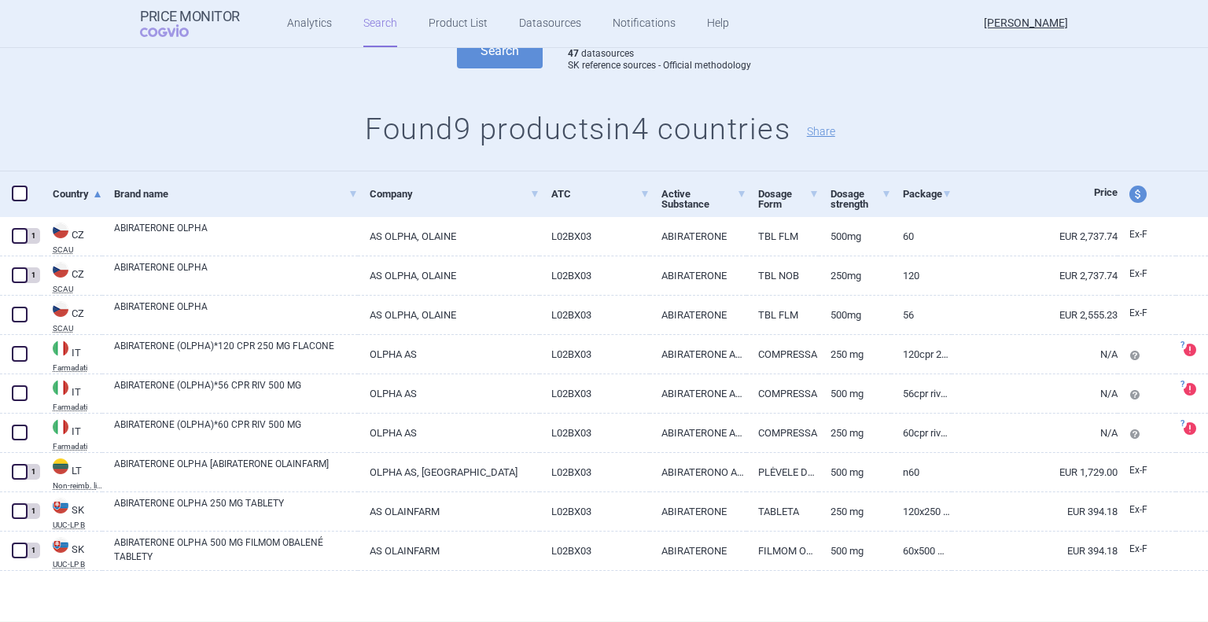
scroll to position [218, 0]
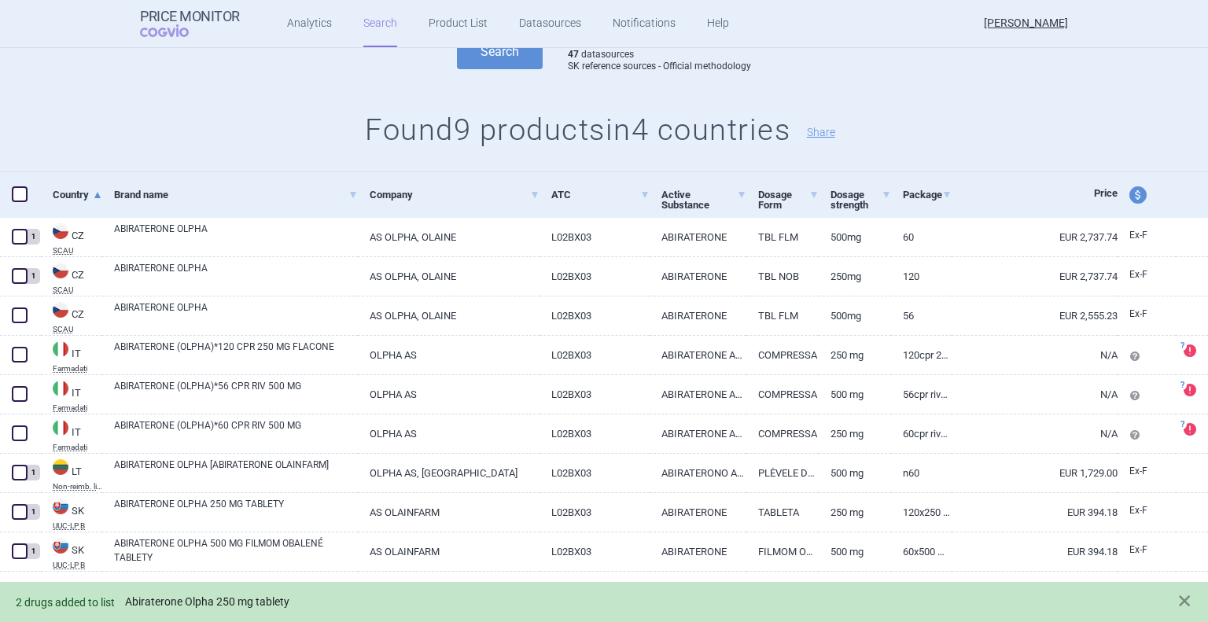
click at [167, 604] on link "Abiraterone Olpha 250 mg tablety" at bounding box center [207, 602] width 164 height 13
click at [247, 602] on link "Abiraterone Olpha 250 mg tablety" at bounding box center [207, 602] width 164 height 13
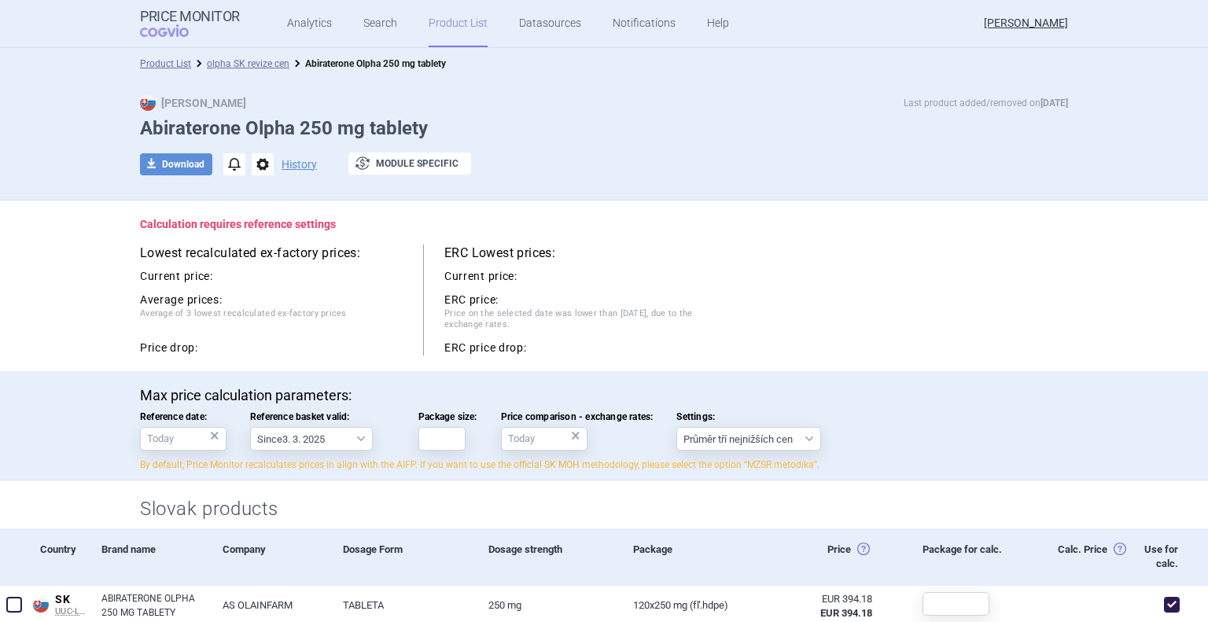
scroll to position [236, 0]
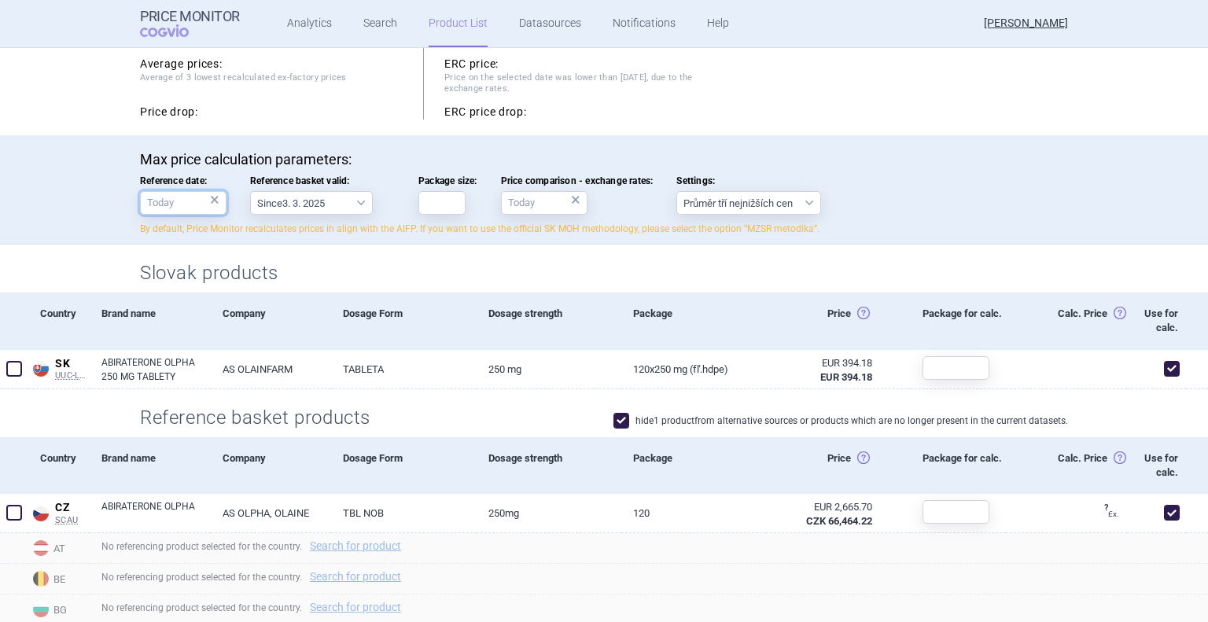
click at [192, 207] on input "Reference date: ×" at bounding box center [183, 203] width 87 height 24
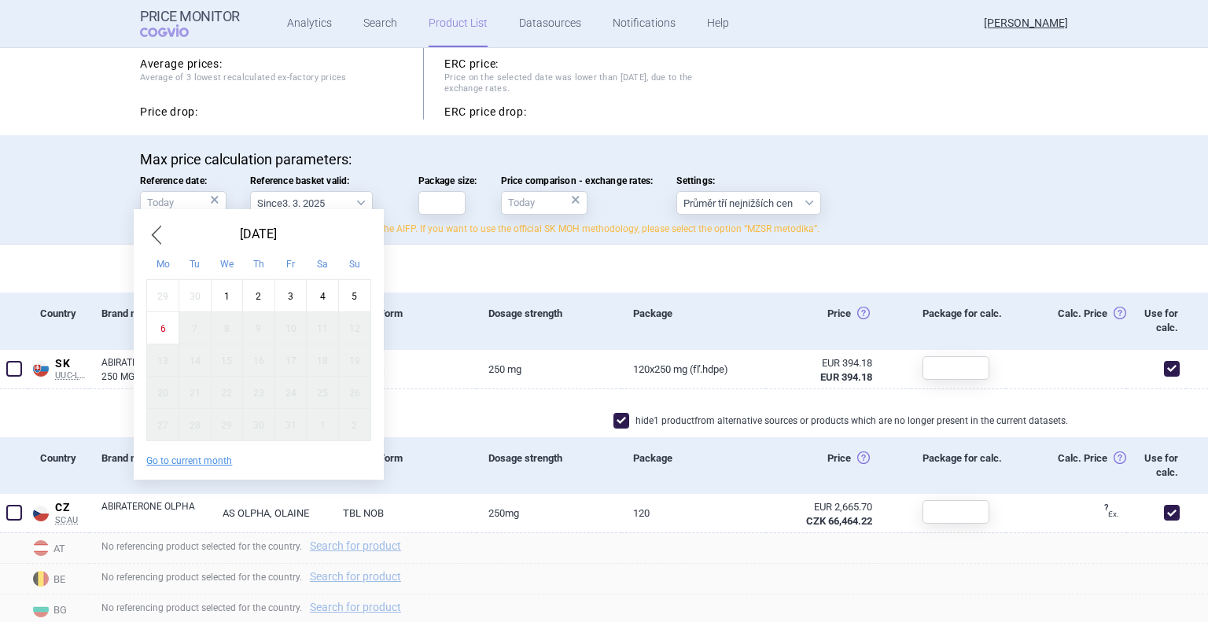
click at [230, 295] on div "1" at bounding box center [227, 296] width 32 height 32
type input "1. 10. 2025"
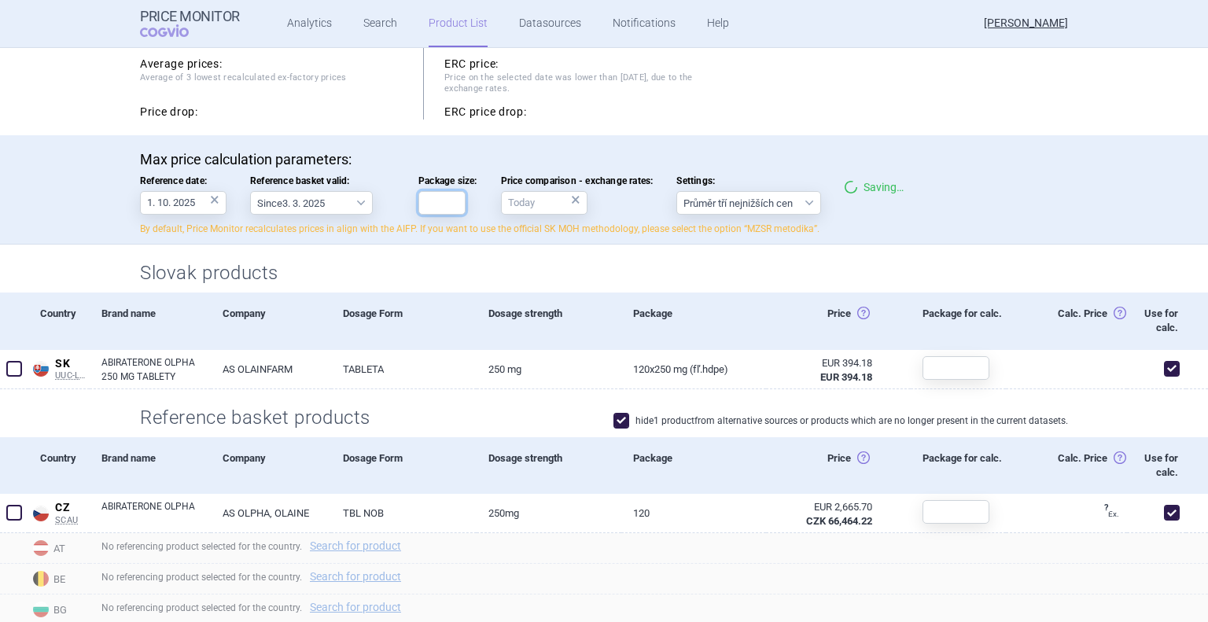
click at [432, 205] on input "Package size:" at bounding box center [442, 203] width 47 height 24
type input "120"
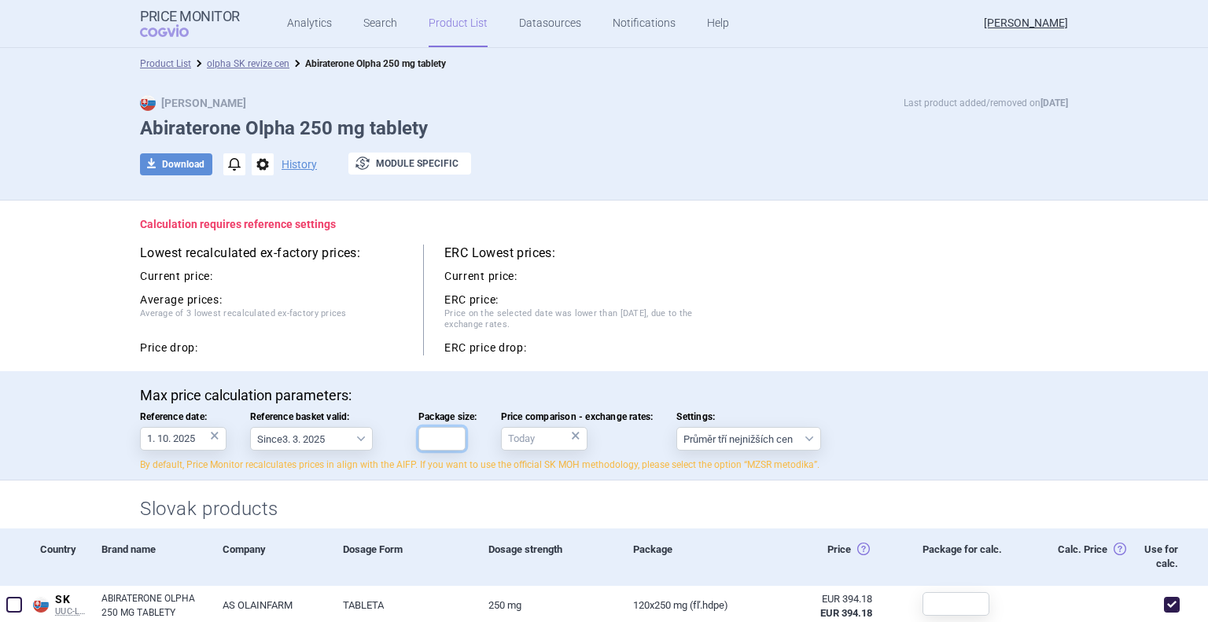
click at [441, 438] on input "Package size:" at bounding box center [442, 439] width 47 height 24
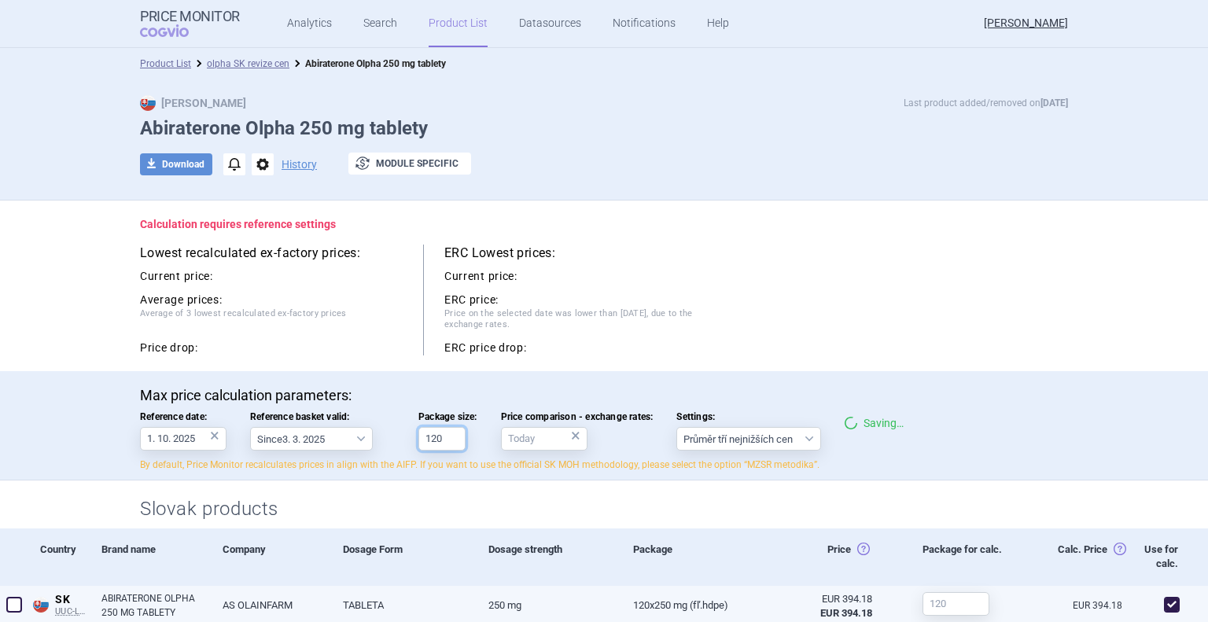
type input "120"
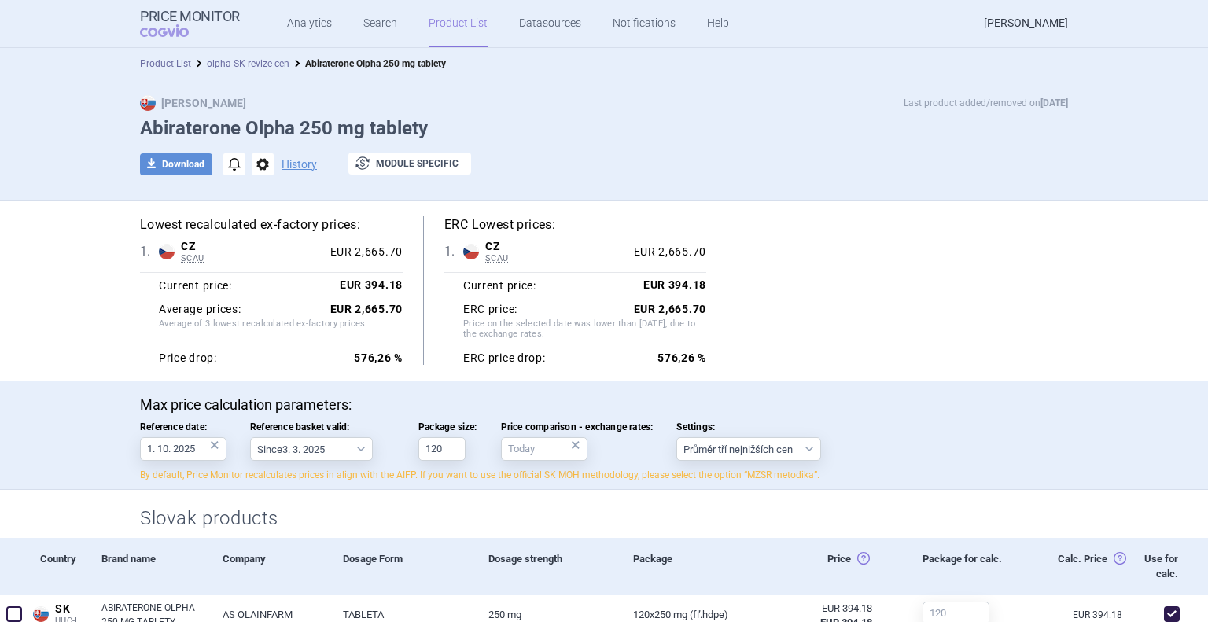
click at [611, 399] on p "Max price calculation parameters:" at bounding box center [604, 404] width 928 height 17
click at [431, 26] on link "Product List" at bounding box center [458, 23] width 59 height 47
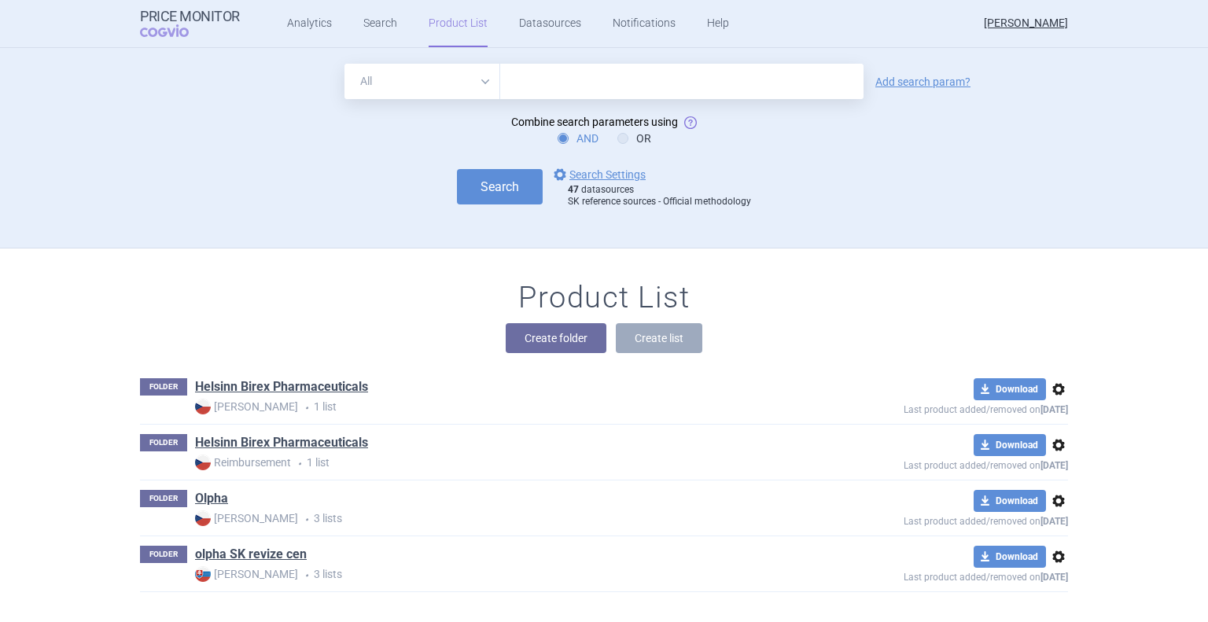
scroll to position [16, 0]
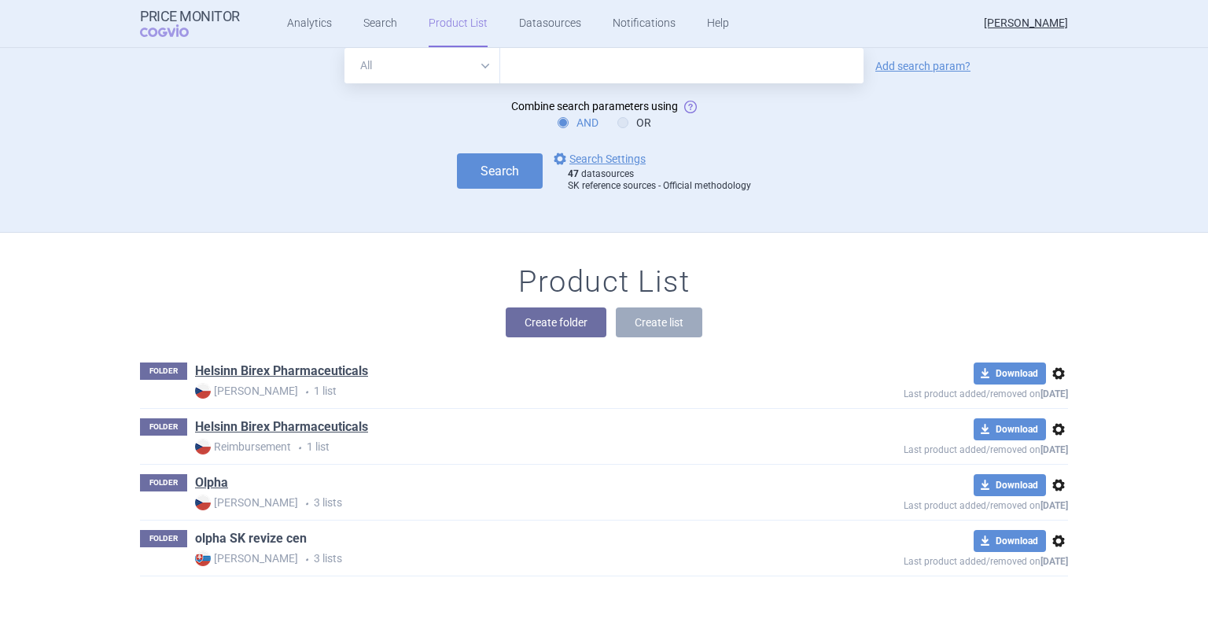
click at [238, 537] on link "olpha SK revize cen" at bounding box center [251, 538] width 112 height 17
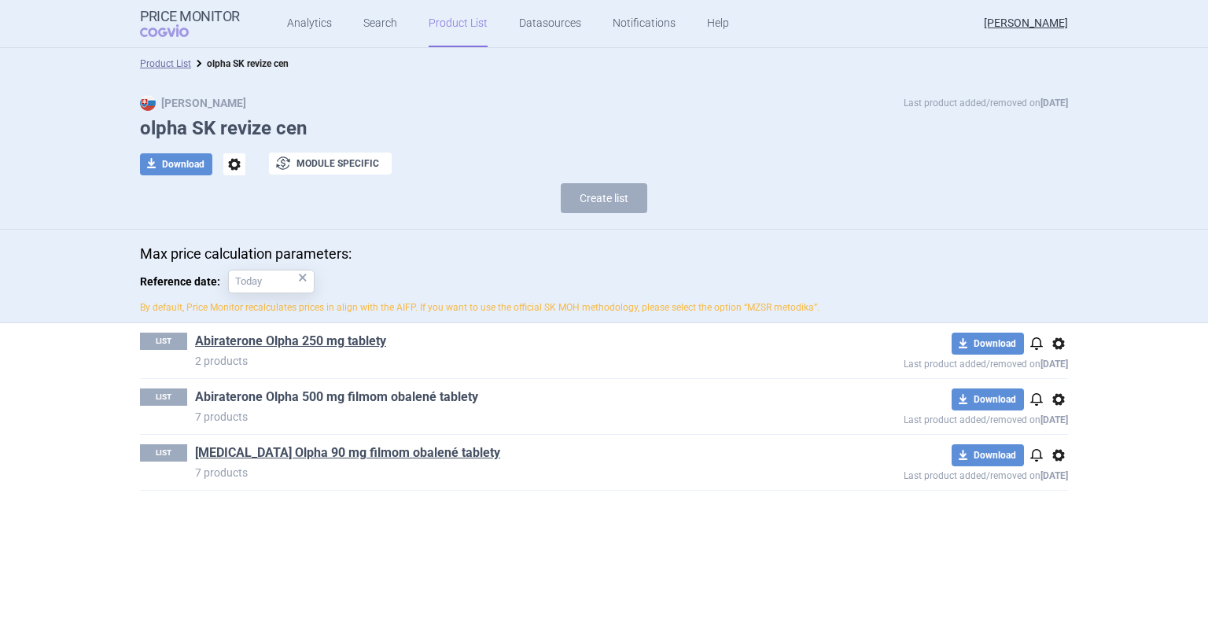
click at [330, 401] on link "Abiraterone Olpha 500 mg filmom obalené tablety" at bounding box center [336, 397] width 283 height 17
click at [278, 448] on link "[MEDICAL_DATA] Olpha 90 mg filmom obalené tablety" at bounding box center [347, 452] width 305 height 17
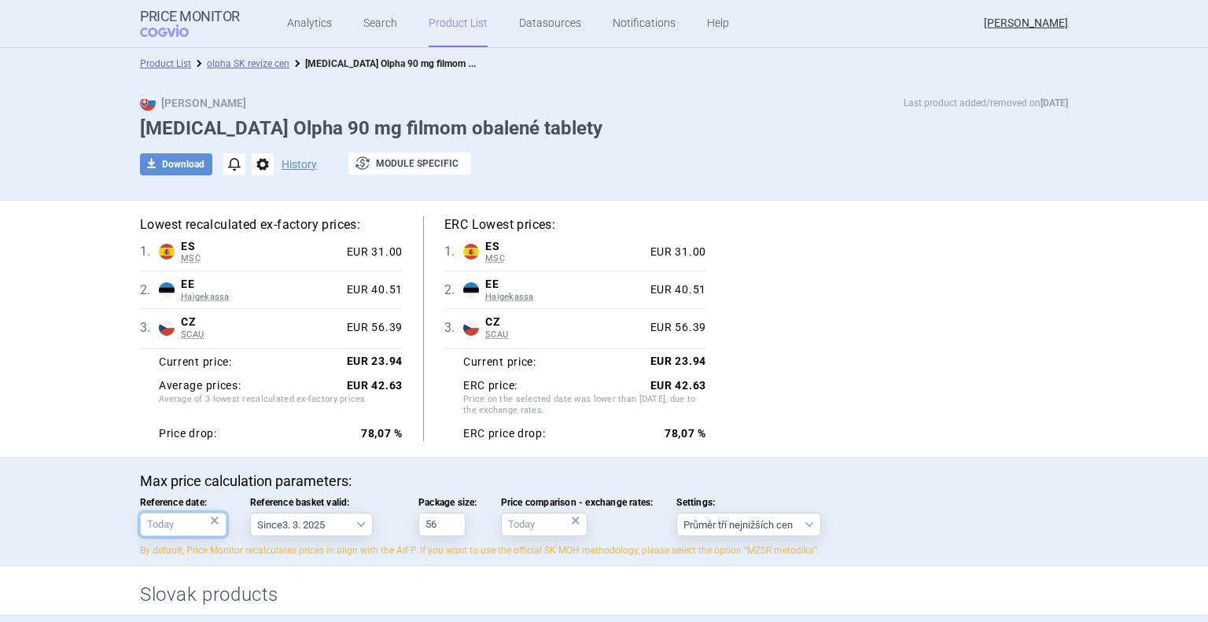
click at [201, 526] on input "Reference date: ×" at bounding box center [183, 525] width 87 height 24
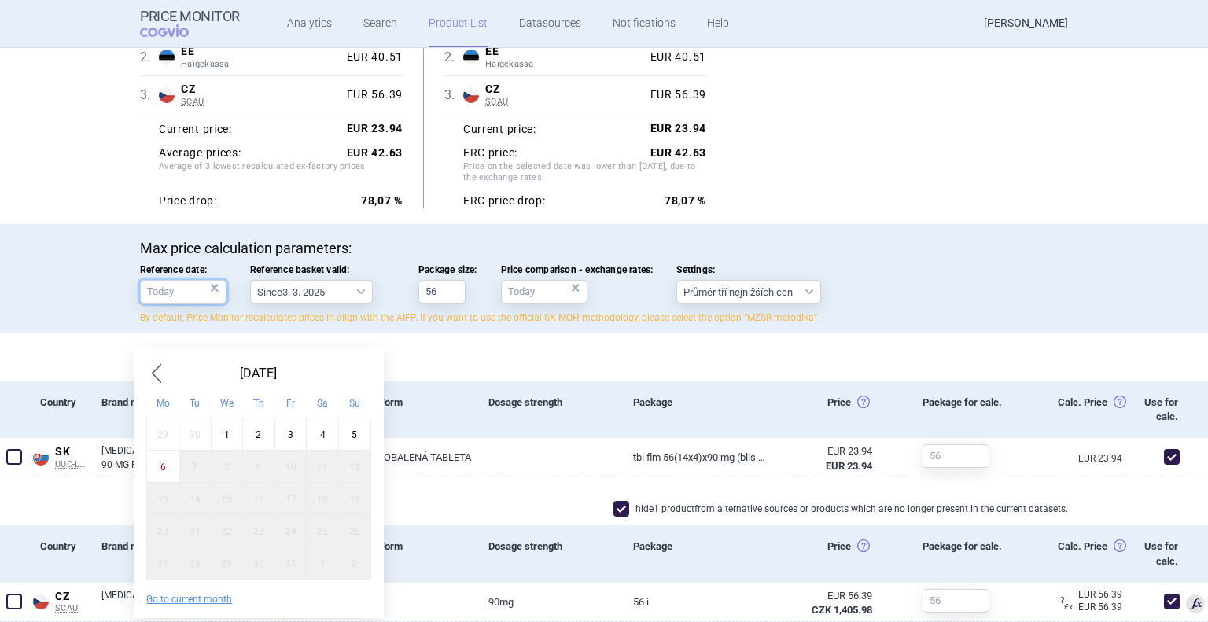
scroll to position [236, 0]
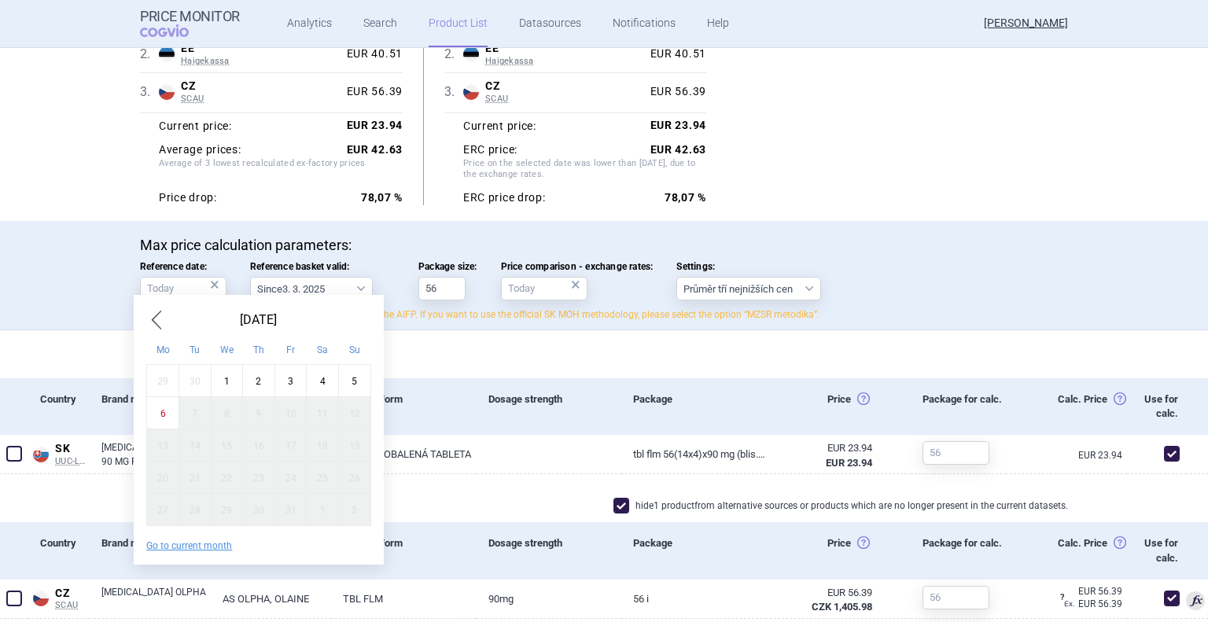
click at [224, 384] on div "1" at bounding box center [227, 381] width 32 height 32
type input "1. 10. 2025"
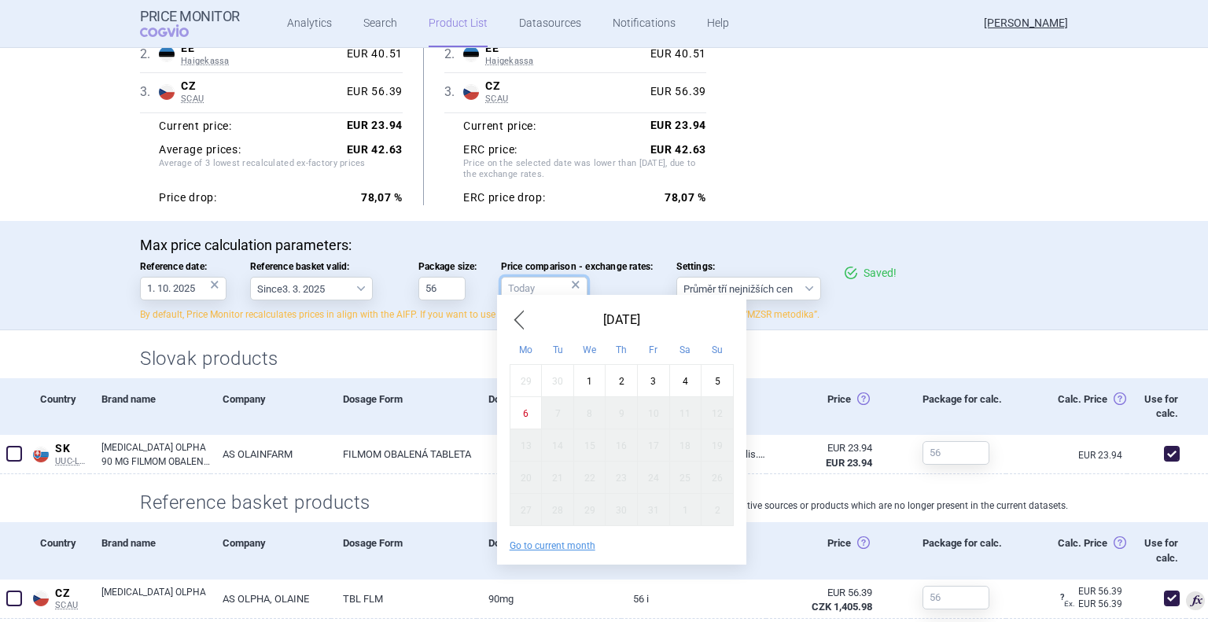
click at [538, 287] on input "Price comparison - exchange rates: ×" at bounding box center [544, 289] width 87 height 24
click at [522, 322] on span "Previous Month" at bounding box center [519, 320] width 19 height 25
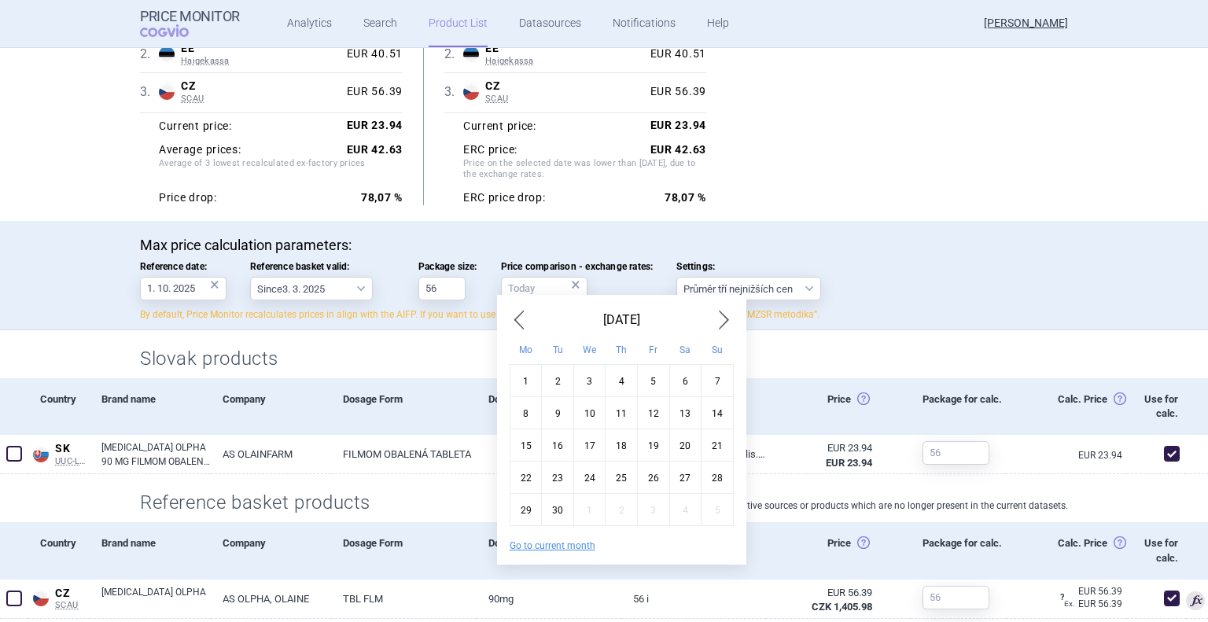
click at [522, 322] on span "Previous Month" at bounding box center [519, 320] width 19 height 25
click at [521, 322] on span "Previous Month" at bounding box center [519, 320] width 19 height 25
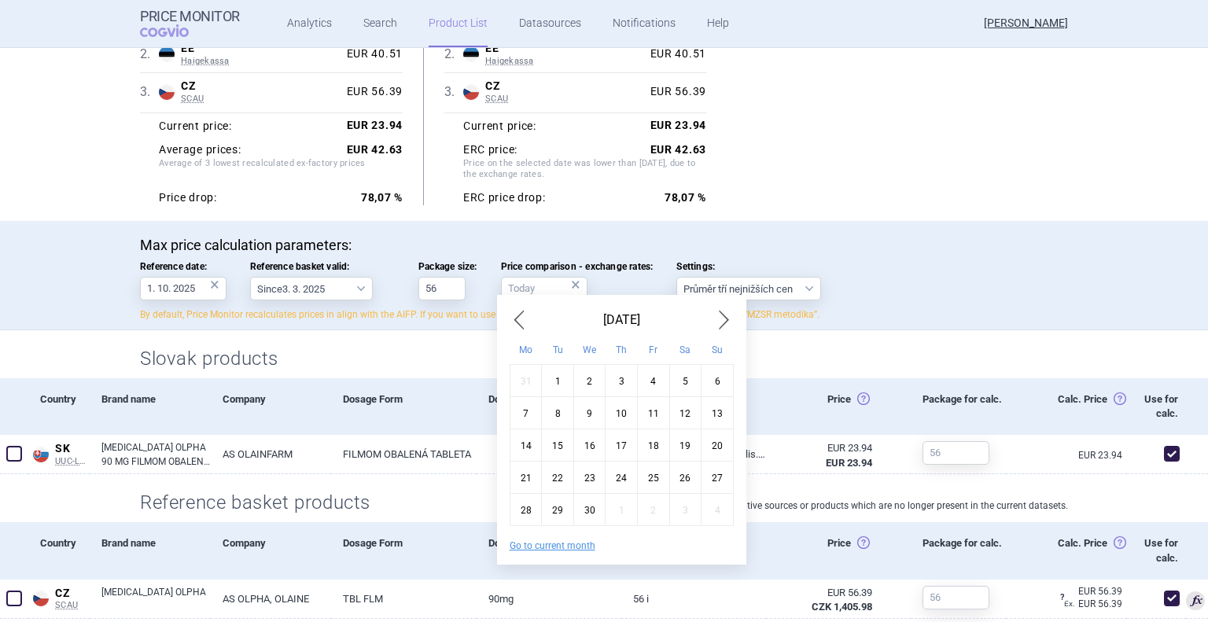
click at [521, 322] on span "Previous Month" at bounding box center [519, 320] width 19 height 25
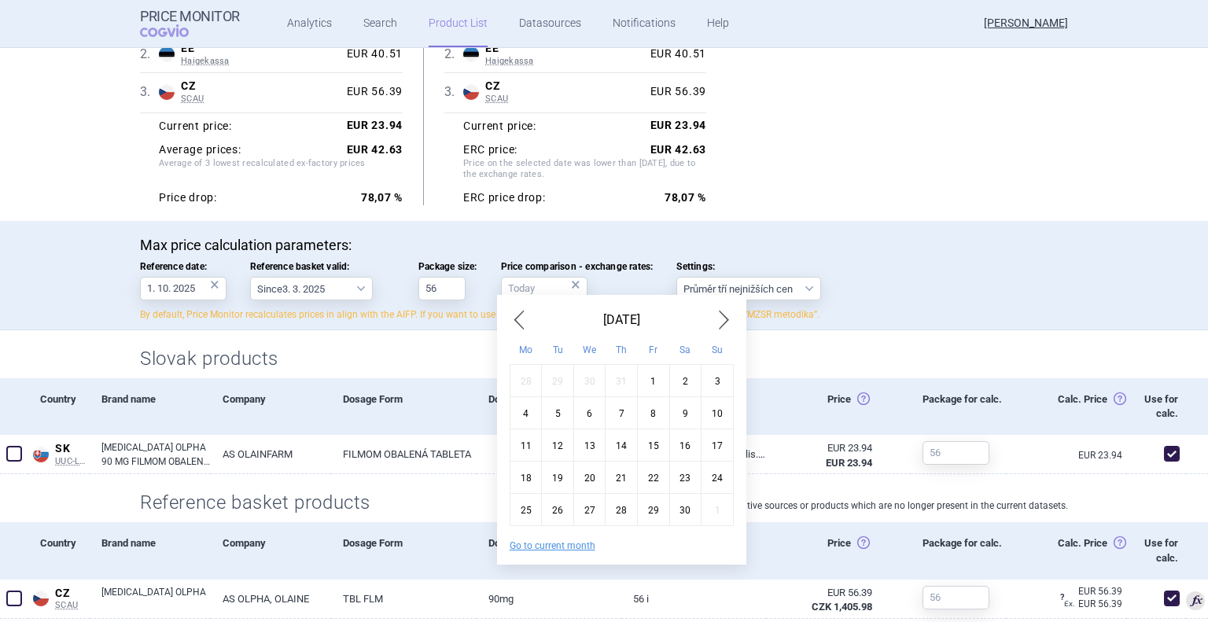
click at [521, 322] on span "Previous Month" at bounding box center [519, 320] width 19 height 25
click at [555, 374] on div "1" at bounding box center [558, 381] width 32 height 32
type input "1. 10. 2024"
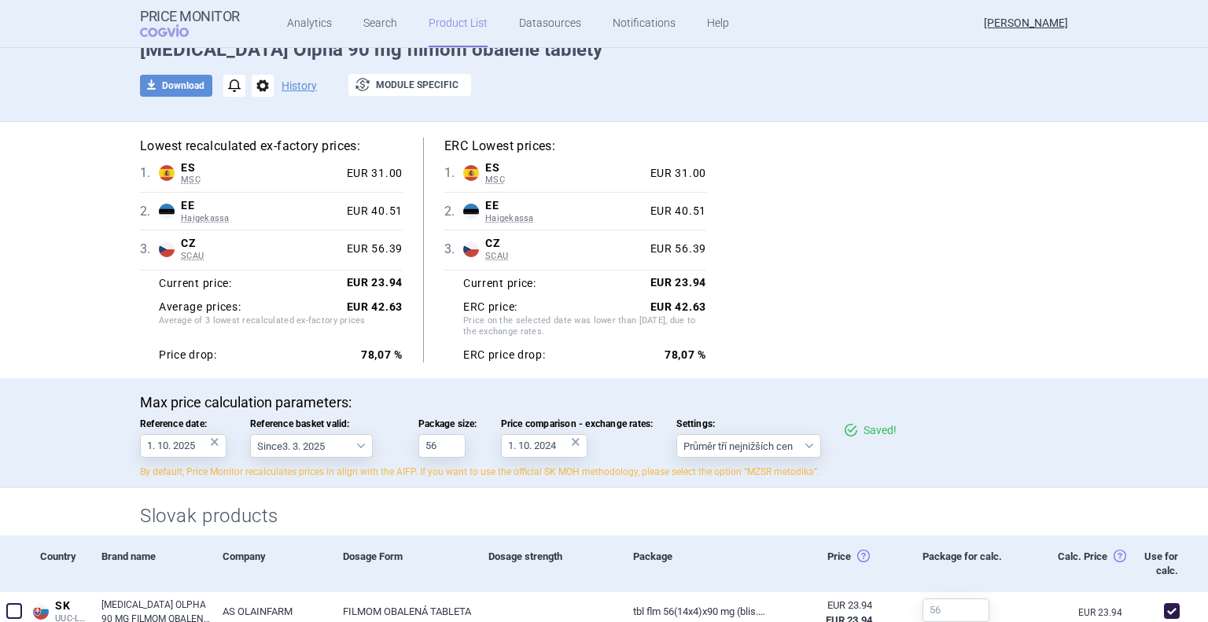
scroll to position [0, 0]
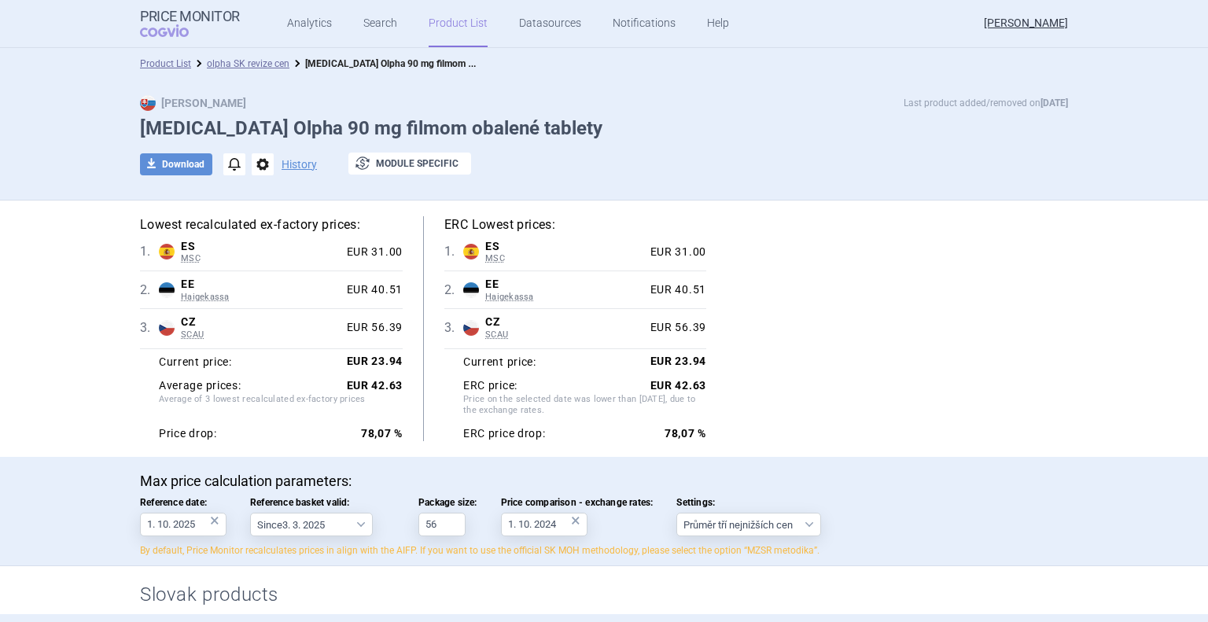
click at [377, 15] on link "Search" at bounding box center [380, 23] width 34 height 47
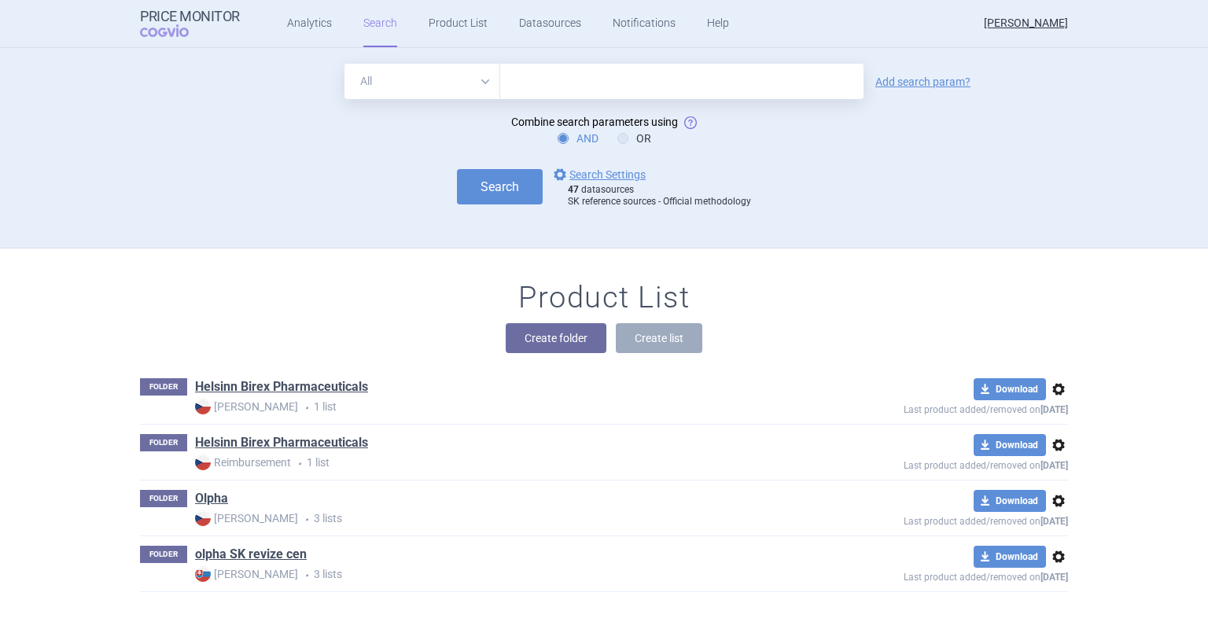
click at [532, 89] on input "text" at bounding box center [681, 81] width 363 height 35
type input "L02BX03"
click at [481, 182] on button "Search" at bounding box center [500, 186] width 86 height 35
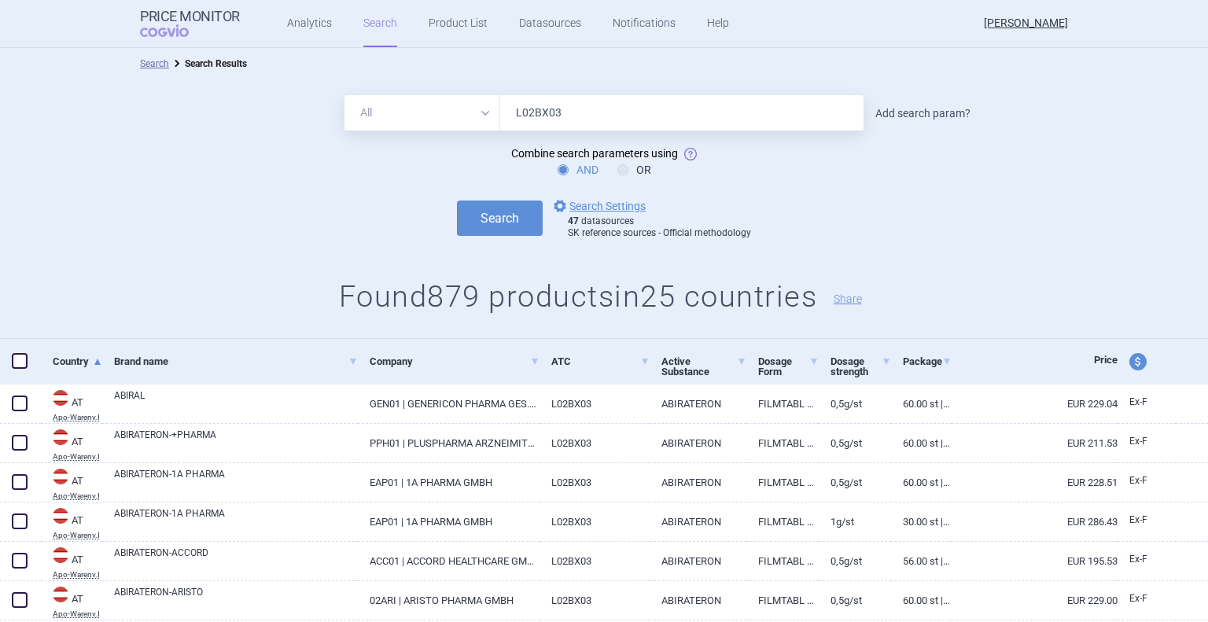
click at [894, 114] on link "Add search param?" at bounding box center [923, 113] width 95 height 11
select select "brandName"
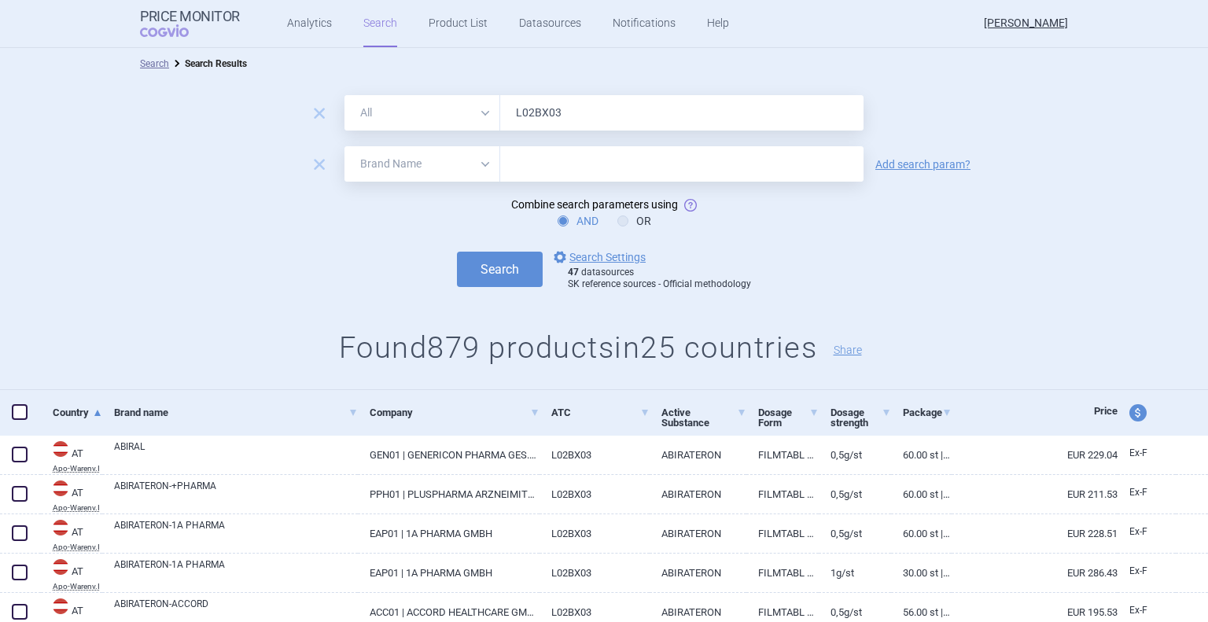
click at [566, 172] on input "text" at bounding box center [681, 163] width 363 height 35
click at [489, 284] on button "Search" at bounding box center [500, 269] width 86 height 35
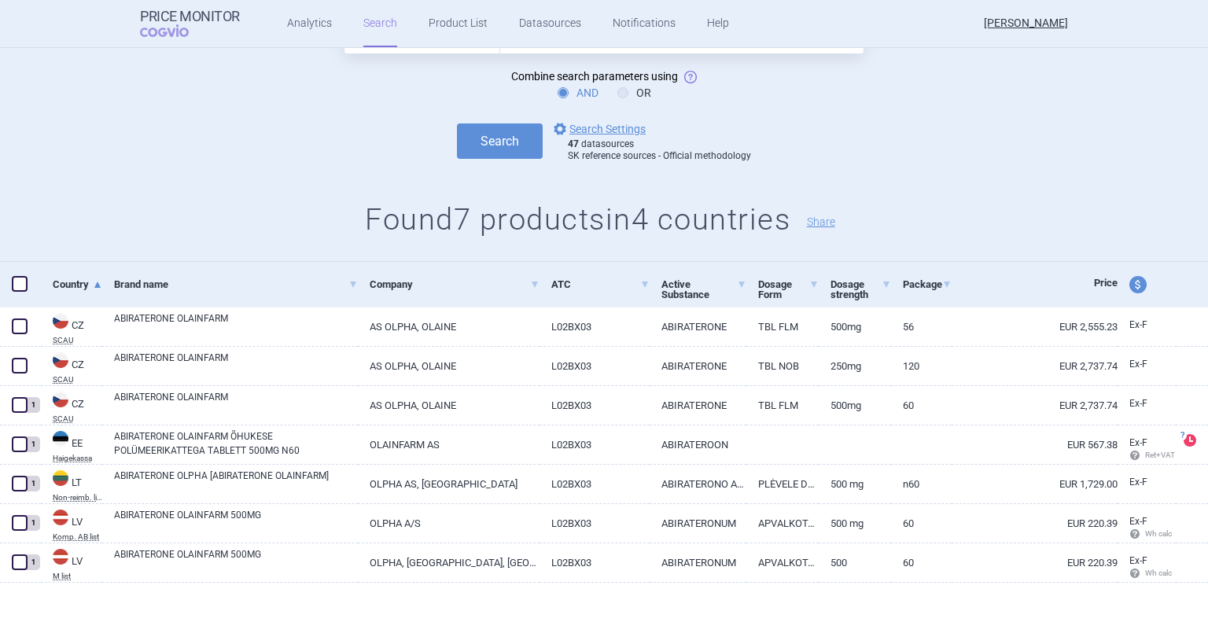
scroll to position [139, 0]
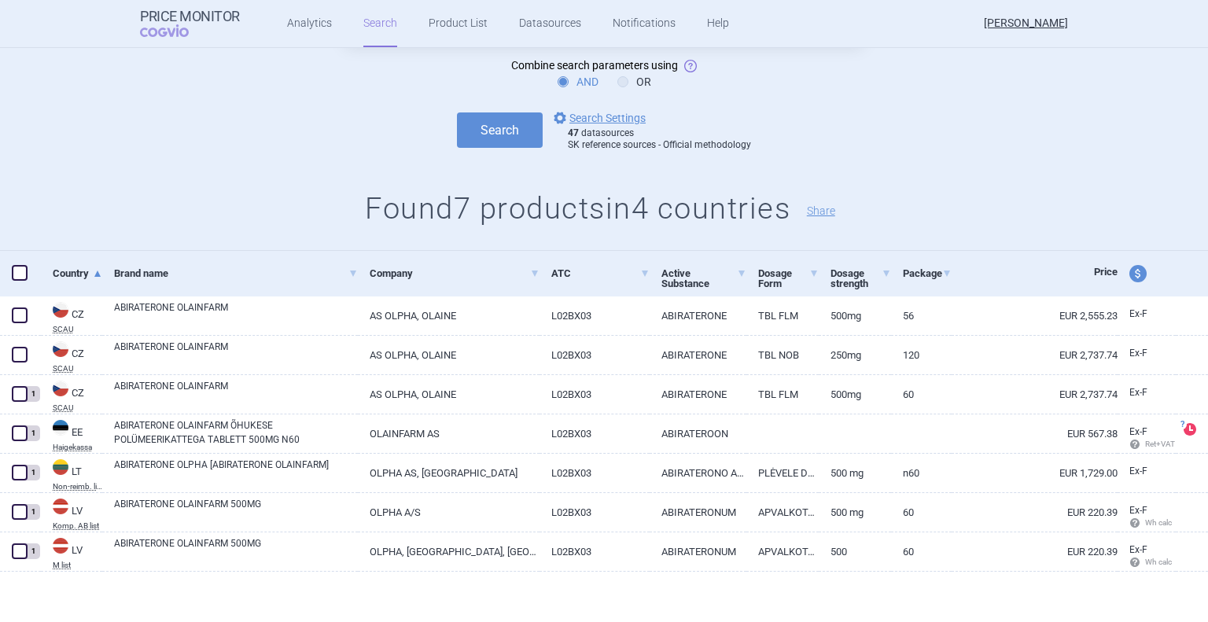
click at [41, 197] on h1 "Found 7 products in 4 countries Share" at bounding box center [604, 209] width 1208 height 36
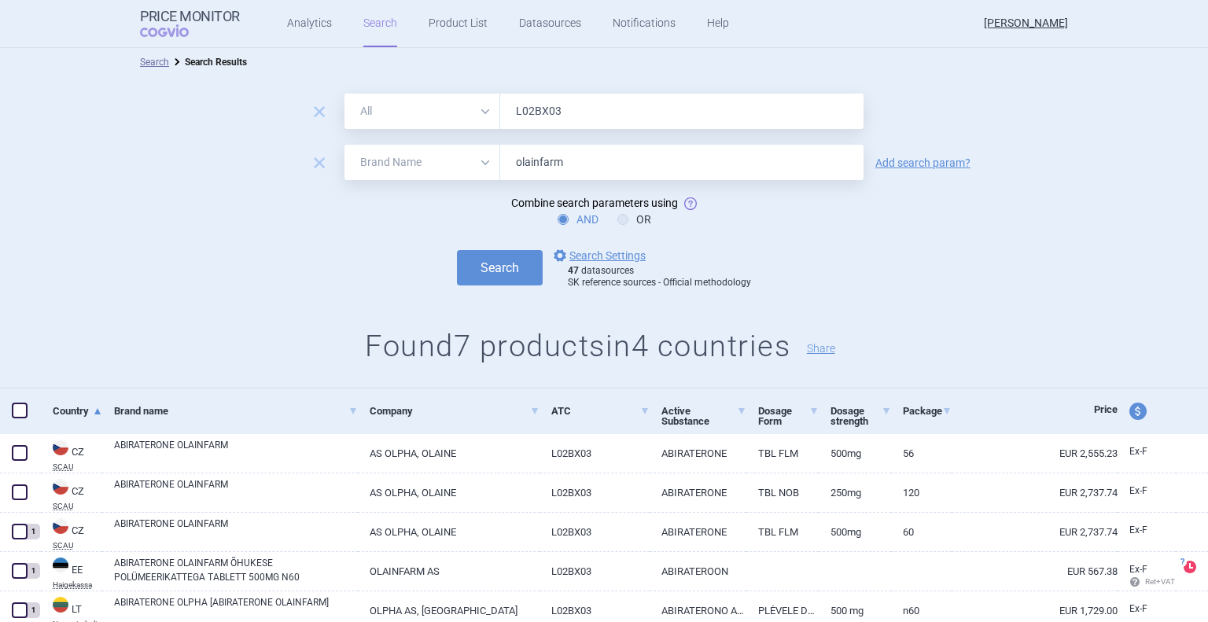
scroll to position [0, 0]
click at [568, 166] on input "olainfarm" at bounding box center [681, 163] width 363 height 35
click at [523, 260] on button "Search" at bounding box center [500, 269] width 86 height 35
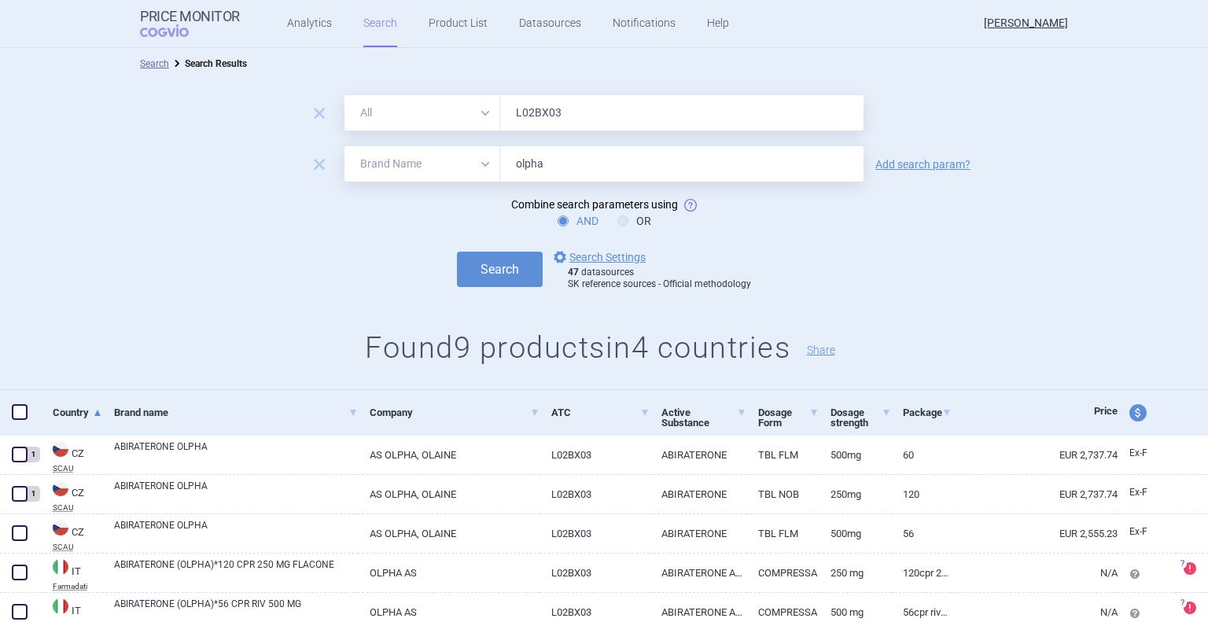
click at [548, 160] on input "olpha" at bounding box center [681, 163] width 363 height 35
type input "olainfarm"
click at [489, 267] on button "Search" at bounding box center [500, 269] width 86 height 35
click at [450, 34] on link "Product List" at bounding box center [458, 23] width 59 height 47
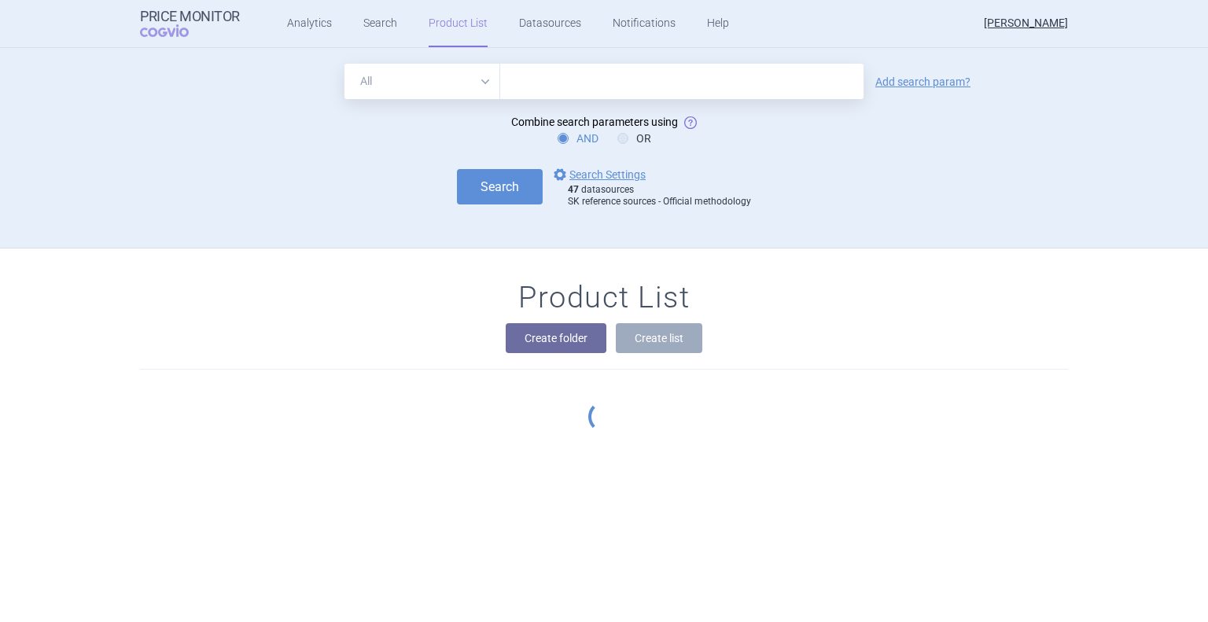
scroll to position [16, 0]
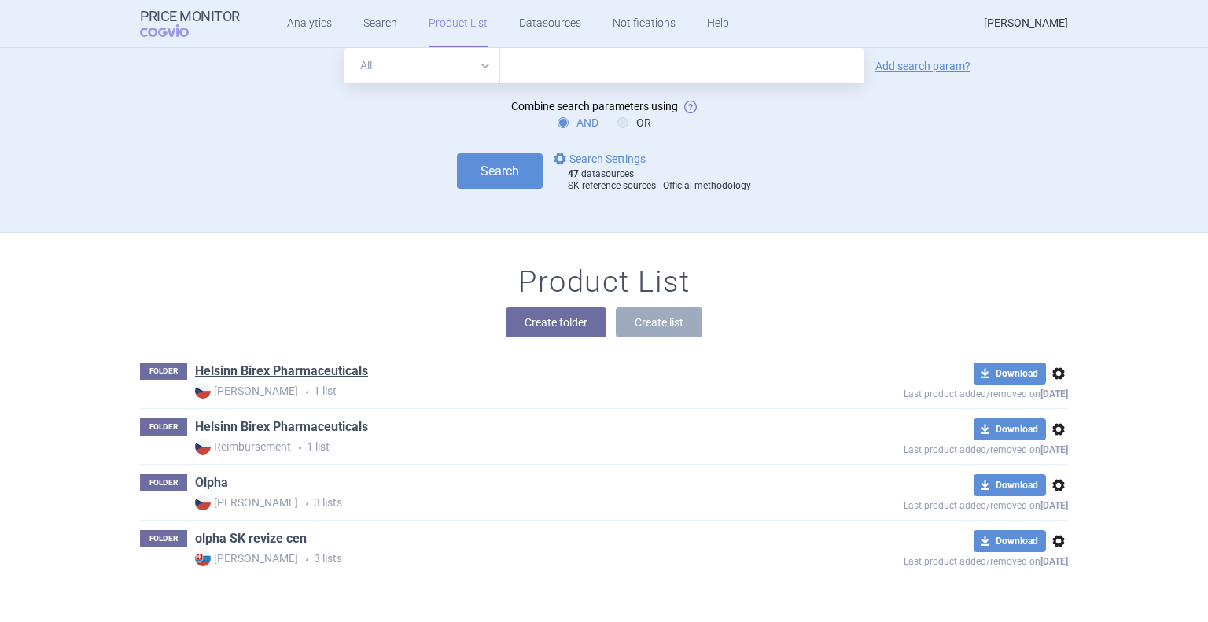
click at [223, 539] on link "olpha SK revize cen" at bounding box center [251, 538] width 112 height 17
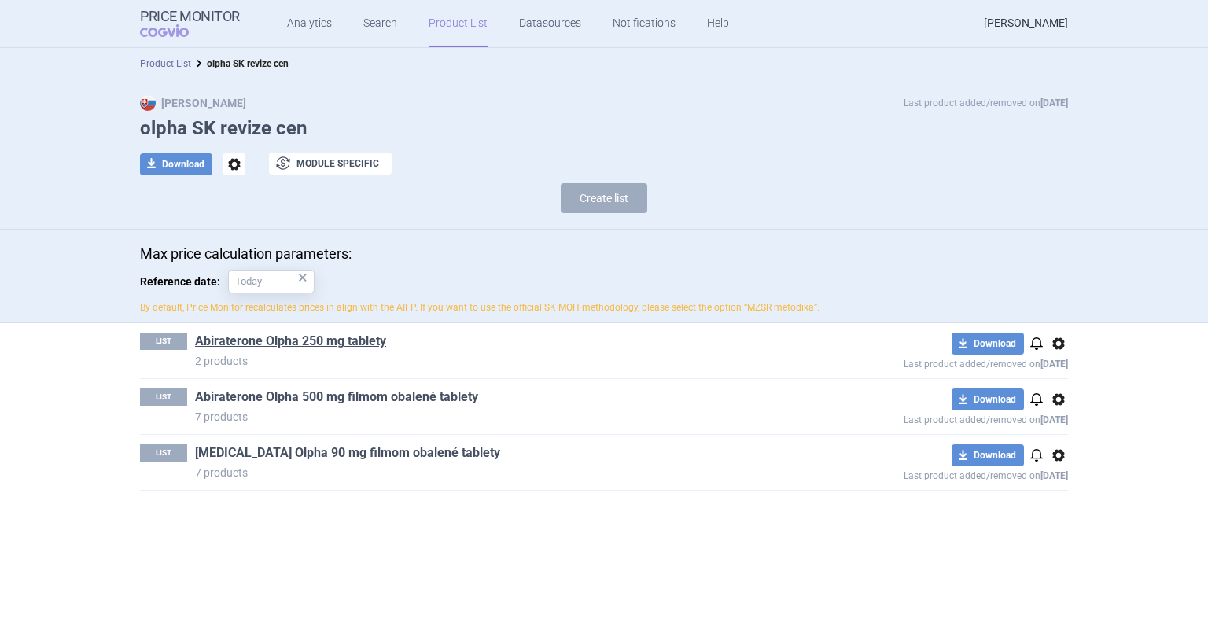
click at [286, 399] on link "Abiraterone Olpha 500 mg filmom obalené tablety" at bounding box center [336, 397] width 283 height 17
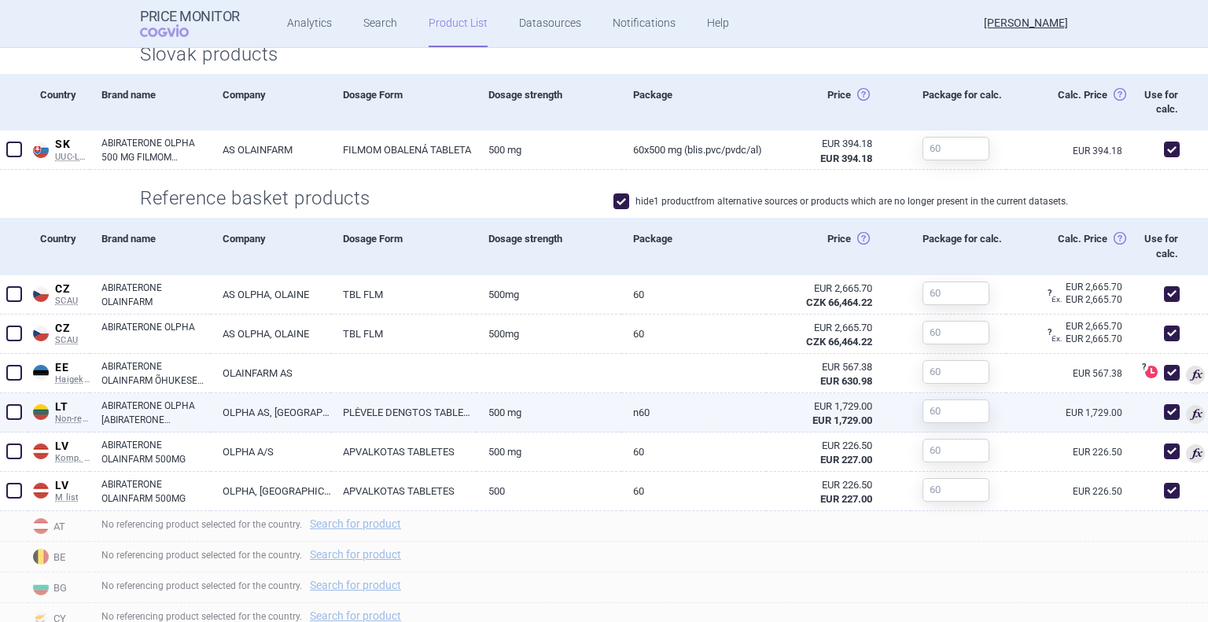
scroll to position [551, 0]
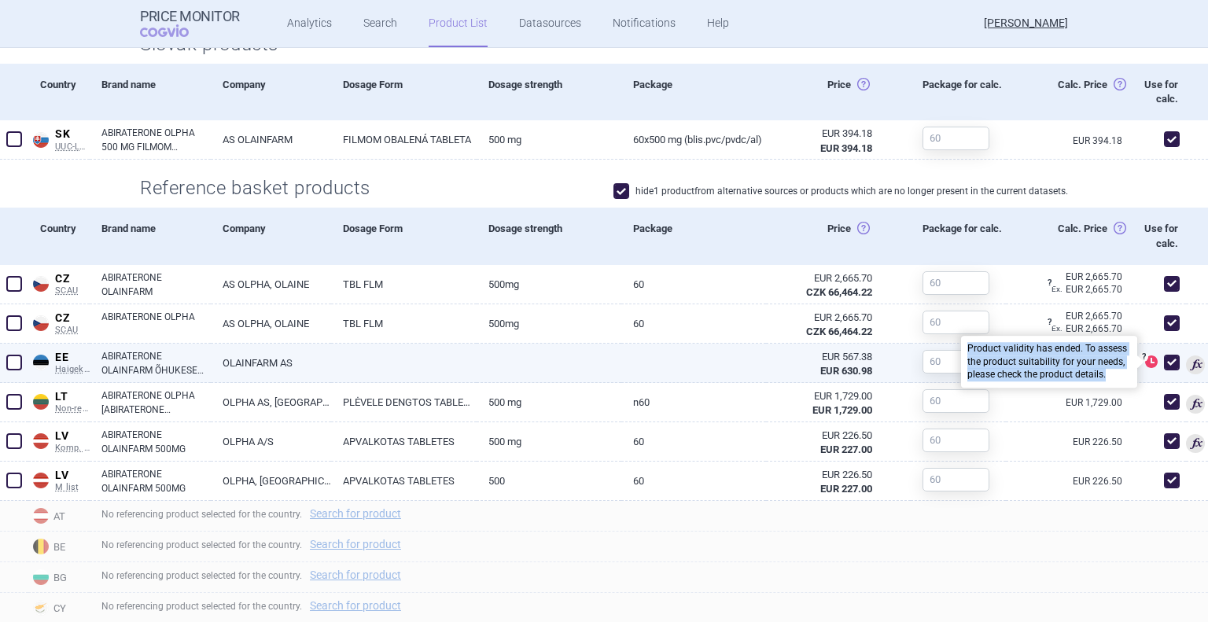
drag, startPoint x: 954, startPoint y: 348, endPoint x: 1101, endPoint y: 376, distance: 149.8
click at [1101, 376] on div "Product validity has ended. To assess the product suitability for your needs, p…" at bounding box center [1049, 363] width 176 height 52
copy div "Product validity has ended. To assess the product suitability for your needs, p…"
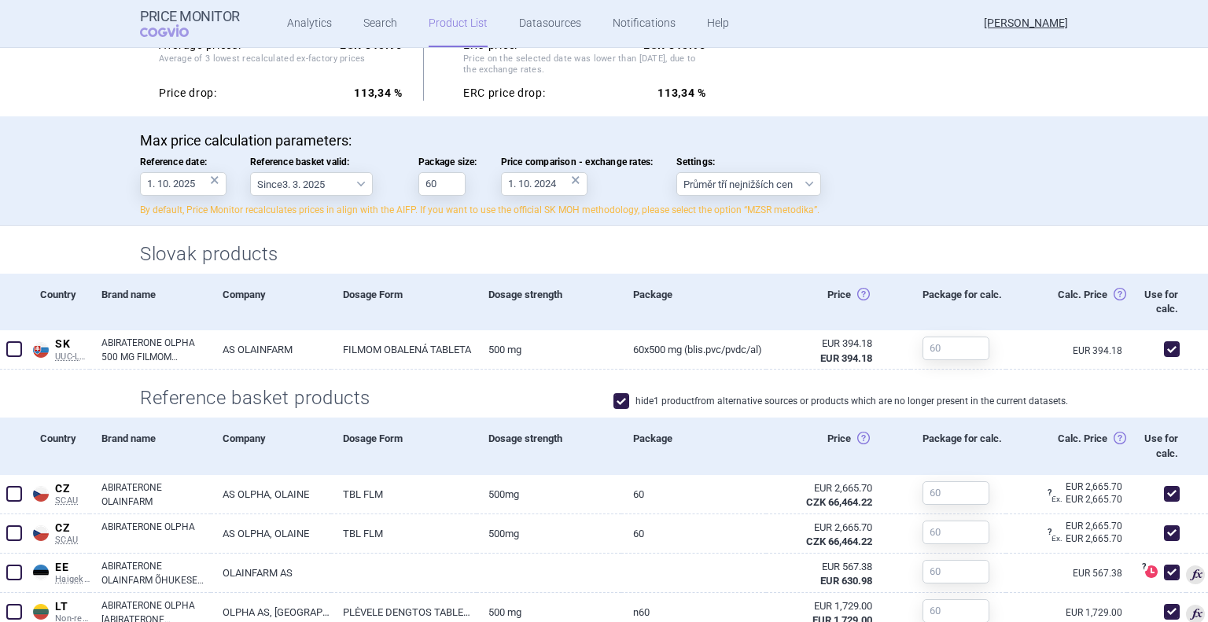
scroll to position [356, 0]
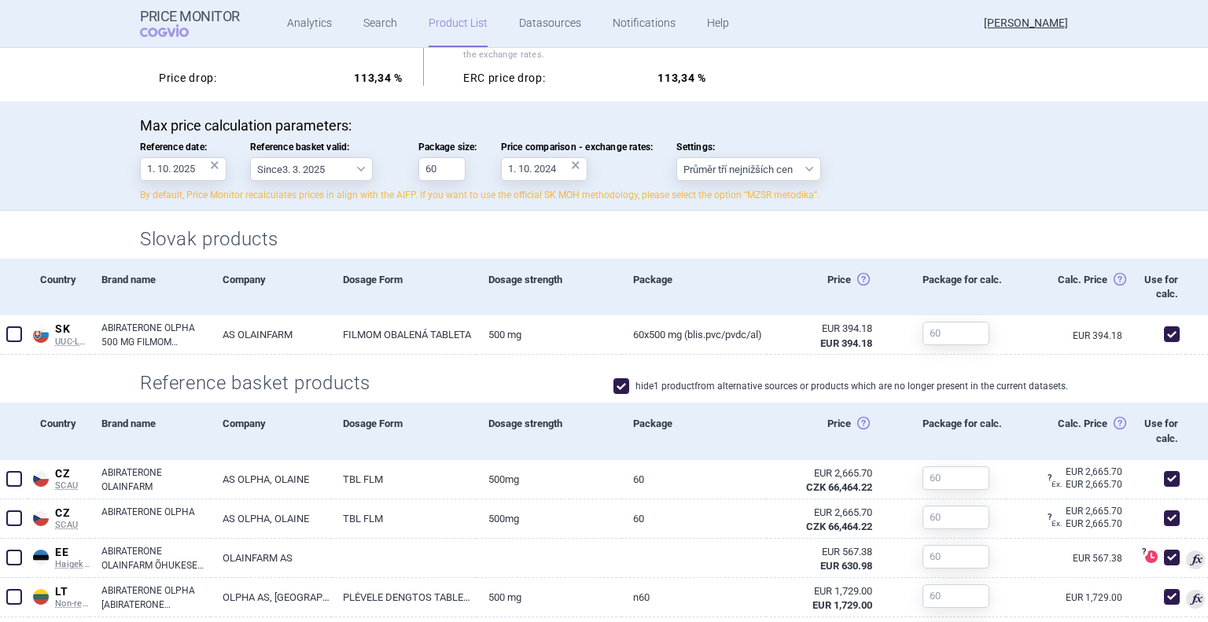
click at [459, 30] on link "Product List" at bounding box center [458, 23] width 59 height 47
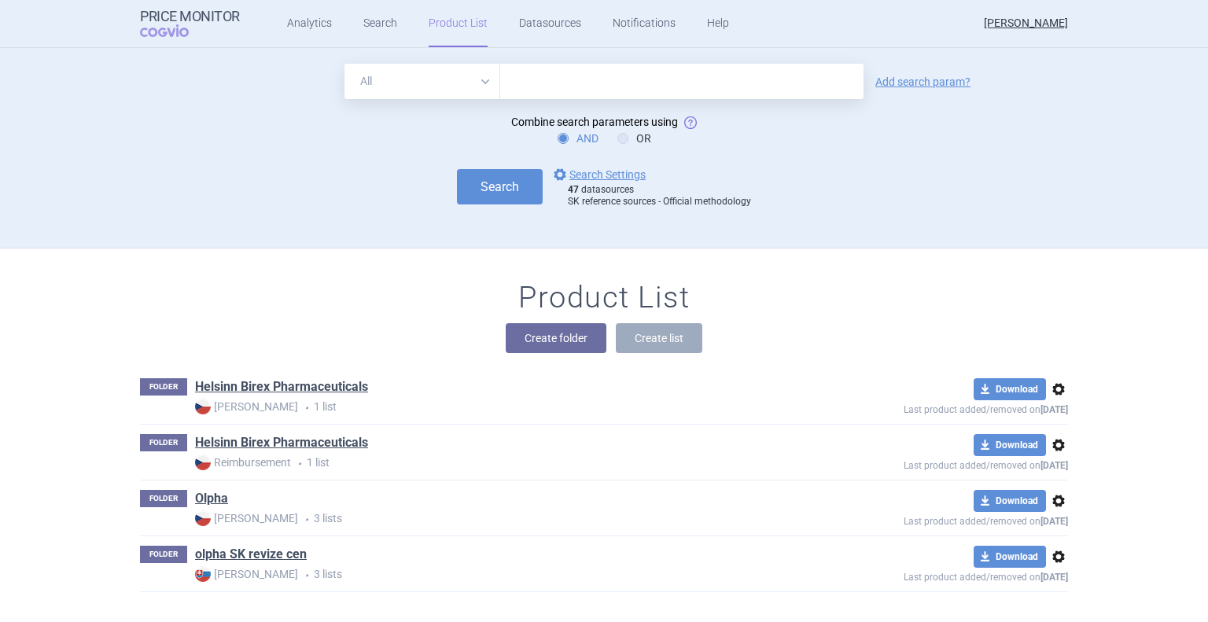
scroll to position [16, 0]
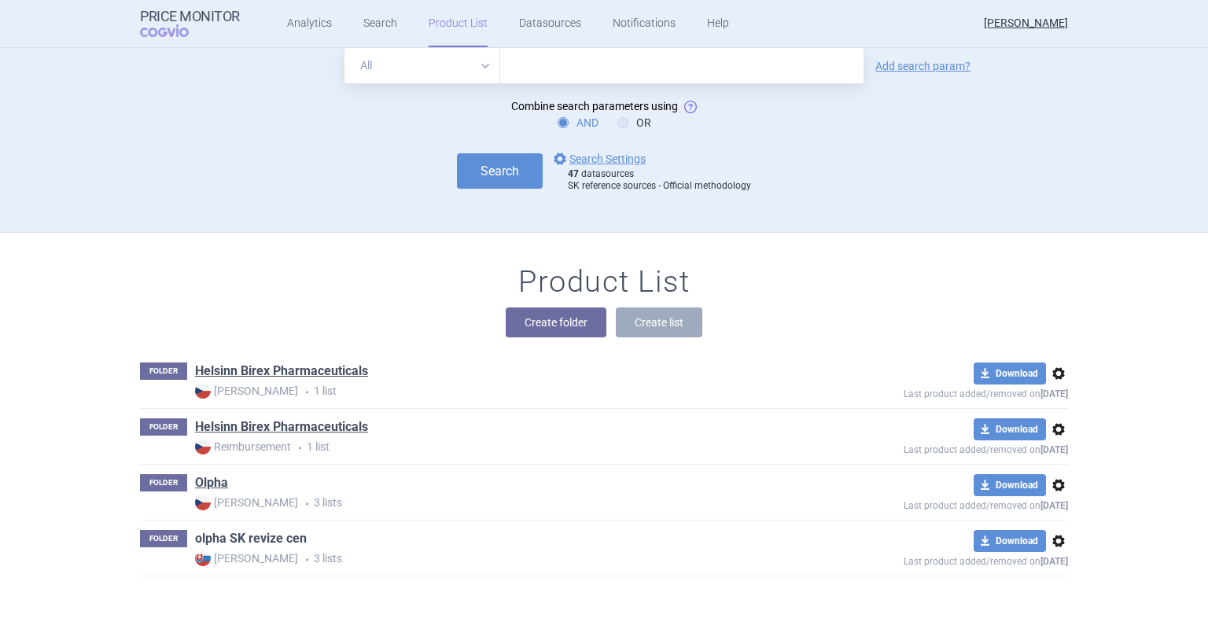
click at [269, 540] on link "olpha SK revize cen" at bounding box center [251, 538] width 112 height 17
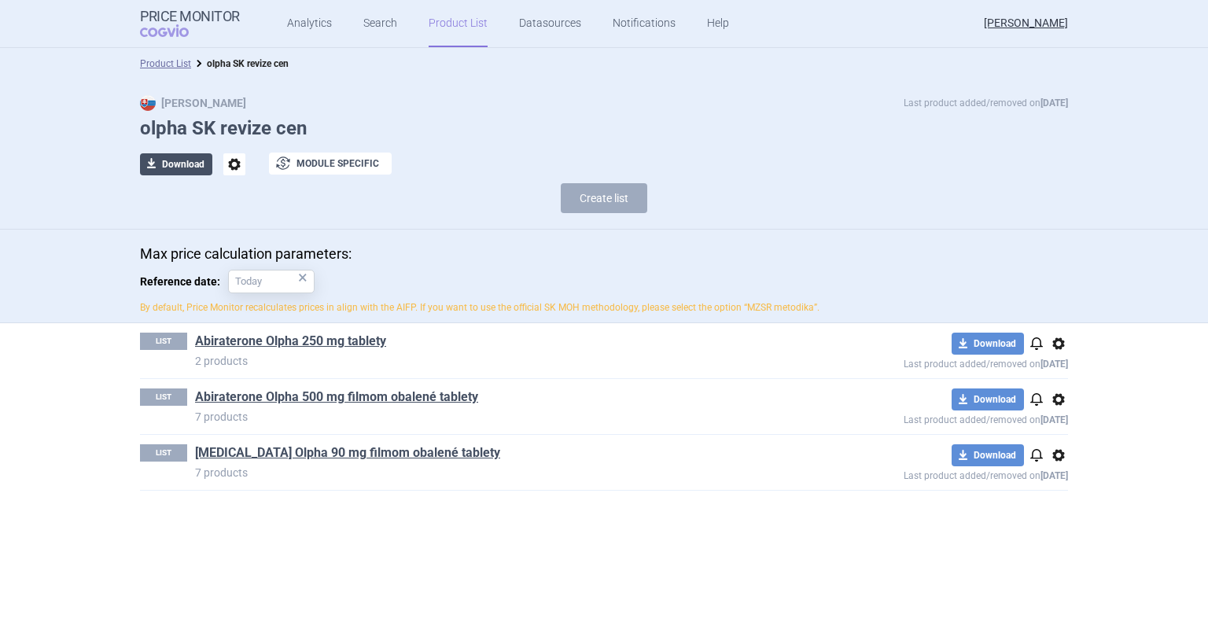
click at [157, 165] on span "download" at bounding box center [151, 164] width 22 height 22
select select "EUR"
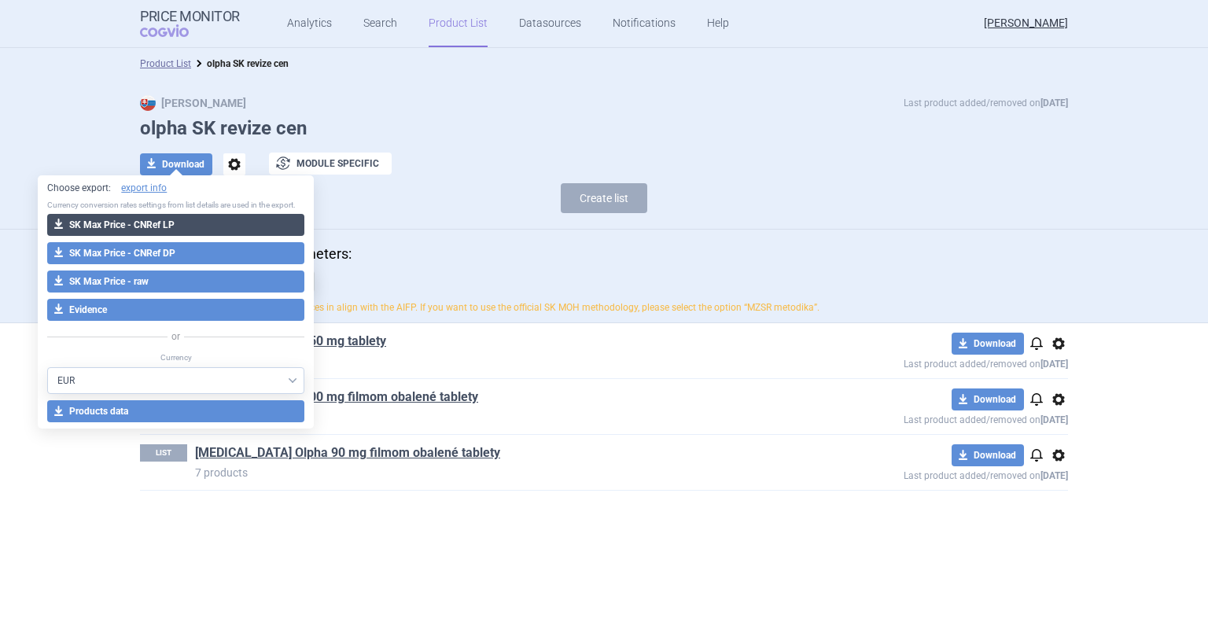
click at [199, 228] on button "download SK Max Price - CNRef LP" at bounding box center [175, 225] width 257 height 22
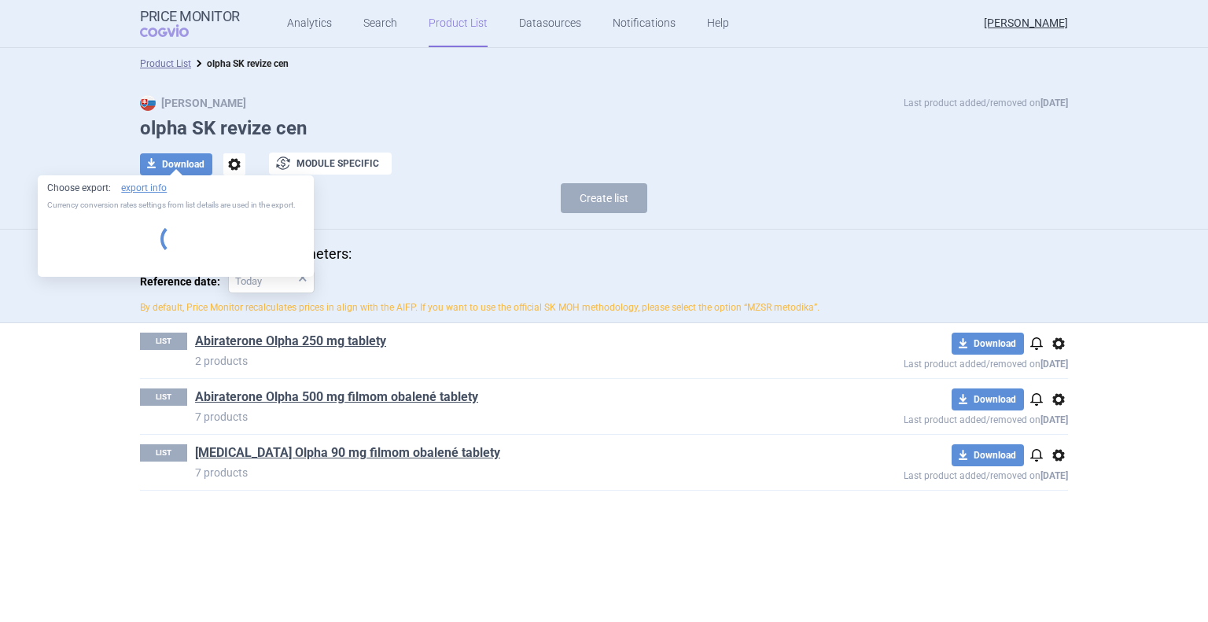
select select "EUR"
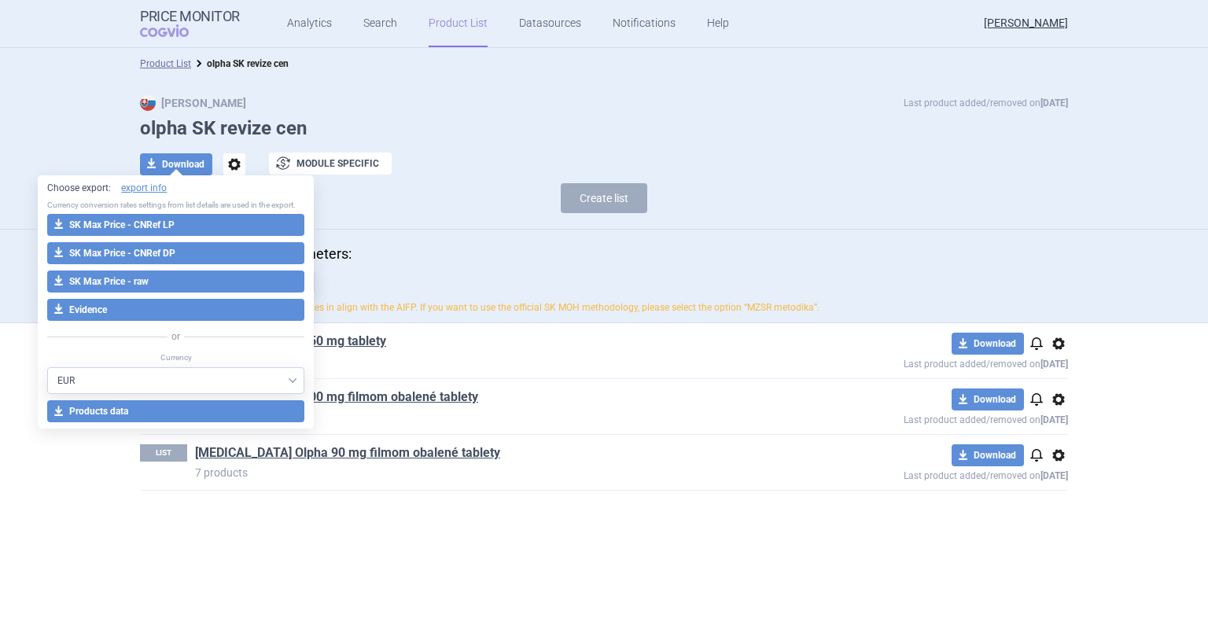
click at [461, 245] on p "Max price calculation parameters:" at bounding box center [604, 253] width 928 height 17
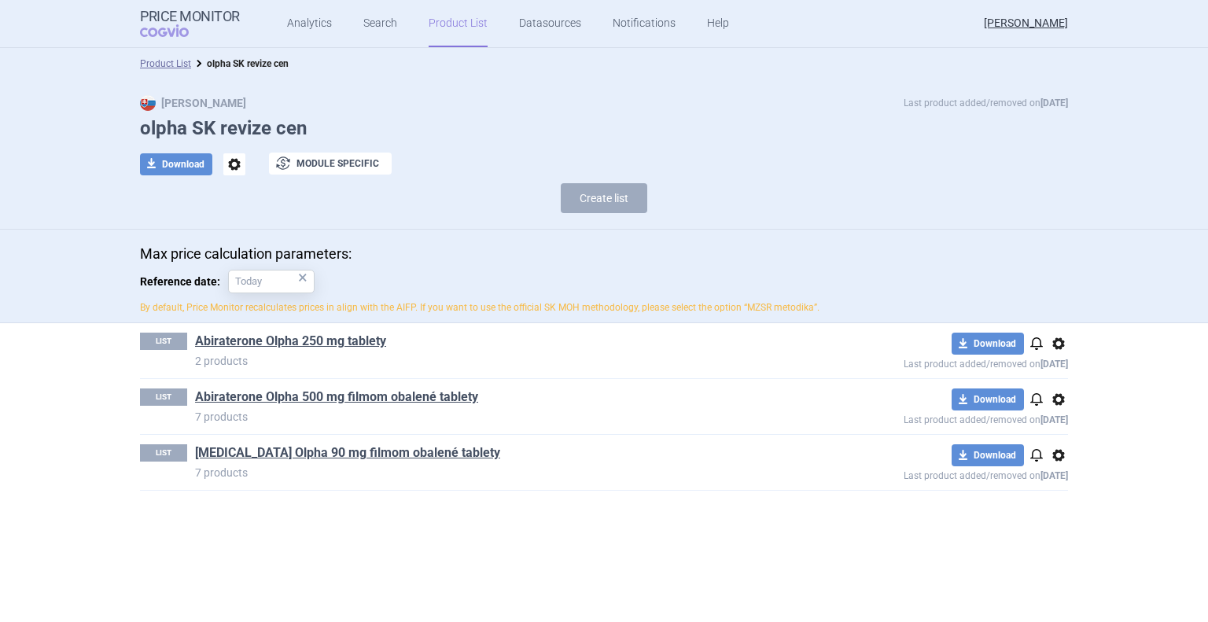
click at [360, 451] on link "[MEDICAL_DATA] Olpha 90 mg filmom obalené tablety" at bounding box center [347, 452] width 305 height 17
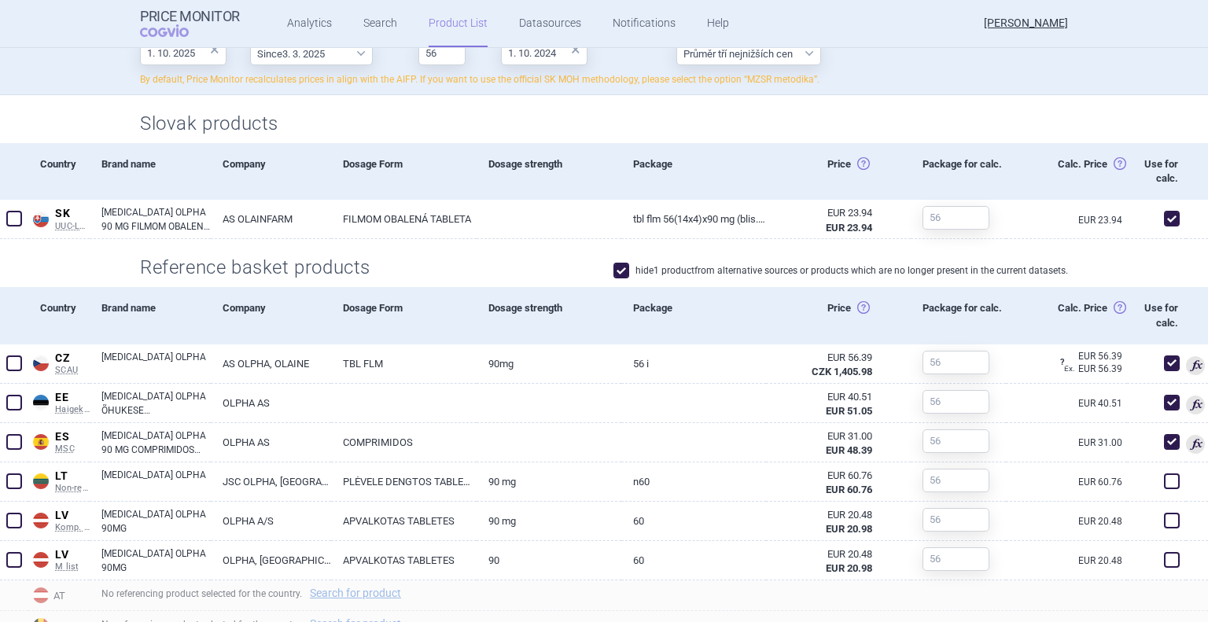
scroll to position [472, 0]
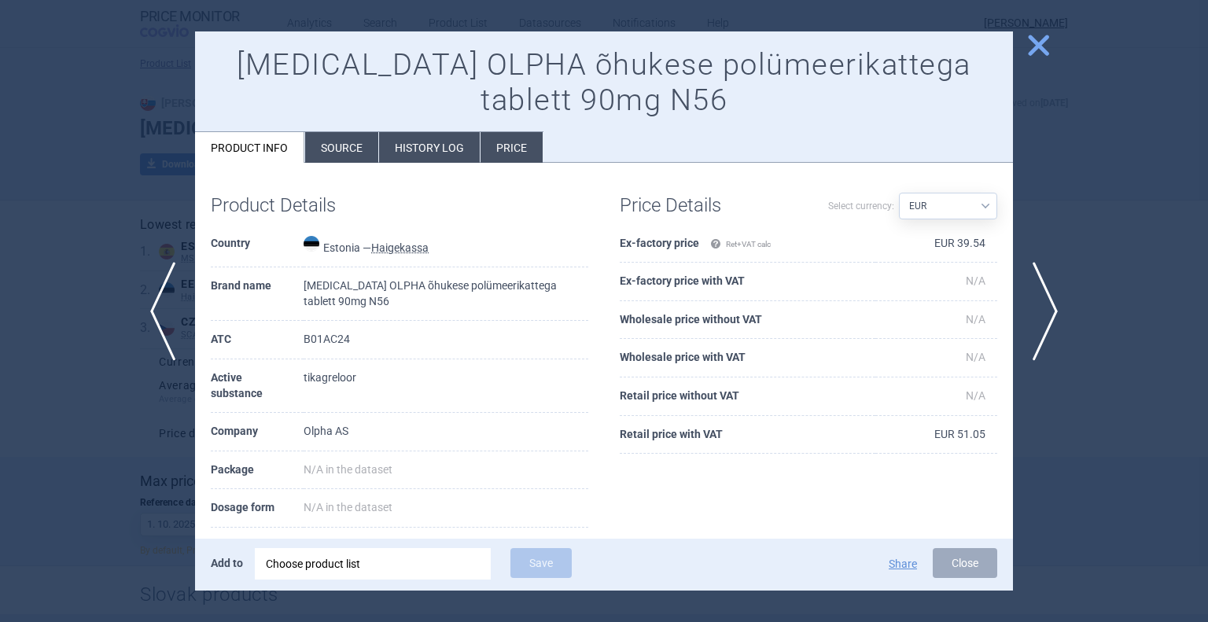
select select "EUR"
click at [404, 250] on abbr "Haigekassa" at bounding box center [399, 248] width 57 height 13
click at [109, 192] on div at bounding box center [604, 311] width 1208 height 622
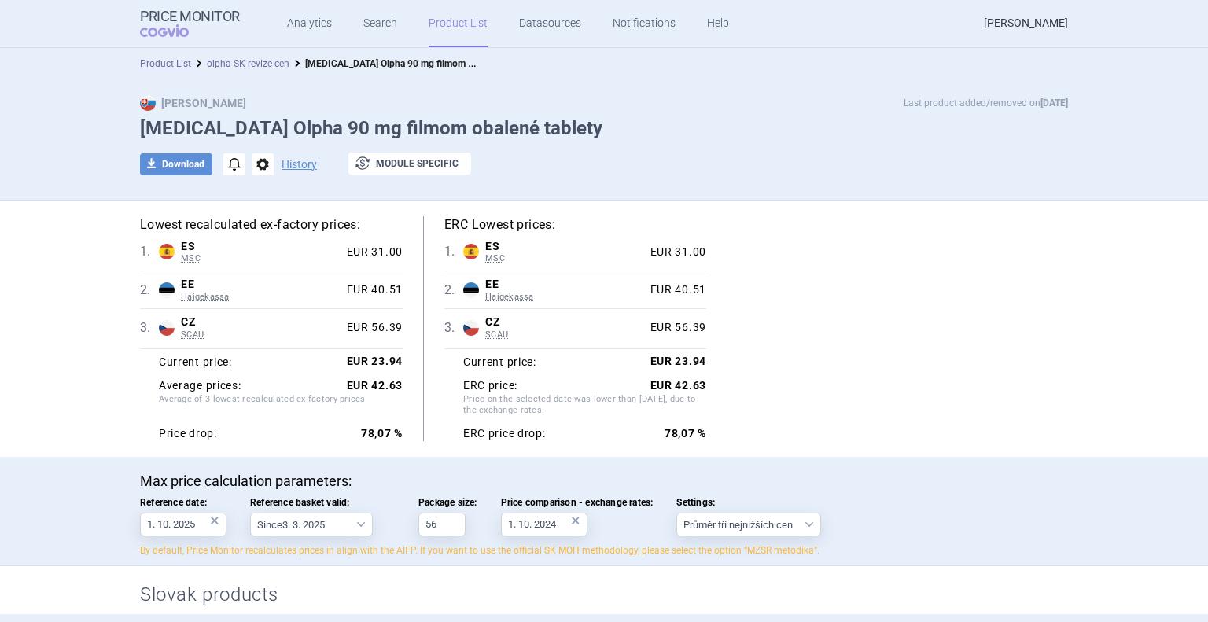
click at [264, 65] on link "olpha SK revize cen" at bounding box center [248, 63] width 83 height 11
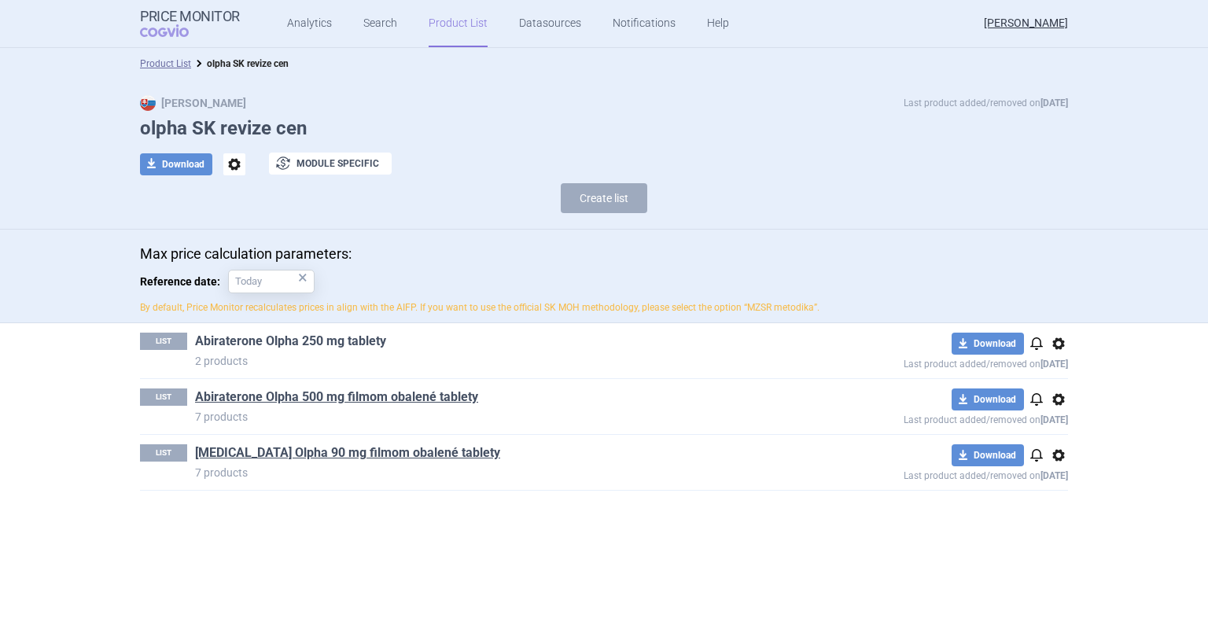
click at [248, 342] on link "Abiraterone Olpha 250 mg tablety" at bounding box center [290, 341] width 191 height 17
click at [281, 402] on link "Abiraterone Olpha 500 mg filmom obalené tablety" at bounding box center [336, 397] width 283 height 17
click at [267, 335] on link "Abiraterone Olpha 250 mg tablety" at bounding box center [290, 341] width 191 height 17
